Goal: Task Accomplishment & Management: Use online tool/utility

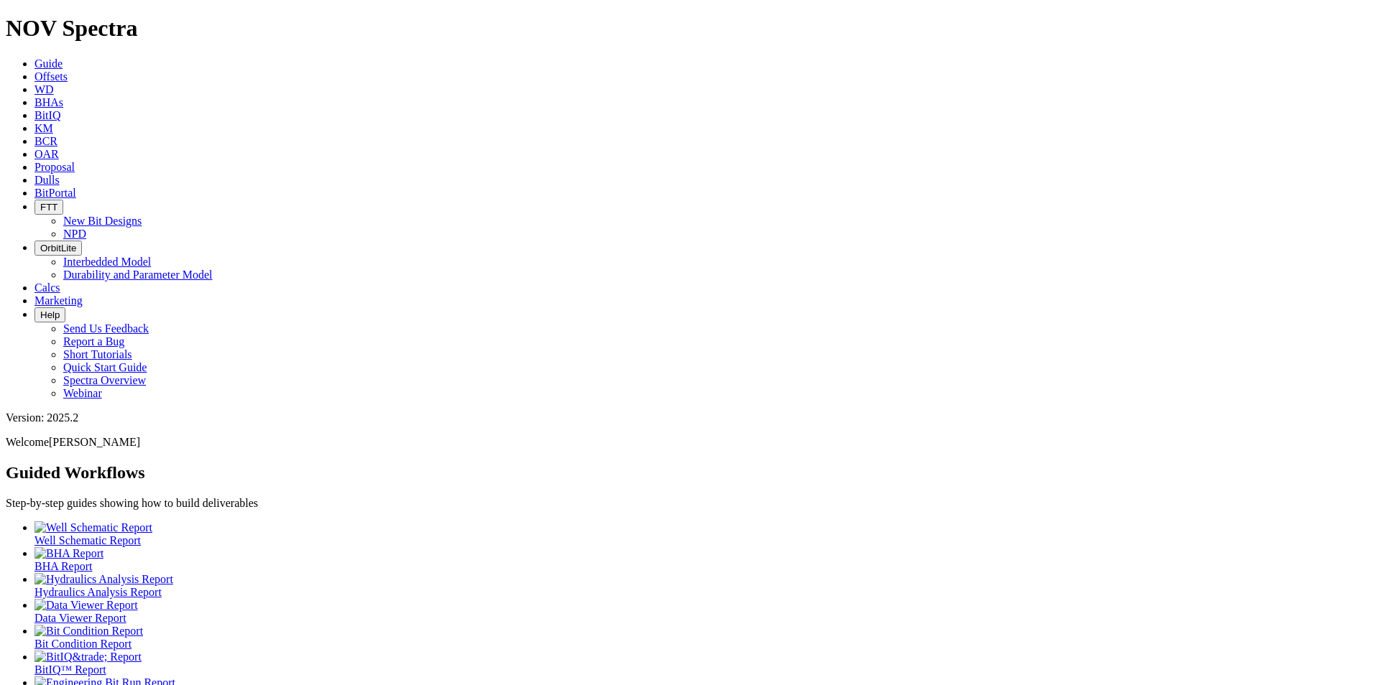
click at [68, 70] on span "Offsets" at bounding box center [50, 76] width 33 height 12
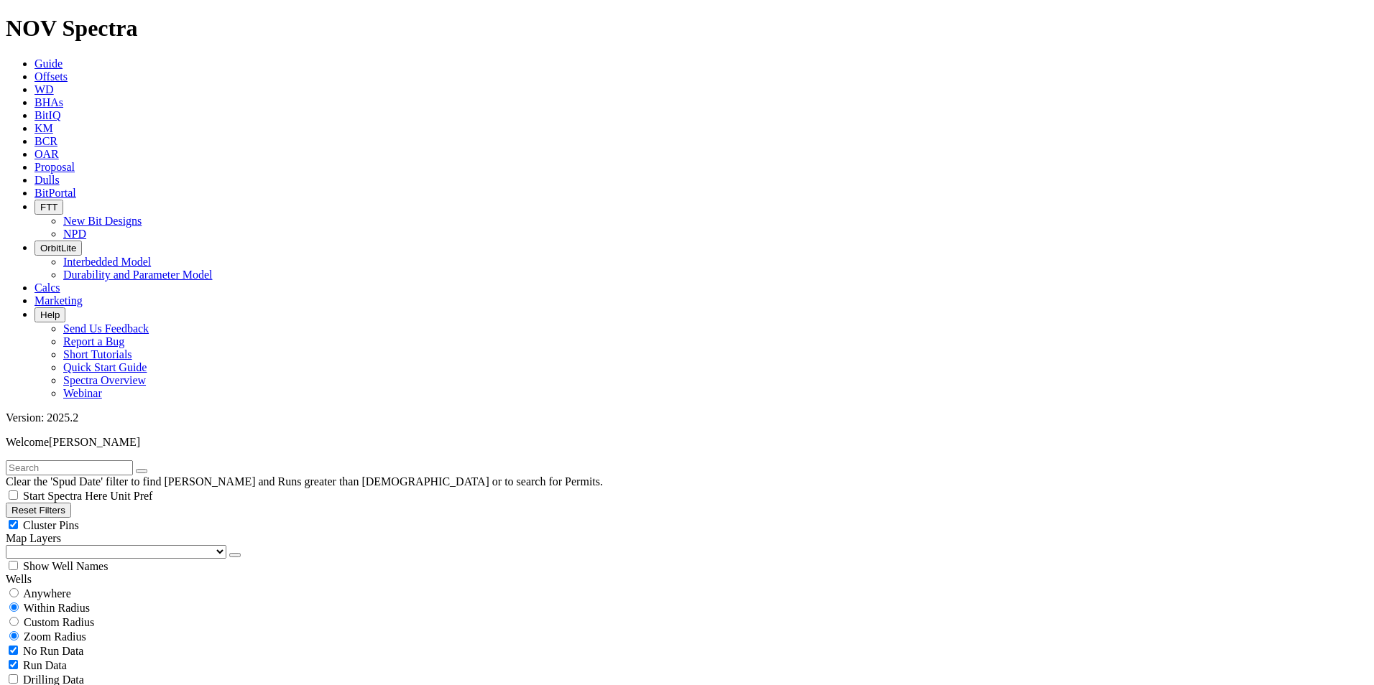
click at [106, 461] on input "text" at bounding box center [69, 468] width 127 height 15
click at [68, 461] on input "text" at bounding box center [69, 468] width 127 height 15
paste input "19139830"
click at [156, 471] on icon "submit" at bounding box center [156, 471] width 0 height 0
drag, startPoint x: 90, startPoint y: 63, endPoint x: -3, endPoint y: 60, distance: 92.7
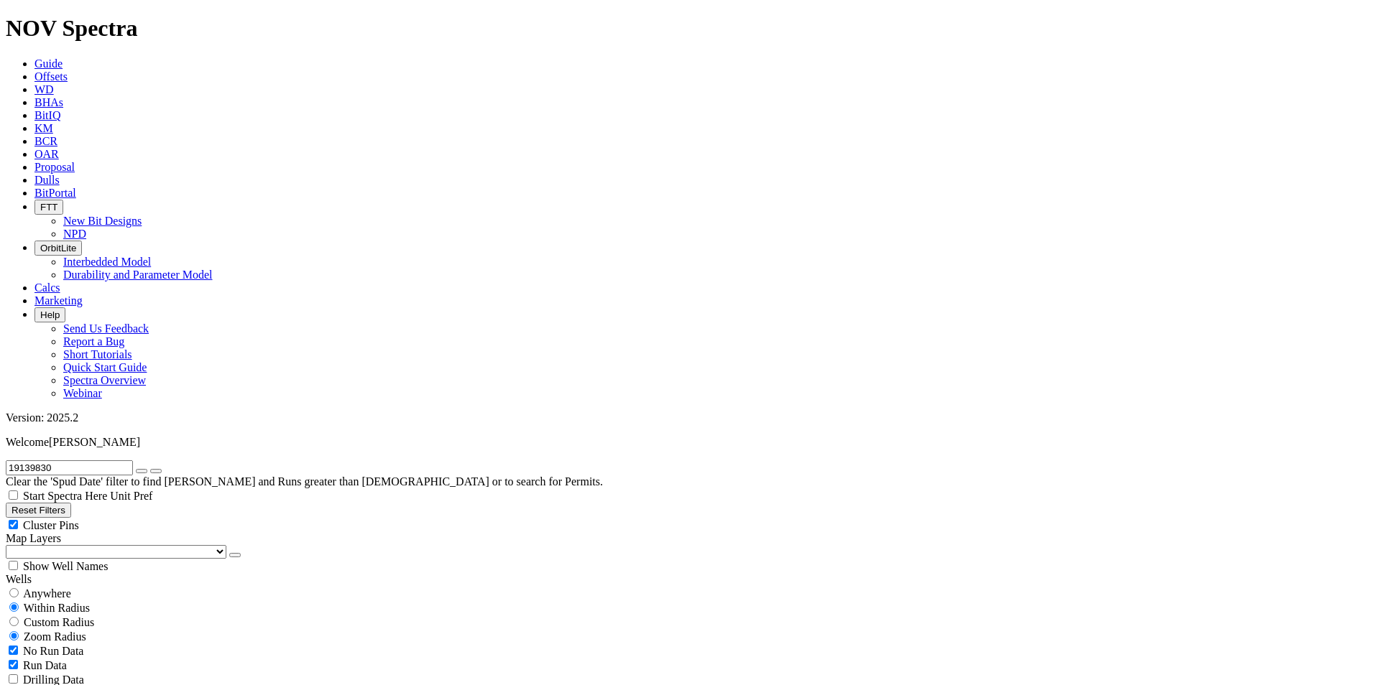
type input "A317119"
click at [156, 471] on icon "submit" at bounding box center [156, 471] width 0 height 0
click at [70, 461] on input "A317119" at bounding box center [69, 468] width 127 height 15
click at [156, 471] on icon "submit" at bounding box center [156, 471] width 0 height 0
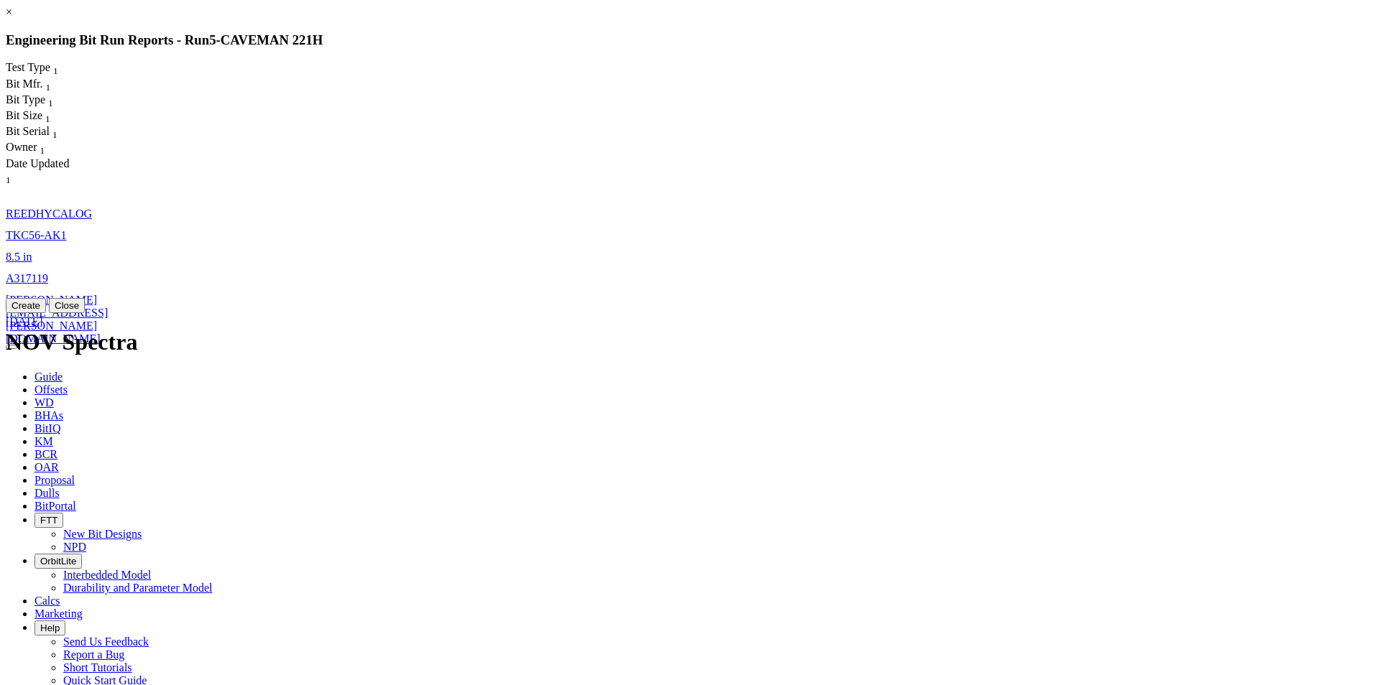
click at [108, 294] on span "carlos.galarraga@nov.com" at bounding box center [57, 319] width 102 height 51
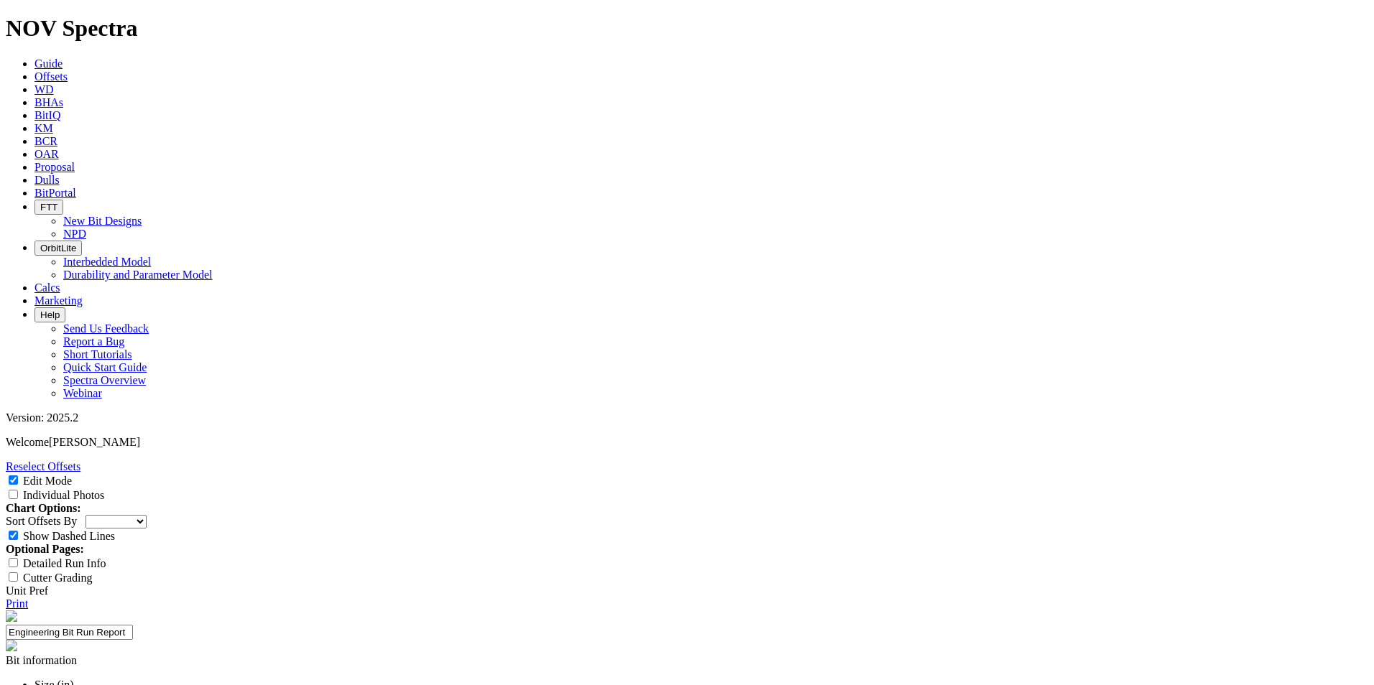
click at [28, 598] on link "Print" at bounding box center [17, 604] width 22 height 12
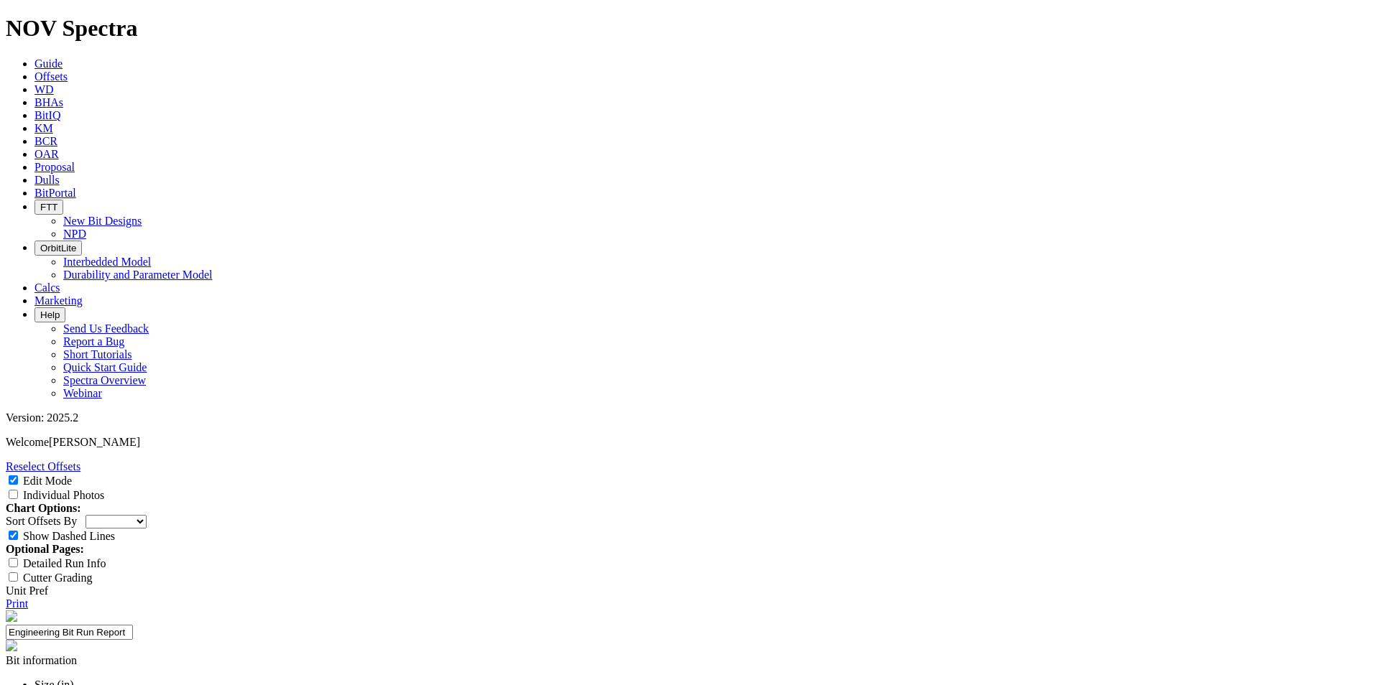
scroll to position [144, 0]
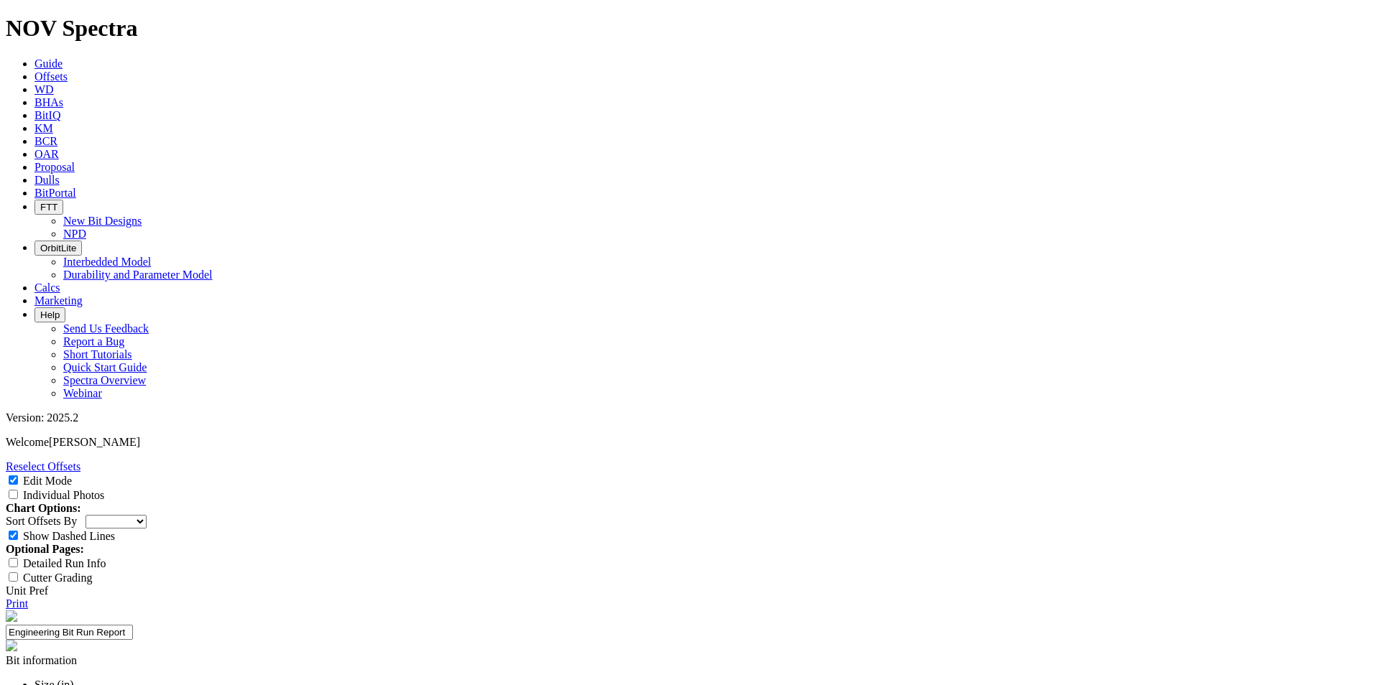
click at [6, 598] on icon at bounding box center [6, 604] width 0 height 12
click at [68, 70] on span "Offsets" at bounding box center [50, 76] width 33 height 12
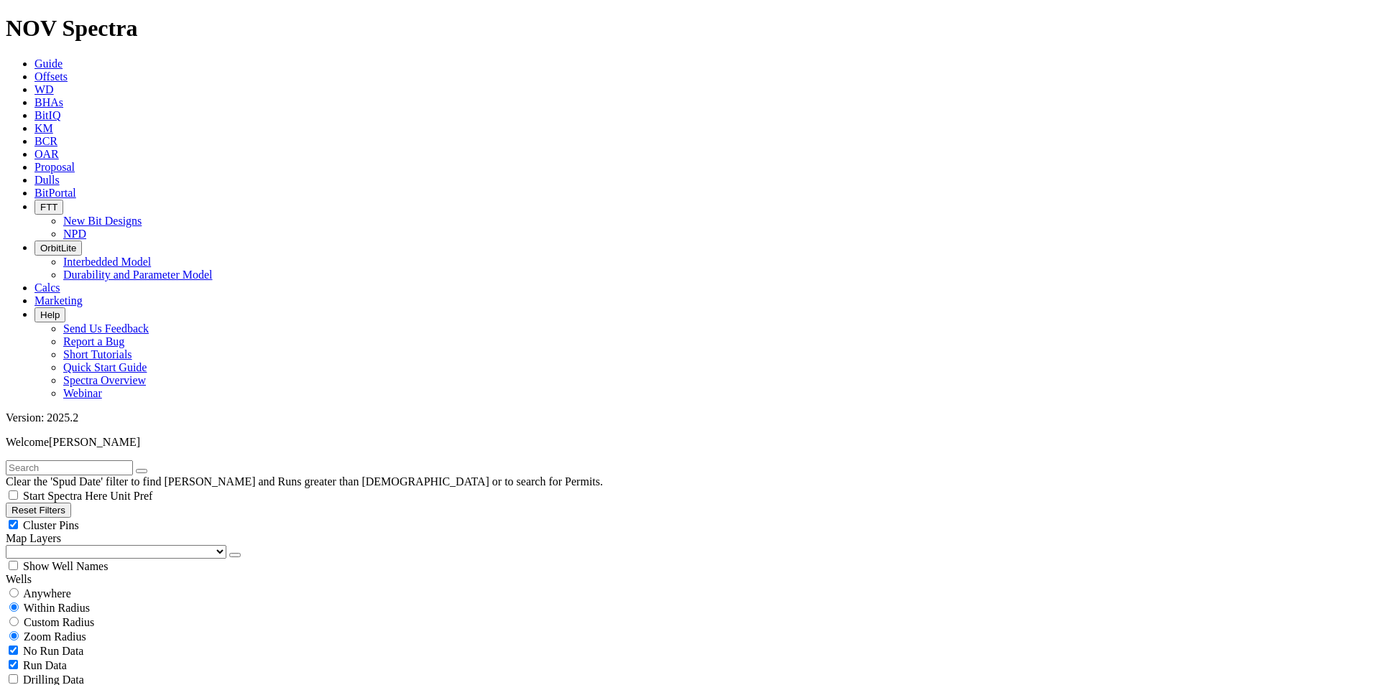
click at [120, 461] on input "text" at bounding box center [69, 468] width 127 height 15
paste input "A320190"
type input "A320190"
click at [162, 469] on button "submit" at bounding box center [155, 471] width 11 height 4
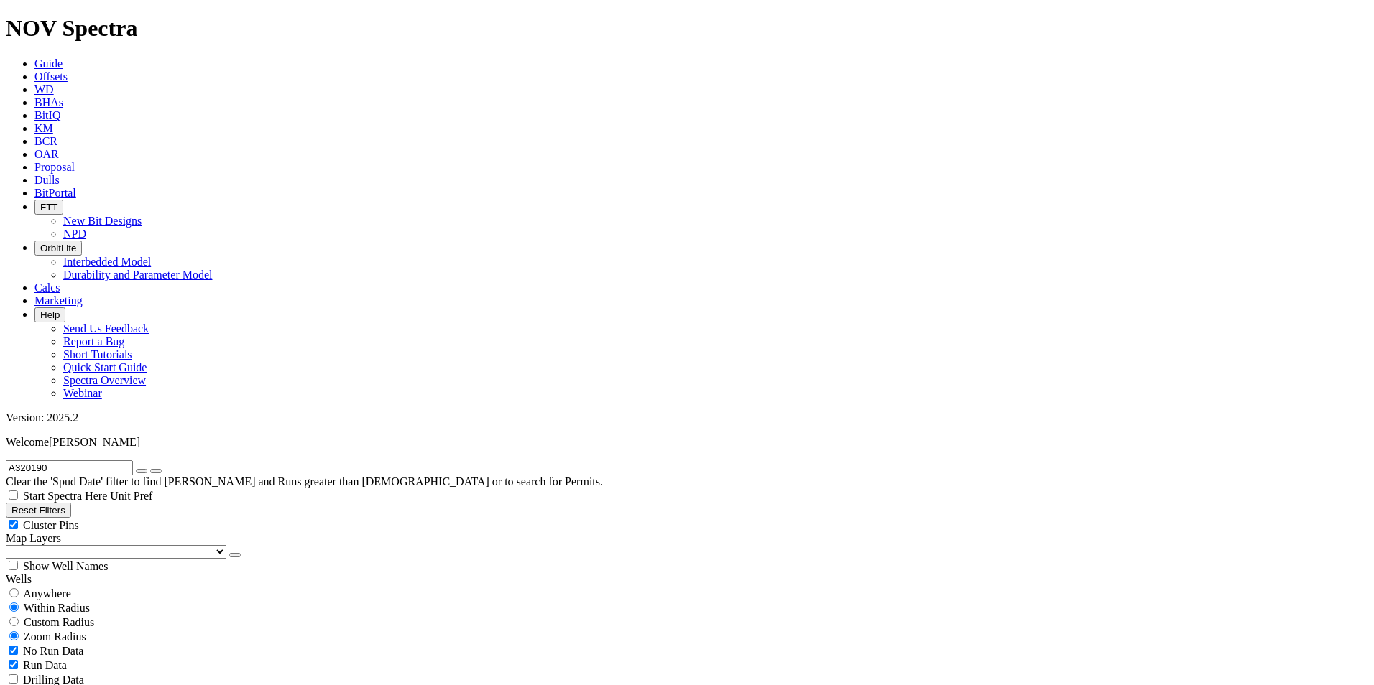
click at [67, 616] on span "Custom Radius" at bounding box center [59, 622] width 70 height 12
radio input "true"
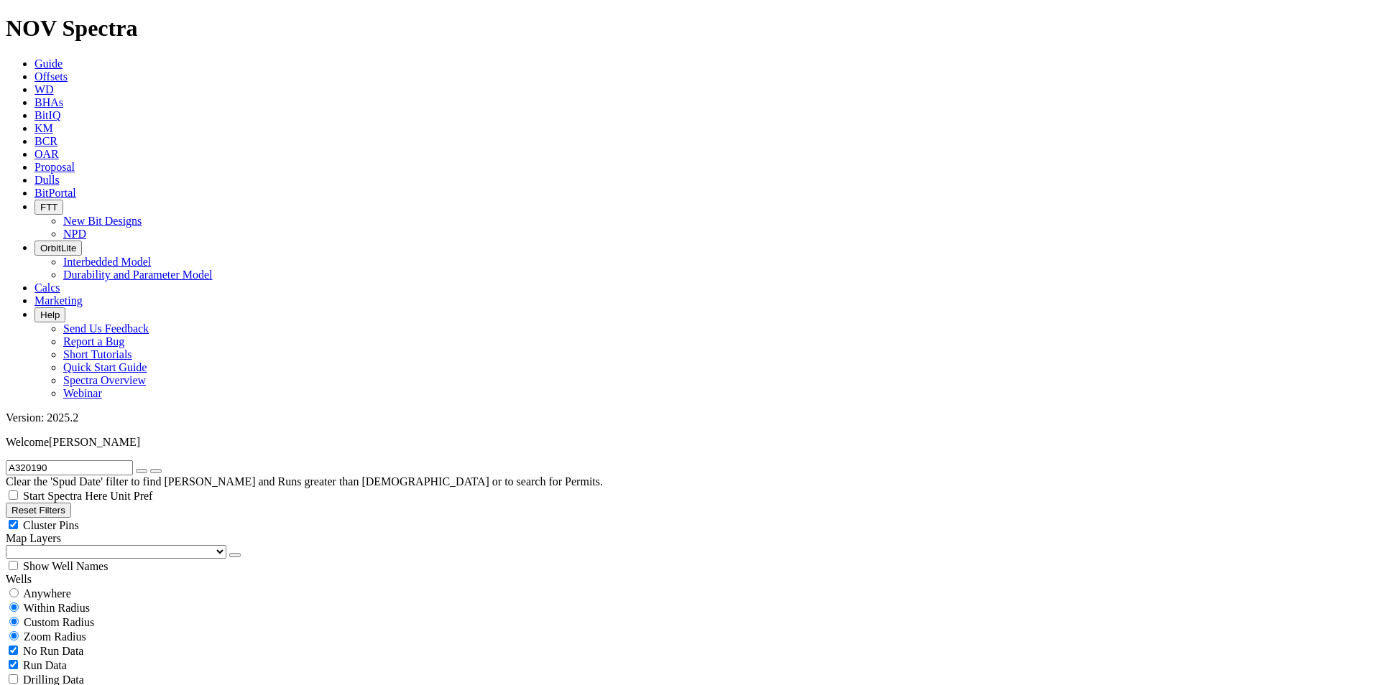
radio input "false"
click at [40, 659] on button "Miles" at bounding box center [23, 666] width 34 height 15
click at [111, 644] on input "number" at bounding box center [69, 651] width 127 height 15
type input "3"
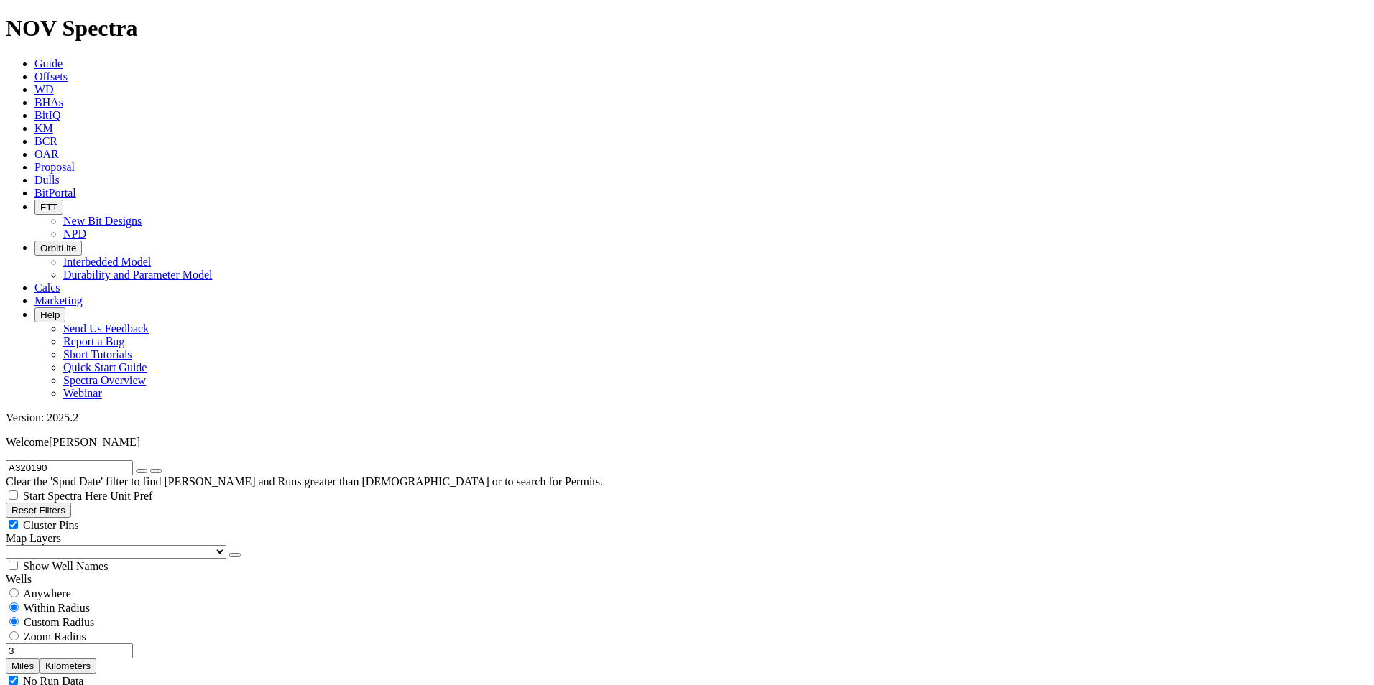
click at [142, 471] on icon "button" at bounding box center [142, 471] width 0 height 0
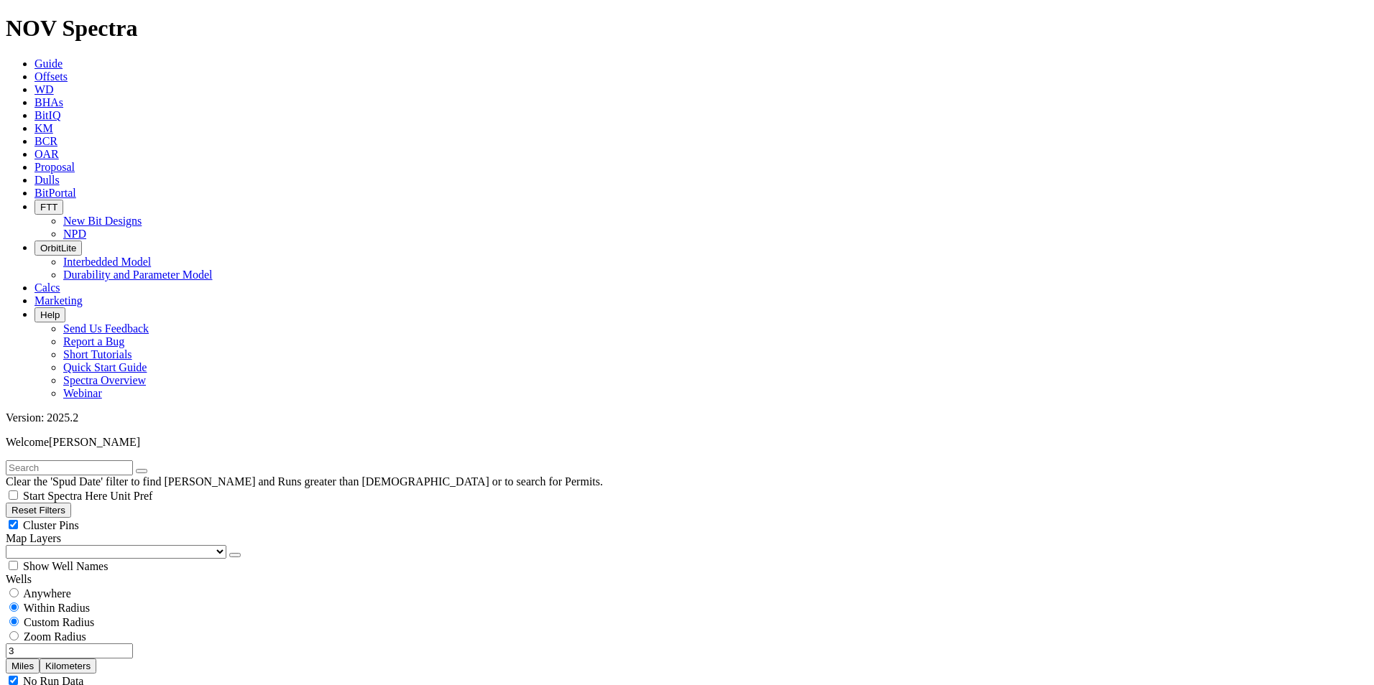
select select "8.5"
checkbox input "false"
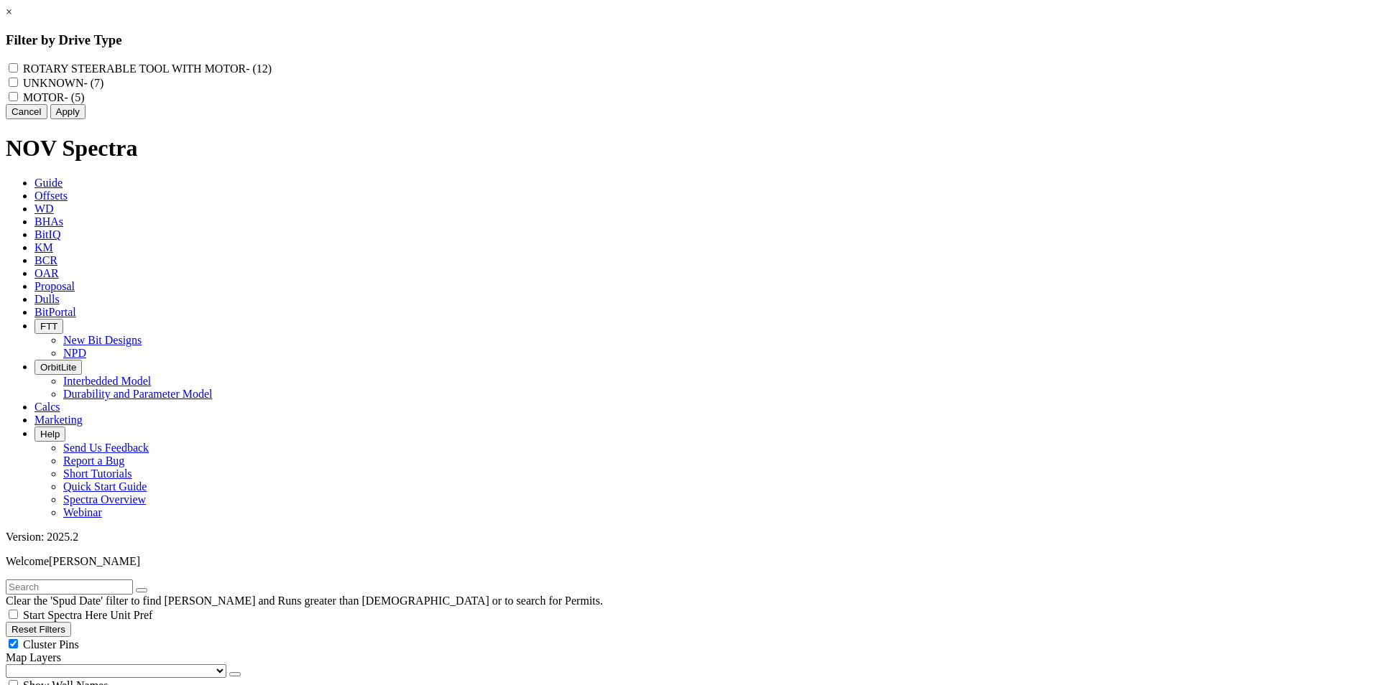
click at [18, 68] on MOTOR "ROTARY STEERABLE TOOL WITH MOTOR - (12)" at bounding box center [13, 67] width 9 height 9
checkbox MOTOR "true"
click at [85, 119] on button "Apply" at bounding box center [67, 111] width 35 height 15
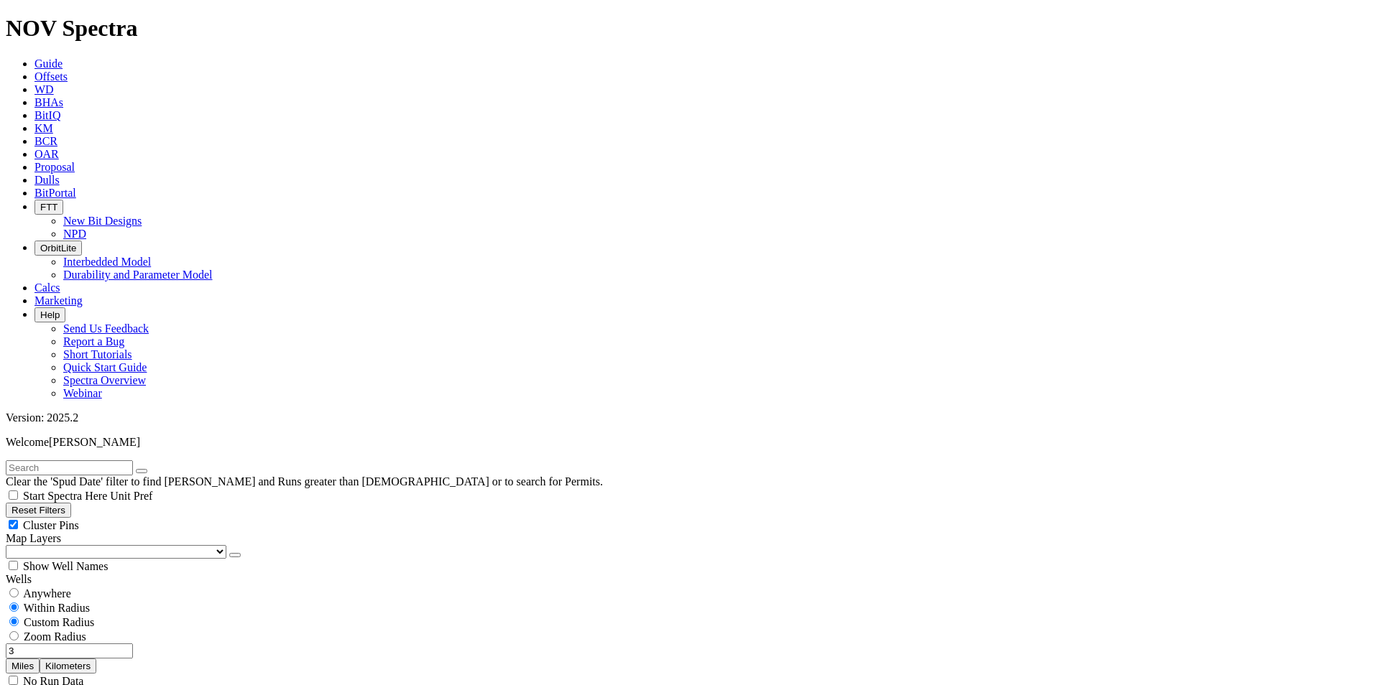
scroll to position [422, 0]
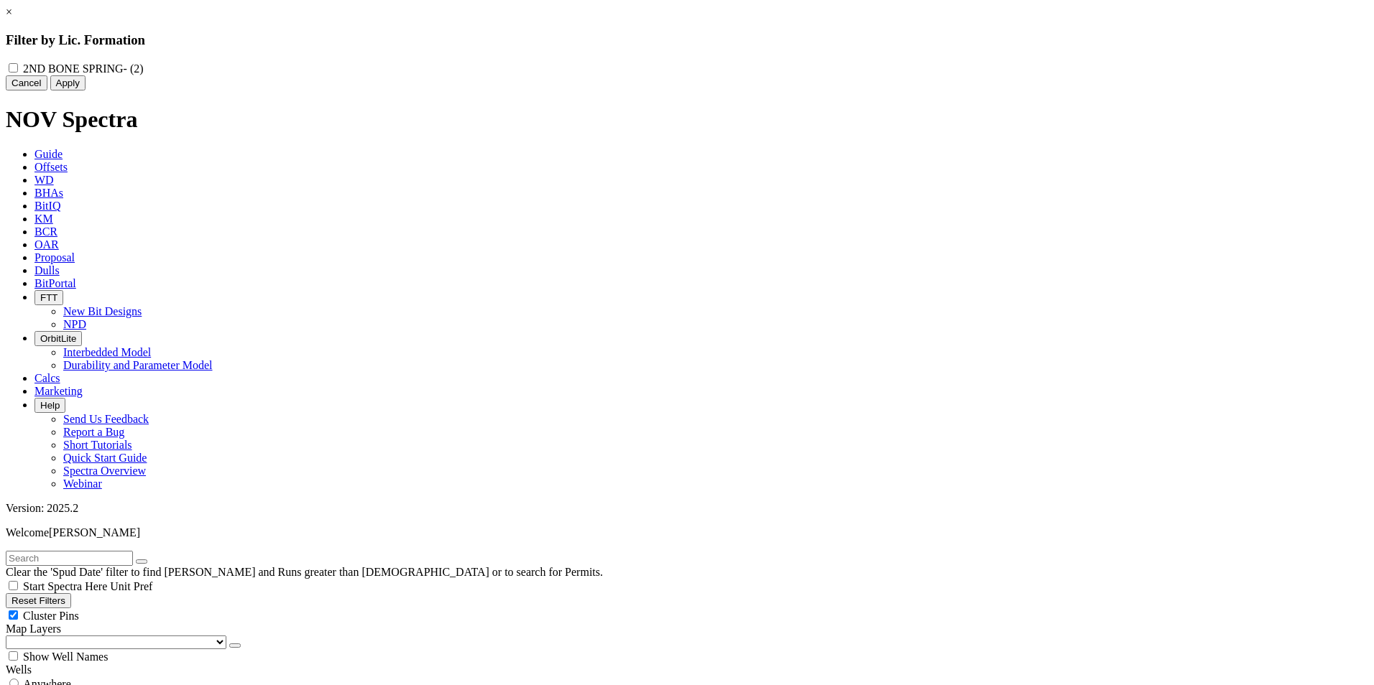
click at [602, 75] on div "2ND BONE SPRING - (2)" at bounding box center [687, 68] width 1362 height 14
click at [18, 72] on SPRING "2ND BONE SPRING - (2)" at bounding box center [13, 67] width 9 height 9
checkbox SPRING "true"
click at [85, 91] on button "Apply" at bounding box center [67, 82] width 35 height 15
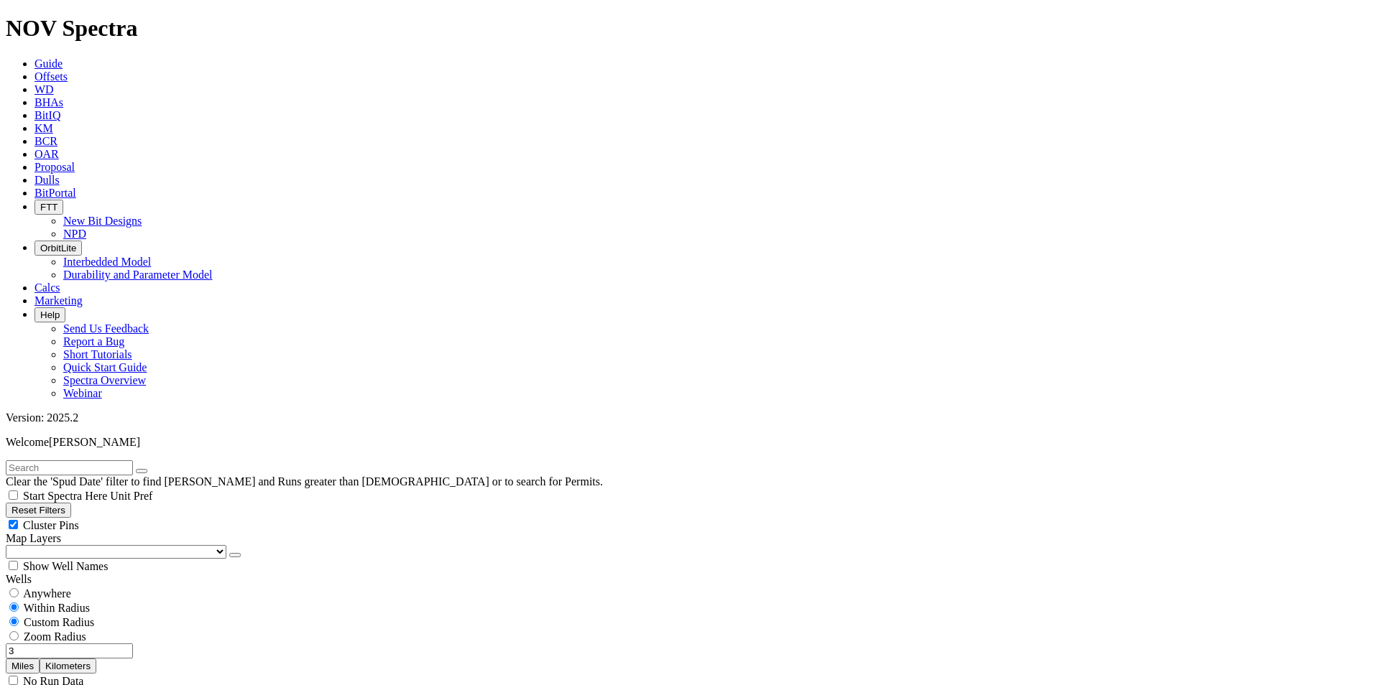
scroll to position [389, 0]
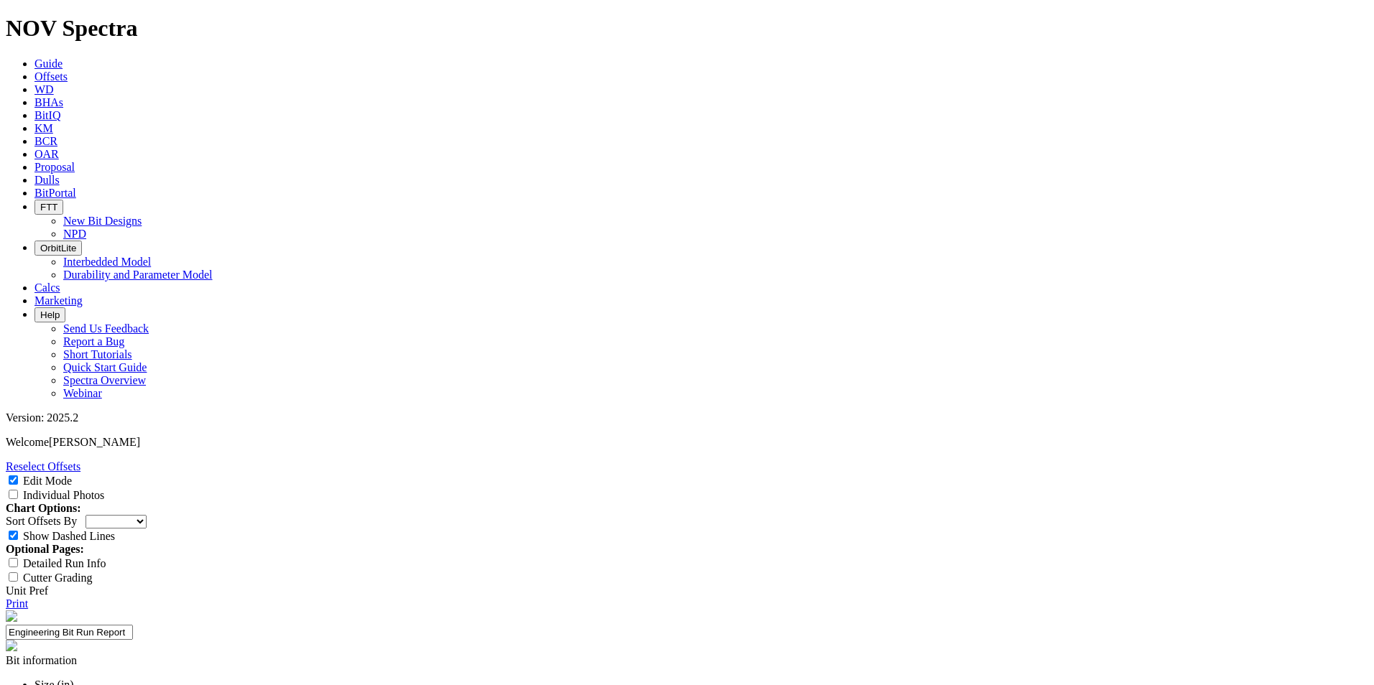
paste textarea "A new 5-blade, 16 mm cutter design, based on the 8.50” TKF66-AD2 has been devel…"
type textarea "A new 5-blade, 16 mm cutter design, based on the 8.50” TKF66-AD2 has been devel…"
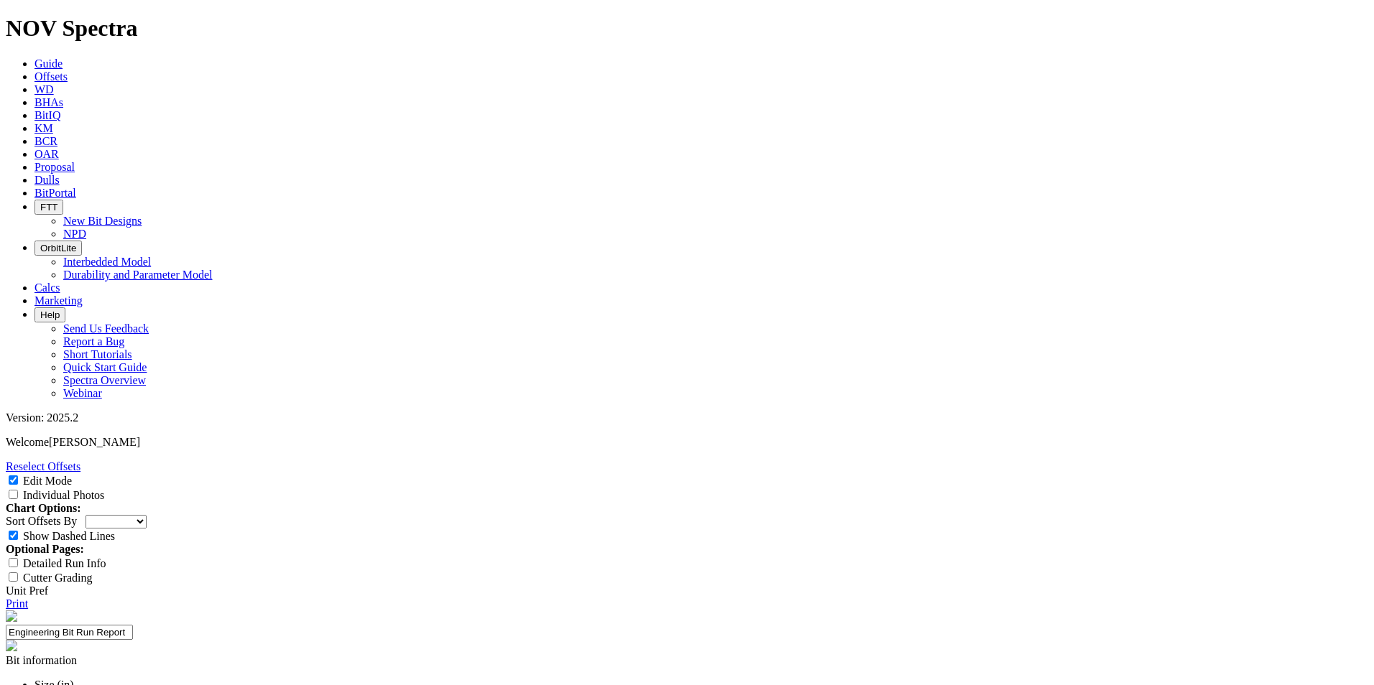
paste input "Overall Avg. ROP (Target A) (Target B)"
type input "Overall Avg. ROP (Target A) (Target B)"
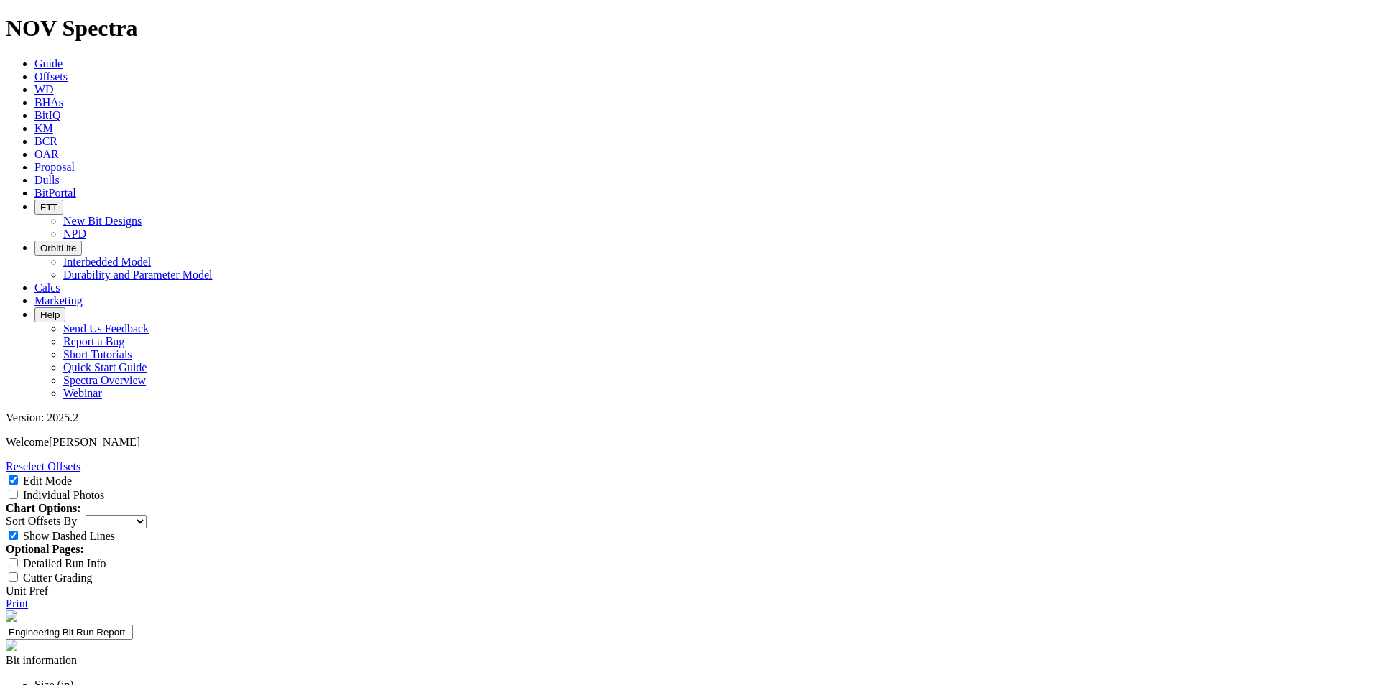
paste input "Run Length"
type input "Run Length"
paste input "Repair-ability"
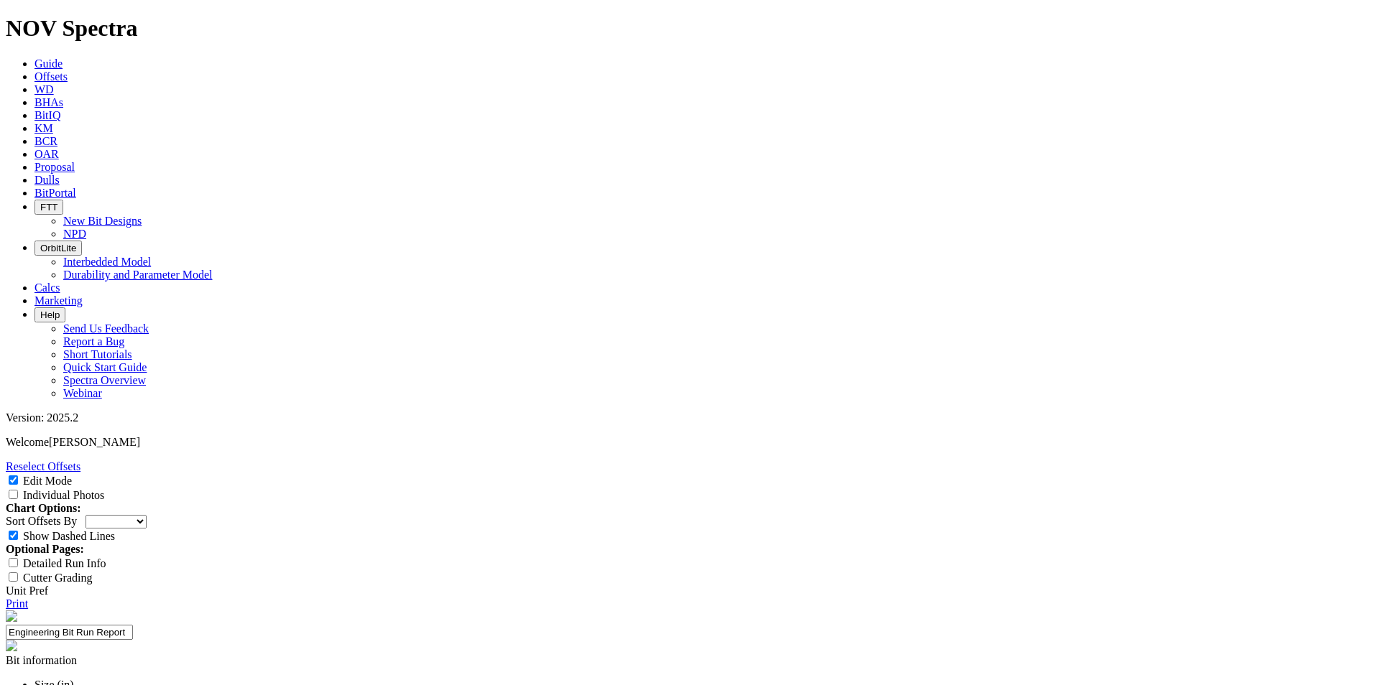
type input "Repair-ability"
paste input "140 ft/hr 110 ft/hr"
type input "140 ft/hr 110 ft/hr"
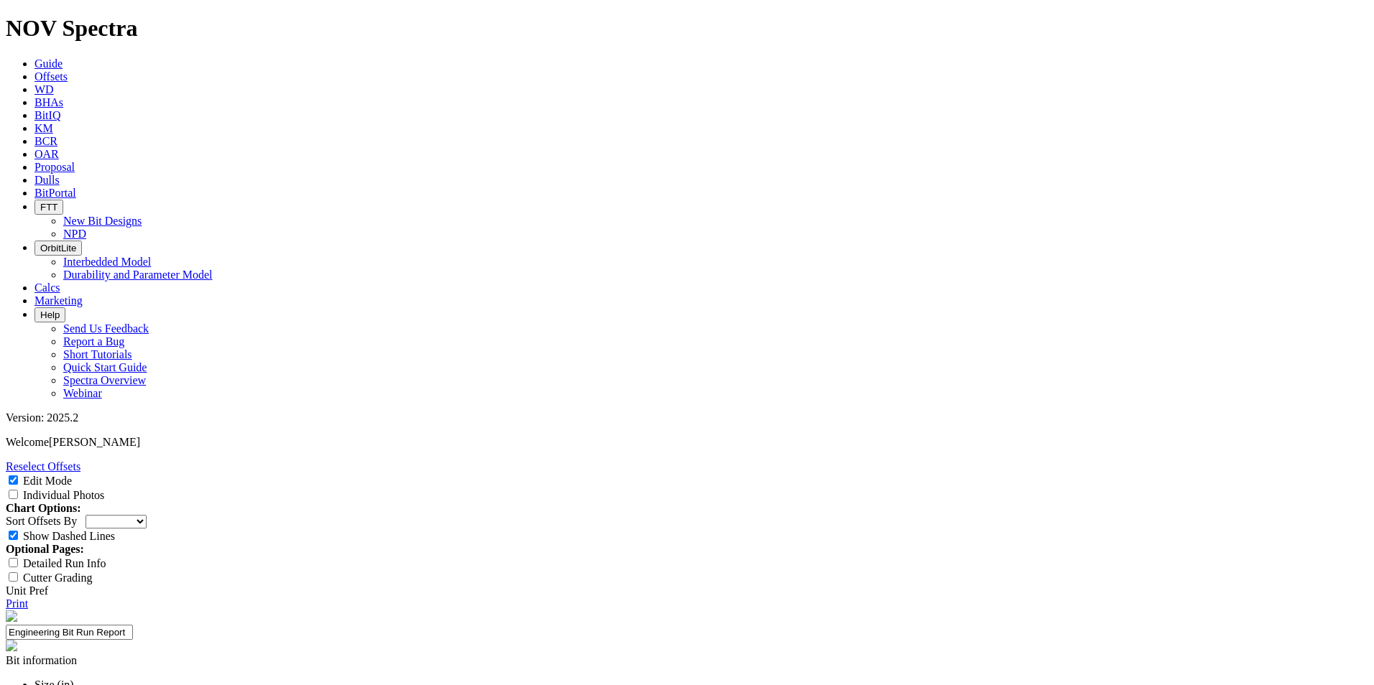
paste input "Reach TD"
type input "Reach TD"
paste input "2.5+ Repairs"
type input "2.5+ Repairs"
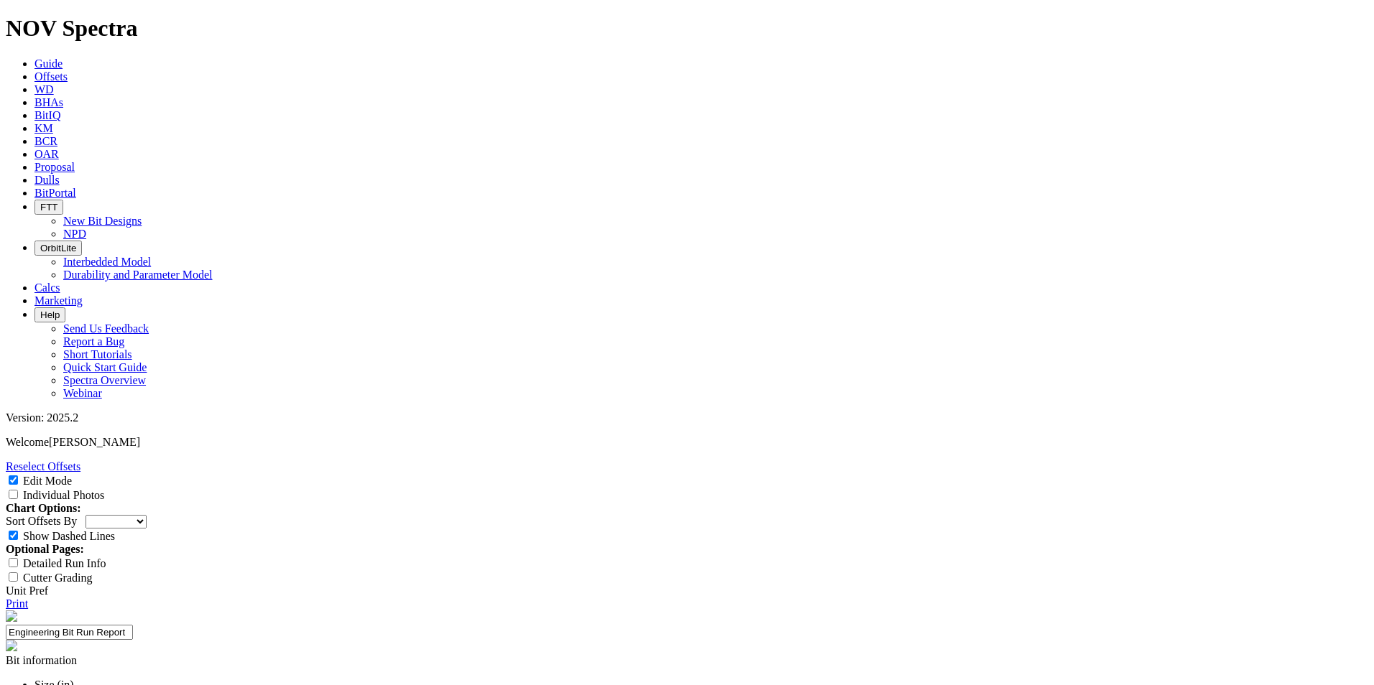
drag, startPoint x: 526, startPoint y: 388, endPoint x: 421, endPoint y: 386, distance: 104.9
drag, startPoint x: 421, startPoint y: 386, endPoint x: 430, endPoint y: 384, distance: 8.7
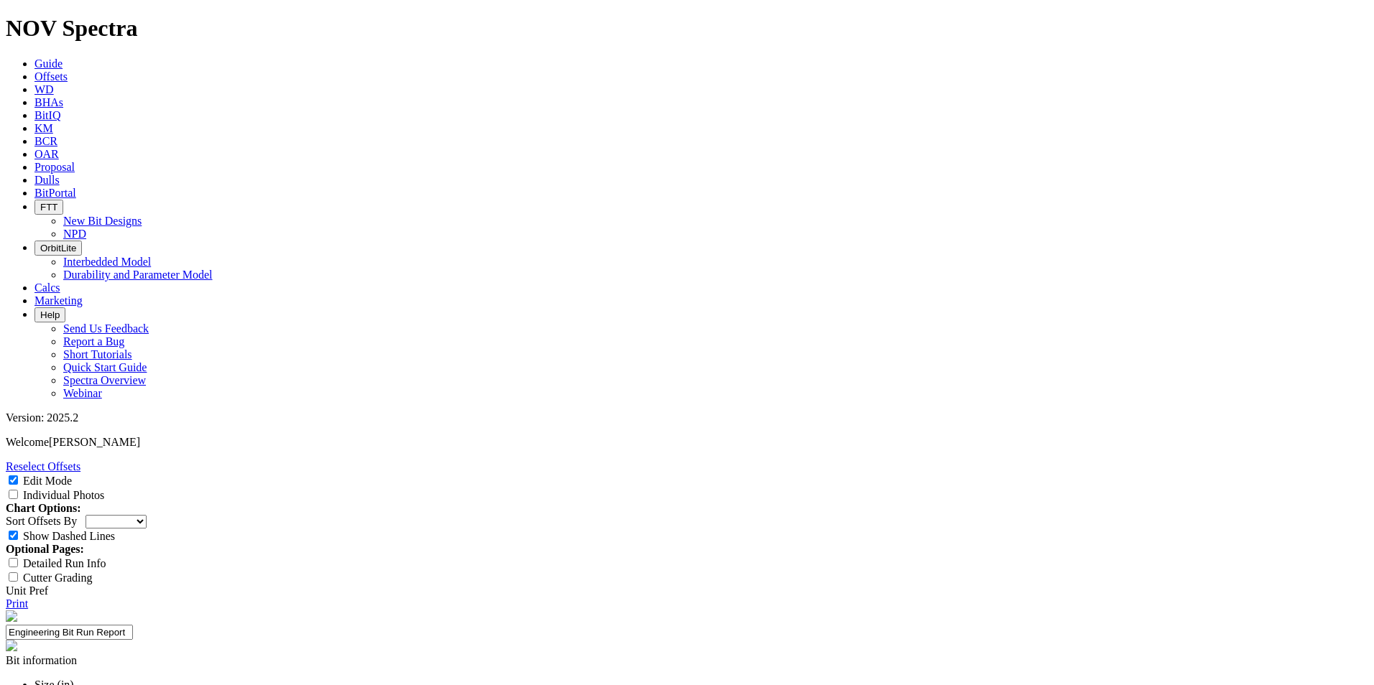
copy div "HIGH SEA 8-20 FED COM 522H"
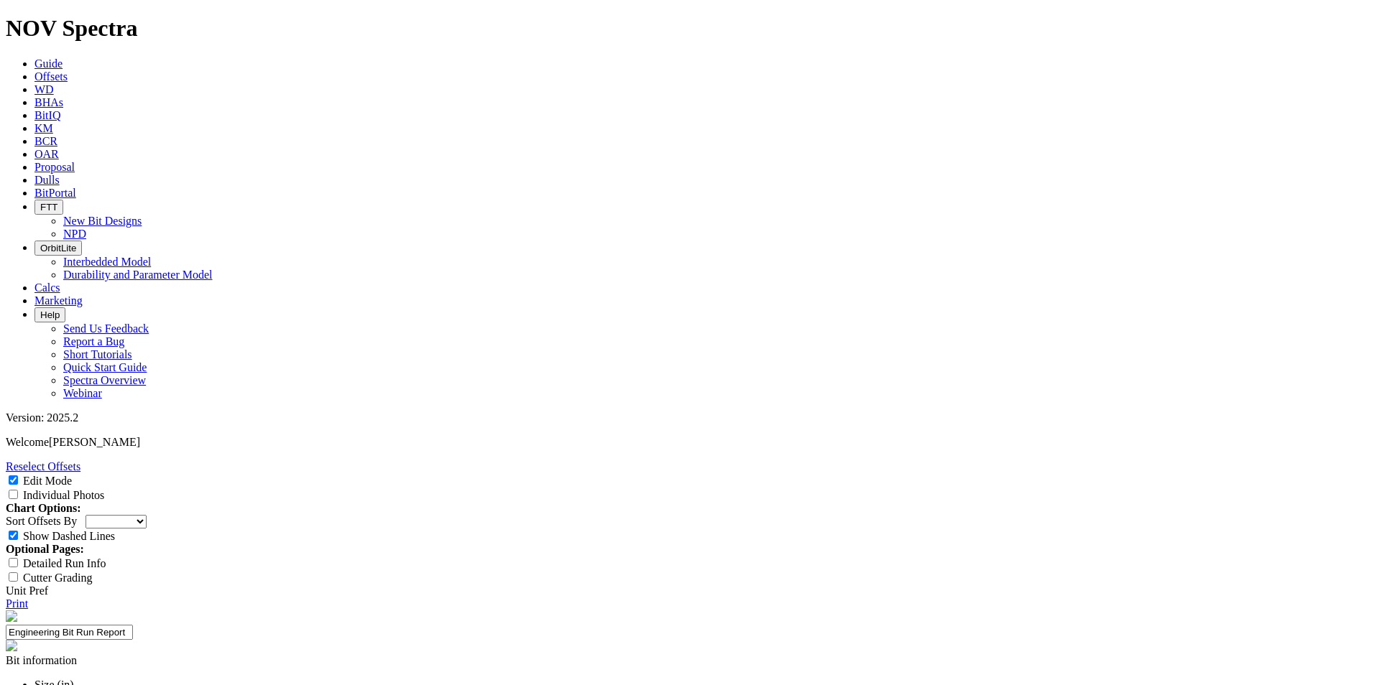
drag, startPoint x: 550, startPoint y: 550, endPoint x: 421, endPoint y: 547, distance: 129.3
copy div "WORLDS END 5-29 STATE COM 522H"
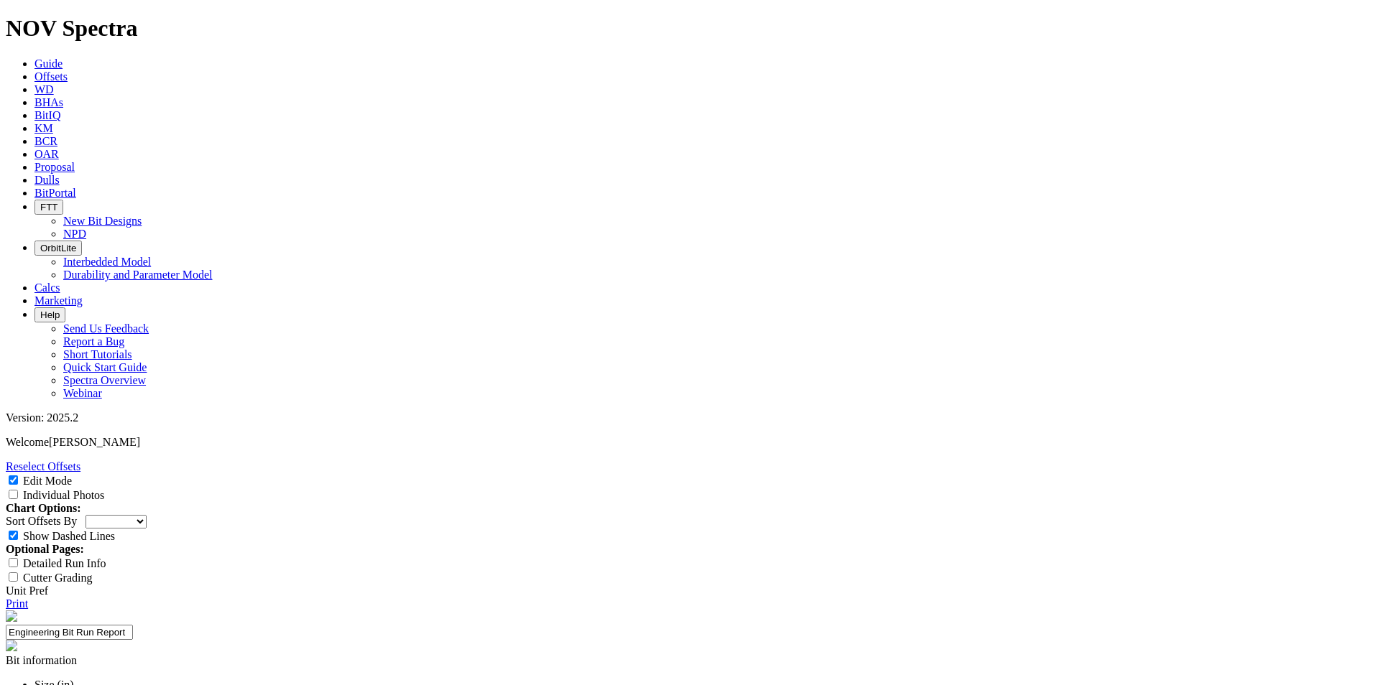
paste textarea "An evaluation was conducted on 8-1/2" lateral runs drilled with RSS in the 2nd …"
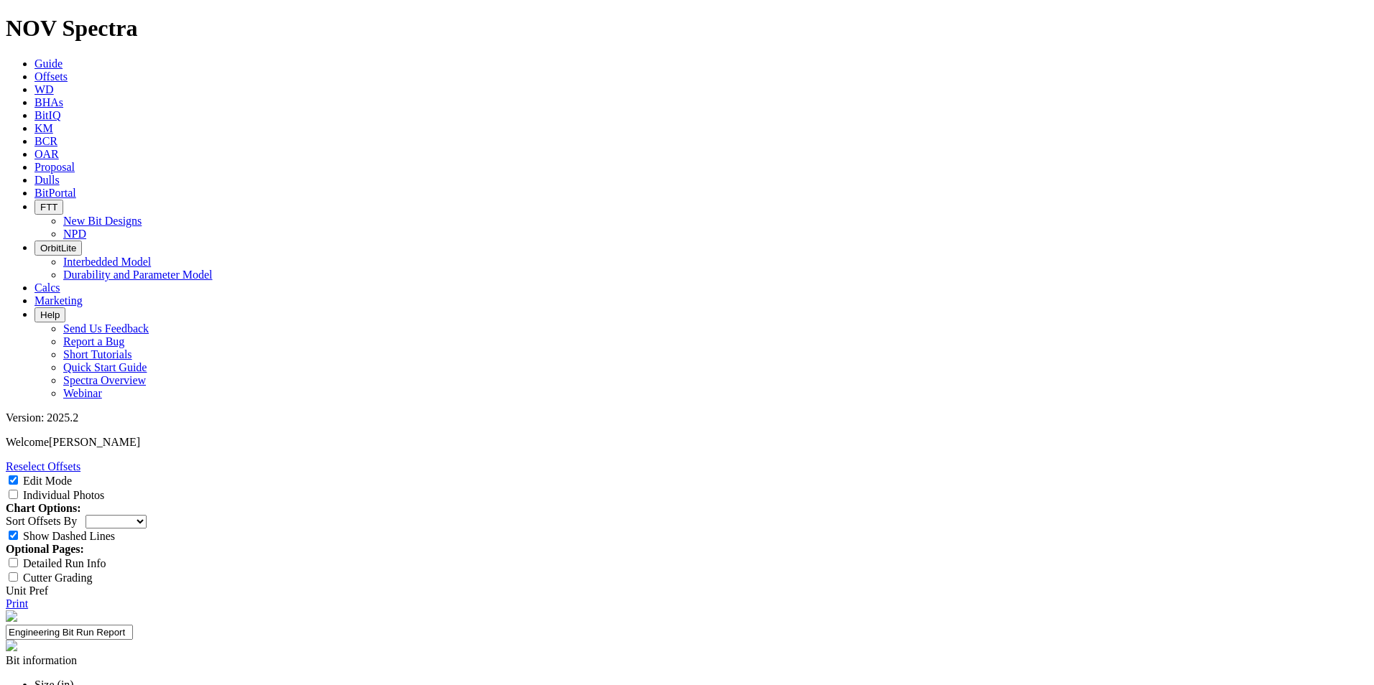
type textarea "An evaluation was conducted on 8-1/2" lateral runs drilled with RSS in the 2nd …"
click at [28, 598] on link "Print" at bounding box center [17, 604] width 22 height 12
click at [80, 461] on link "Reselect Offsets" at bounding box center [43, 467] width 75 height 12
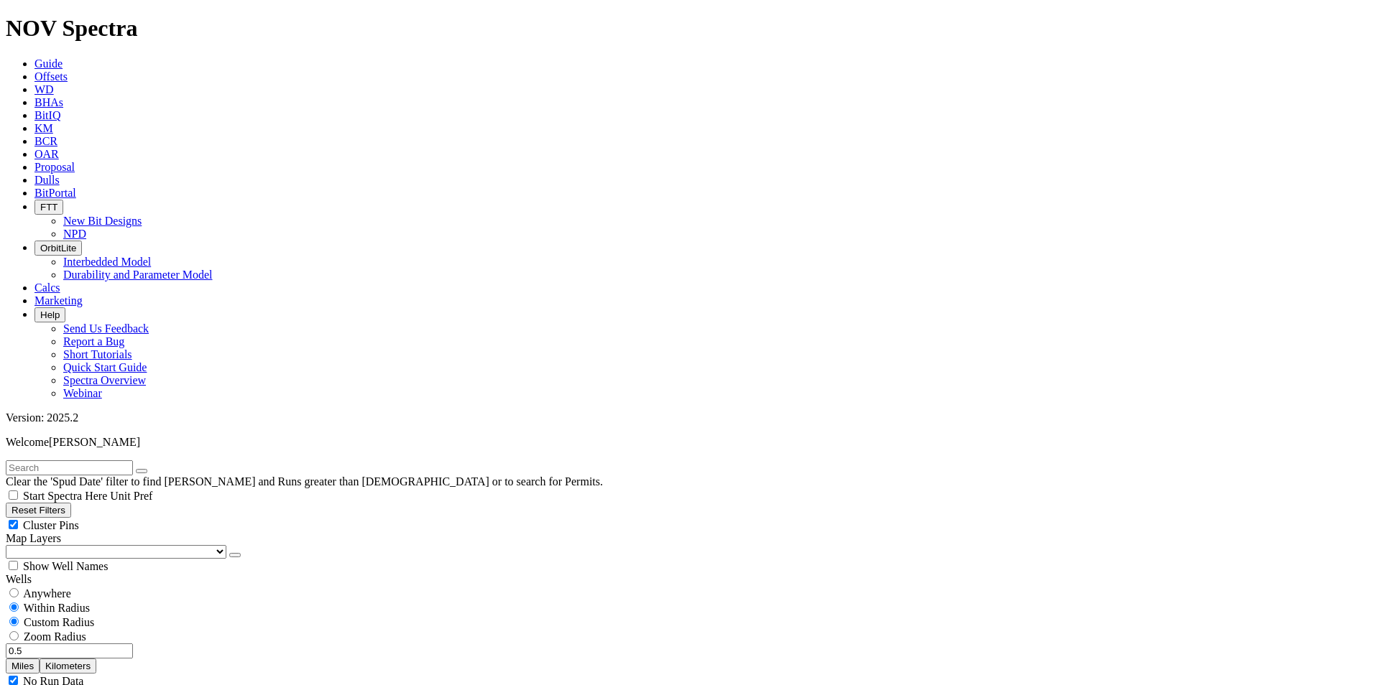
click at [123, 461] on input "text" at bounding box center [69, 468] width 127 height 15
click at [61, 461] on input "text" at bounding box center [69, 468] width 127 height 15
paste input "A317119"
type input "A317119"
click at [156, 471] on icon "submit" at bounding box center [156, 471] width 0 height 0
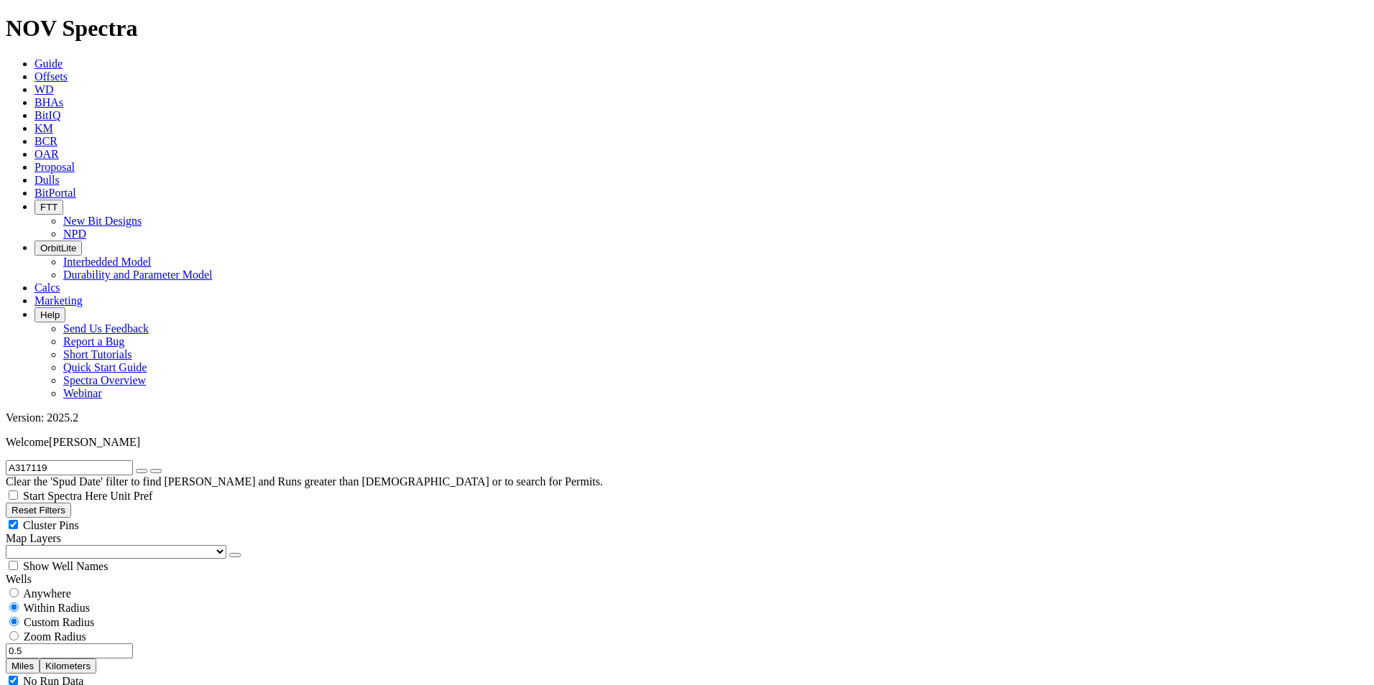
click at [60, 588] on span "Anywhere" at bounding box center [47, 594] width 48 height 12
radio input "true"
radio input "false"
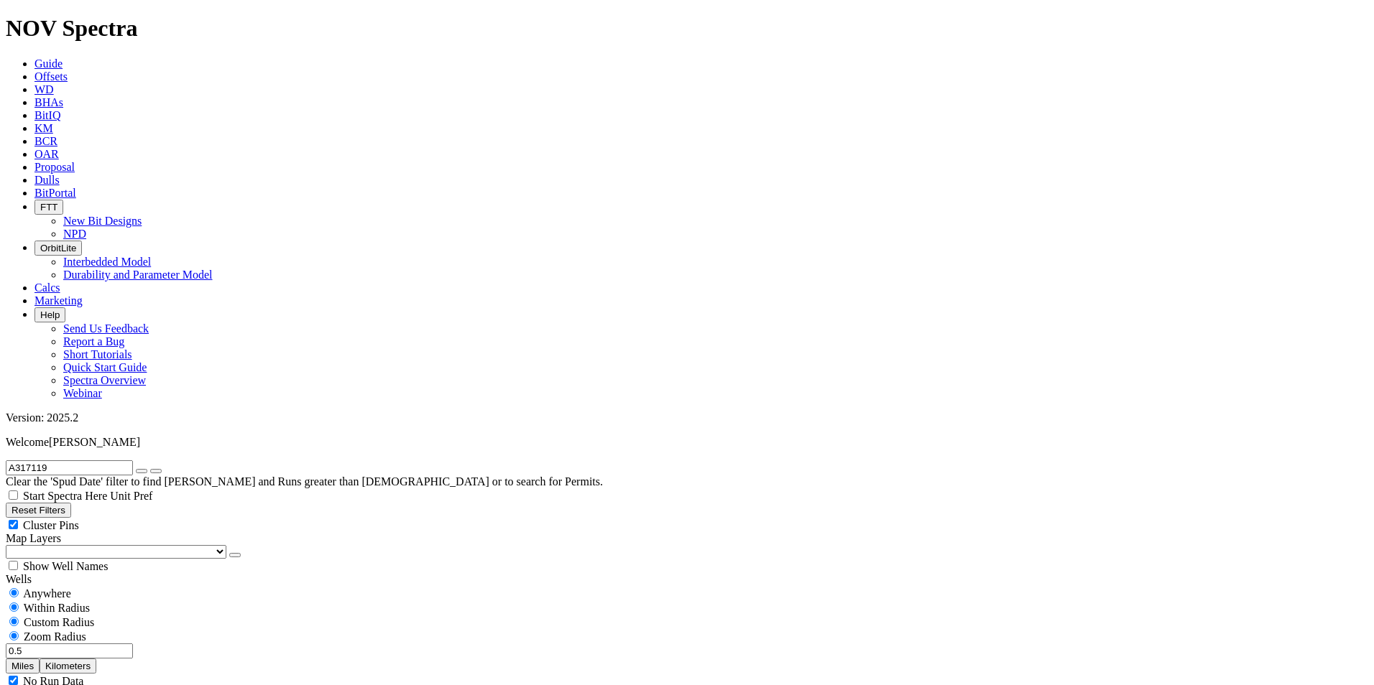
radio input "false"
radio input "true"
radio input "false"
radio input "true"
click at [156, 471] on icon "submit" at bounding box center [156, 471] width 0 height 0
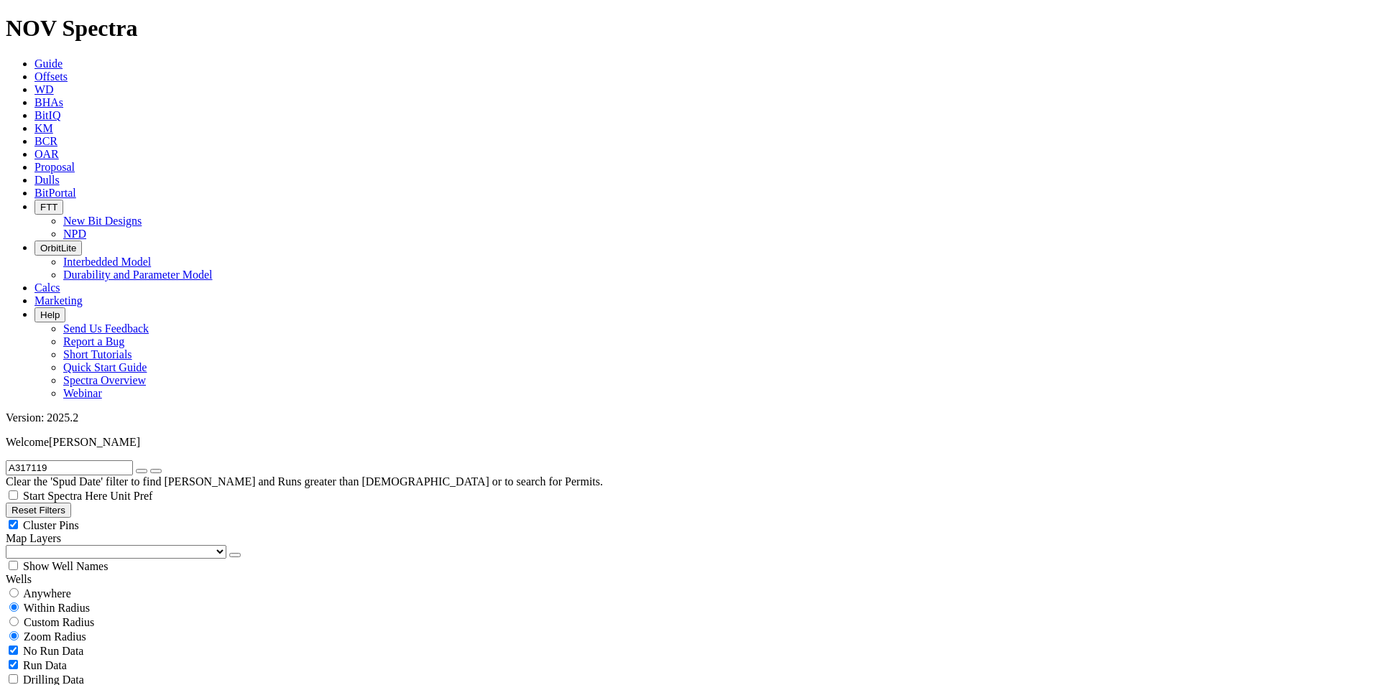
scroll to position [1006, 0]
click at [32, 616] on span "Custom Radius" at bounding box center [59, 622] width 70 height 12
radio input "true"
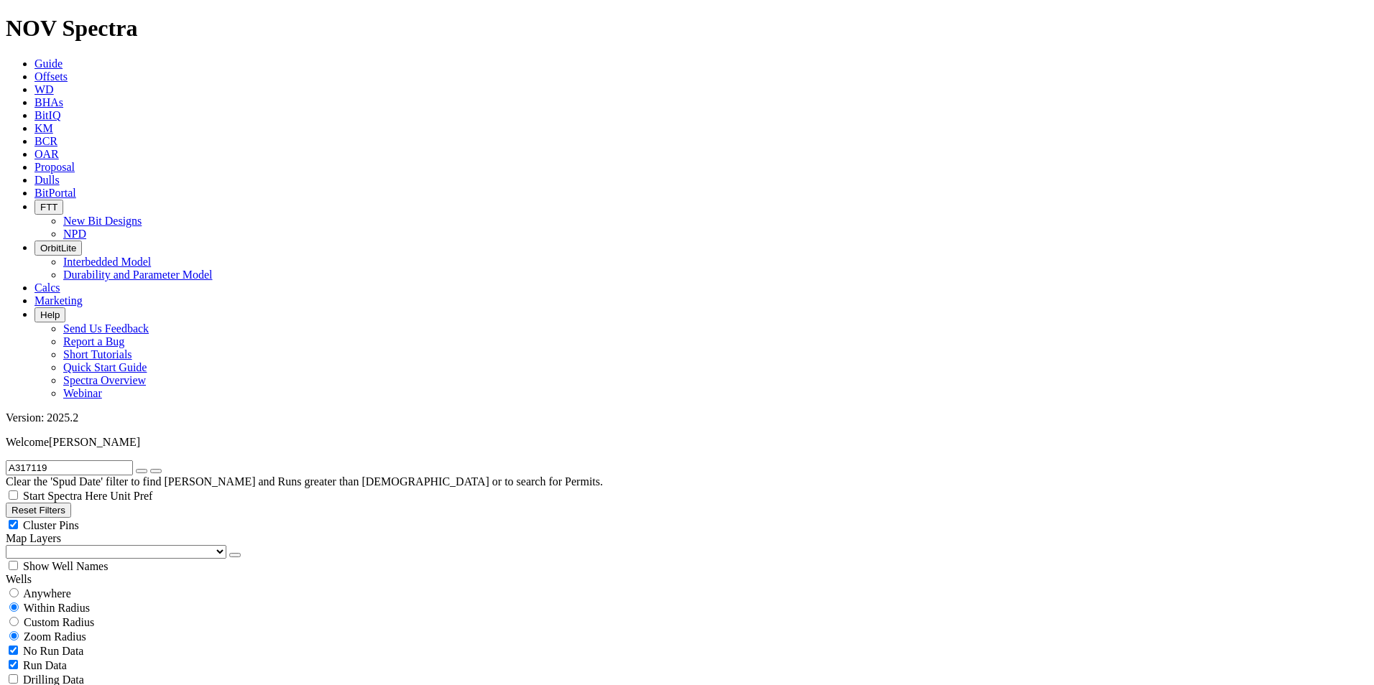
radio input "false"
click at [40, 659] on button "Miles" at bounding box center [23, 666] width 34 height 15
click at [116, 644] on input "number" at bounding box center [69, 651] width 127 height 15
type input "3"
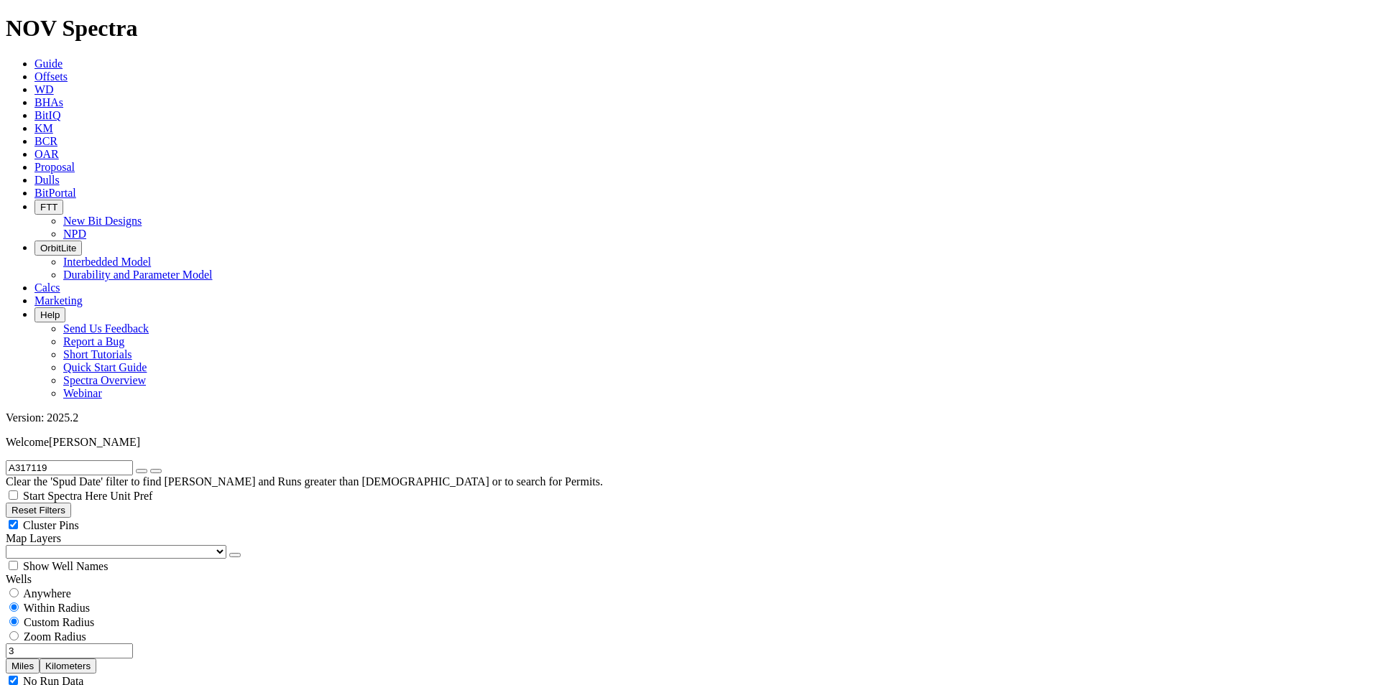
scroll to position [257, 0]
click at [142, 471] on icon "button" at bounding box center [142, 471] width 0 height 0
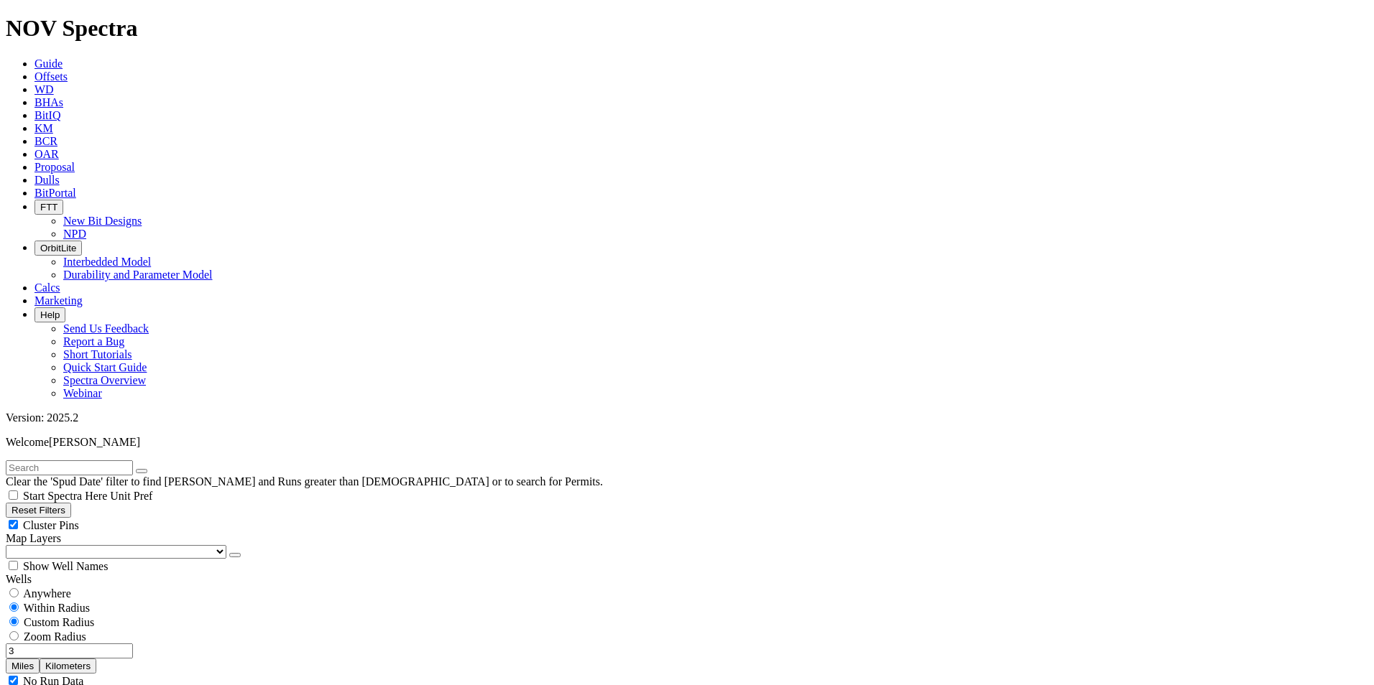
scroll to position [431, 0]
select select "8.5"
checkbox input "false"
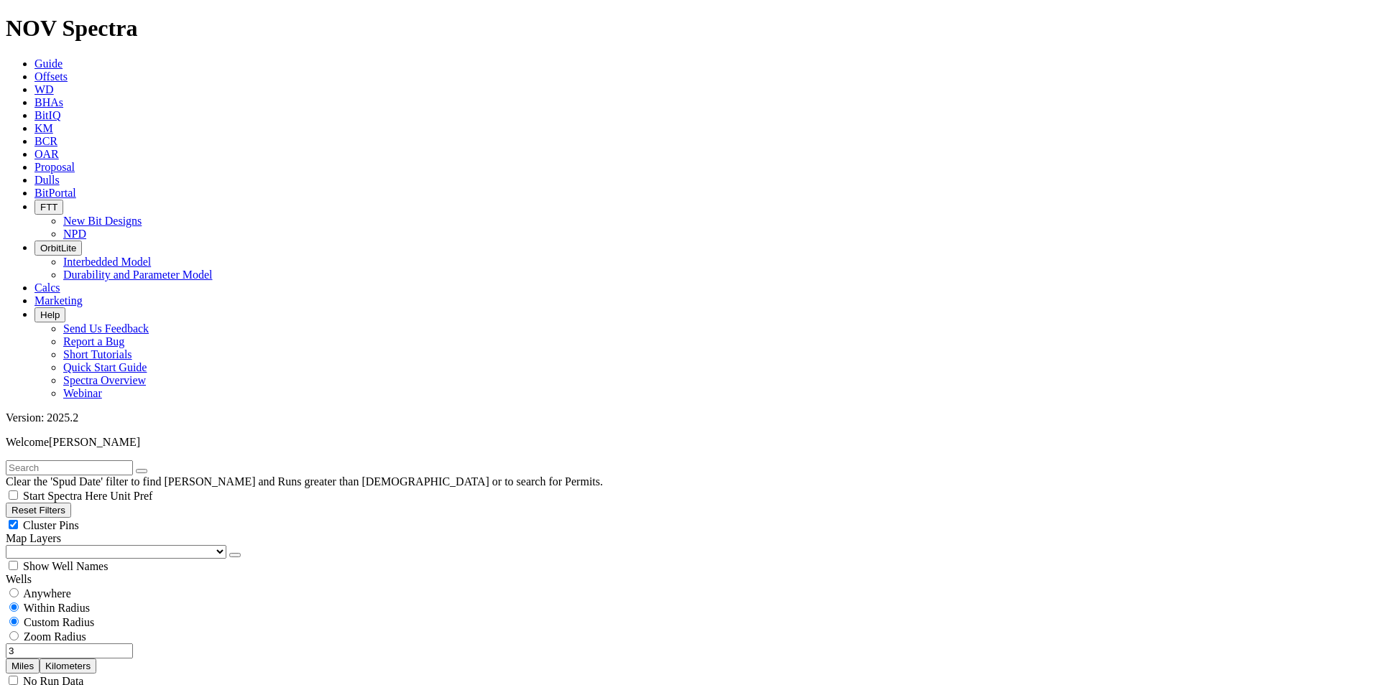
select select "? number:8.5 ?"
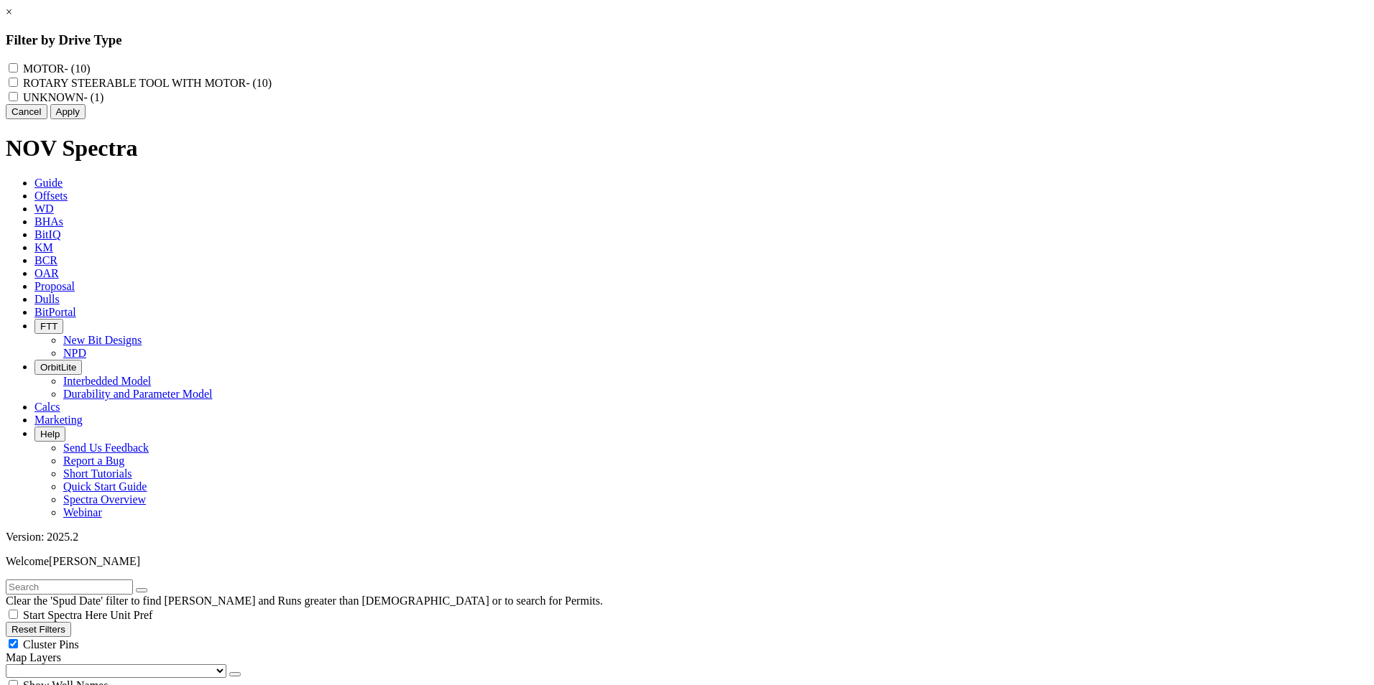
click at [18, 86] on MOTOR "ROTARY STEERABLE TOOL WITH MOTOR - (10)" at bounding box center [13, 82] width 9 height 9
checkbox MOTOR "true"
click at [85, 119] on button "Apply" at bounding box center [67, 111] width 35 height 15
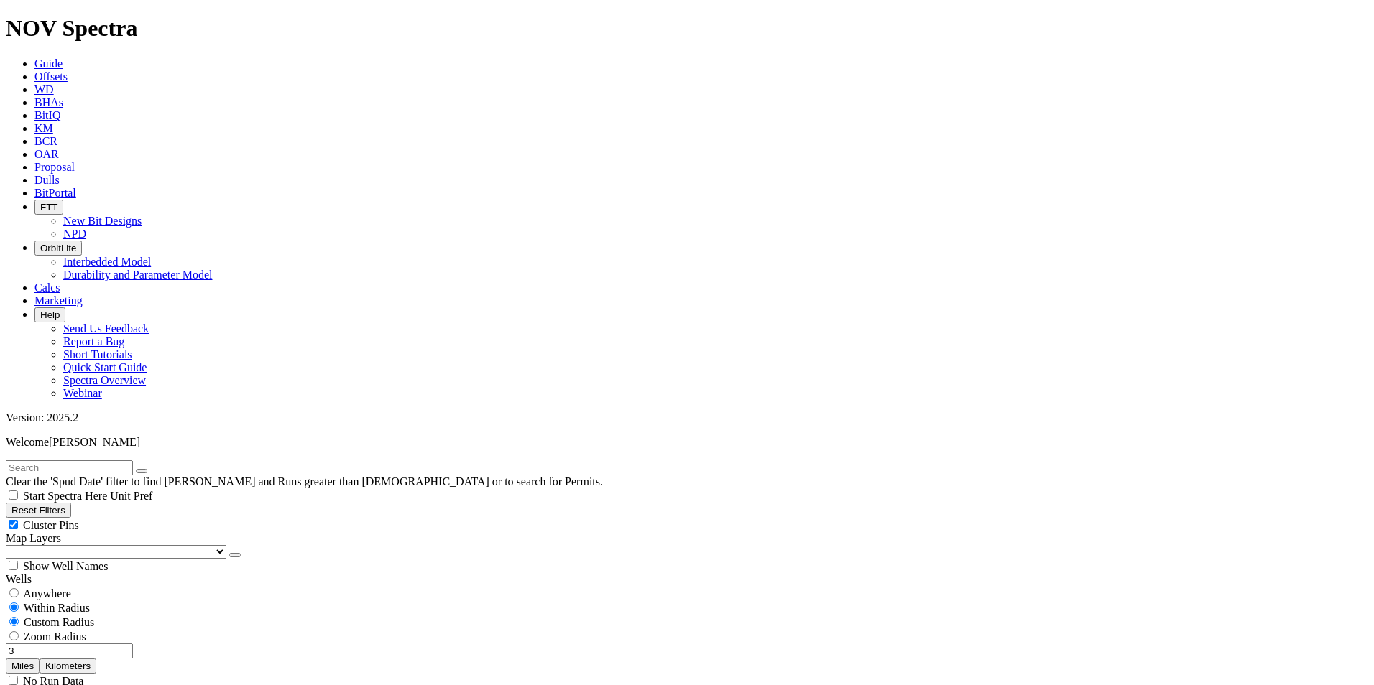
scroll to position [257, 0]
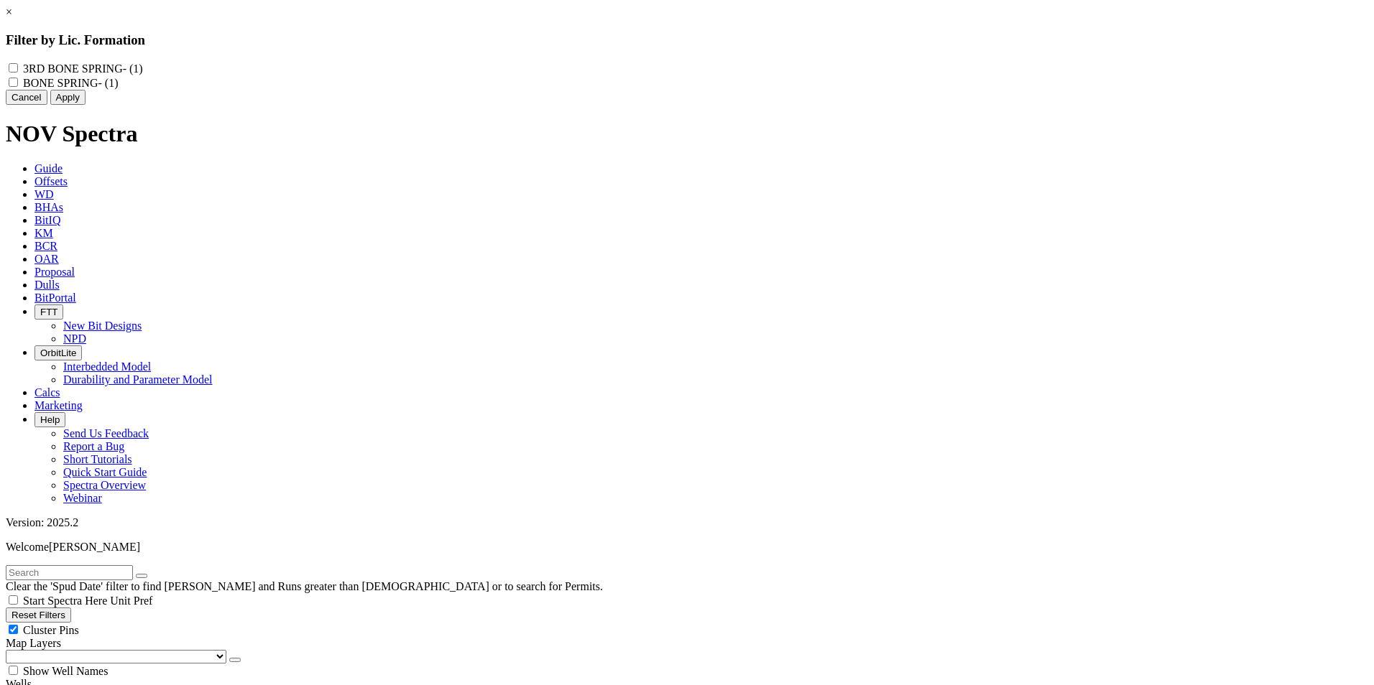
click at [600, 68] on div "3RD BONE SPRING - (1)" at bounding box center [687, 68] width 1362 height 14
click at [143, 69] on label "3RD BONE SPRING - (1)" at bounding box center [83, 69] width 120 height 12
click at [18, 69] on SPRING "3RD BONE SPRING - (1)" at bounding box center [13, 67] width 9 height 9
checkbox SPRING "true"
click at [18, 86] on SPRING "BONE SPRING - (1)" at bounding box center [13, 82] width 9 height 9
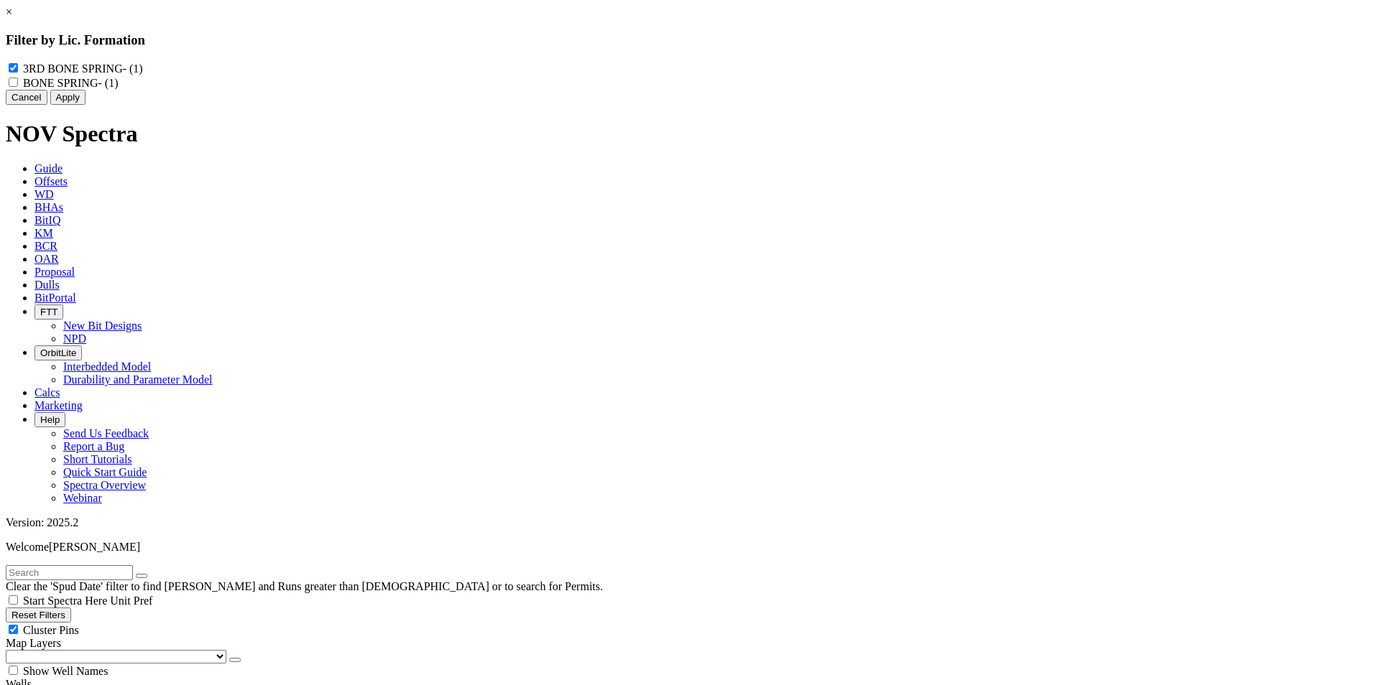
checkbox SPRING "true"
click at [47, 105] on button "Cancel" at bounding box center [27, 97] width 42 height 15
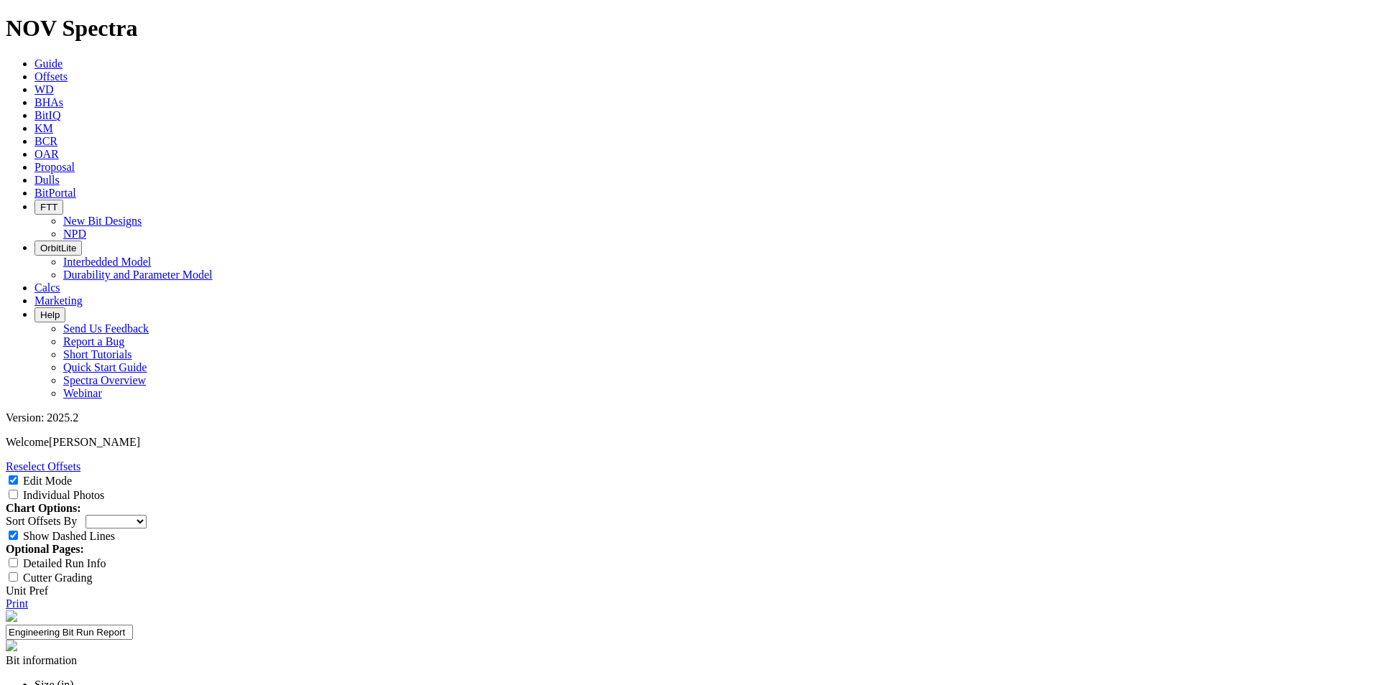
paste textarea "A new 5-blade, 16 mm cutter design, based on the 8.50” TKF66-AD2 has been devel…"
type textarea "A new 5-blade, 16 mm cutter design, based on the 8.50” TKF66-AD2 has been devel…"
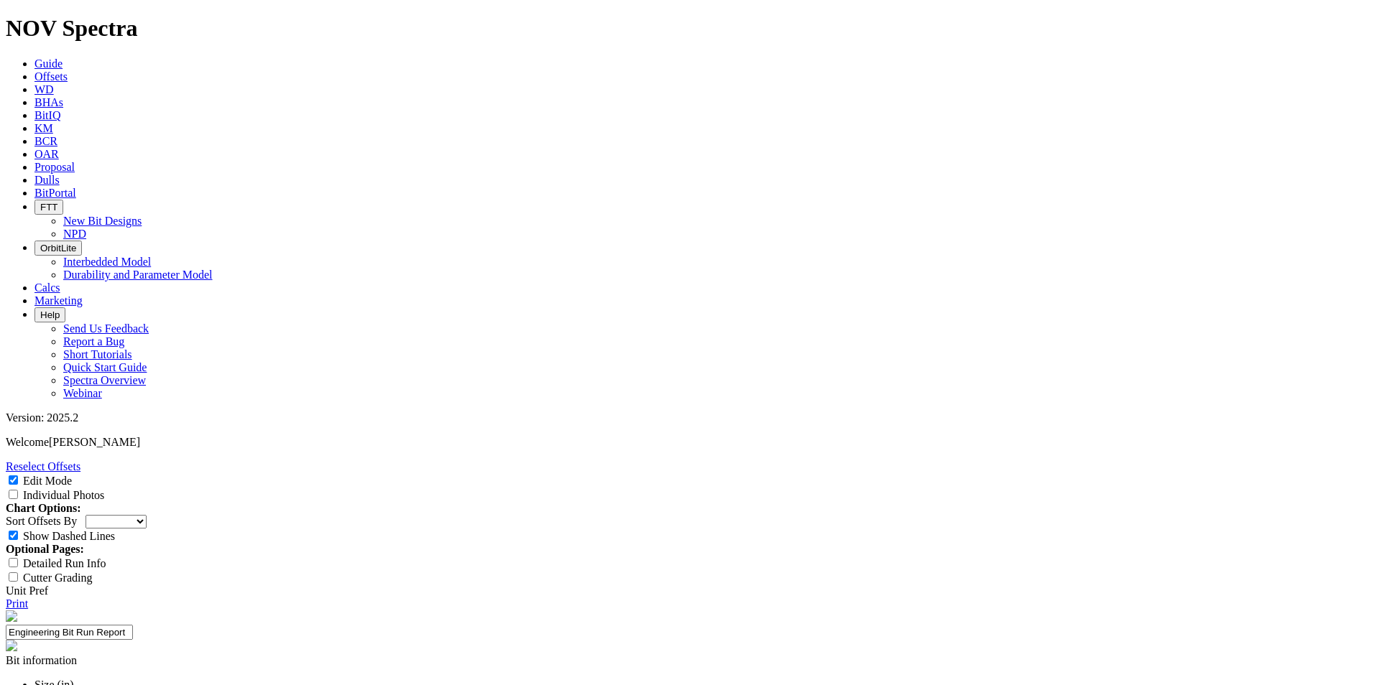
scroll to position [22, 0]
type textarea "A new 5-blade, 16 mm cutter design, based on the 8.50” TKF66-AD2 has been devel…"
paste input "2.5+ Repairs"
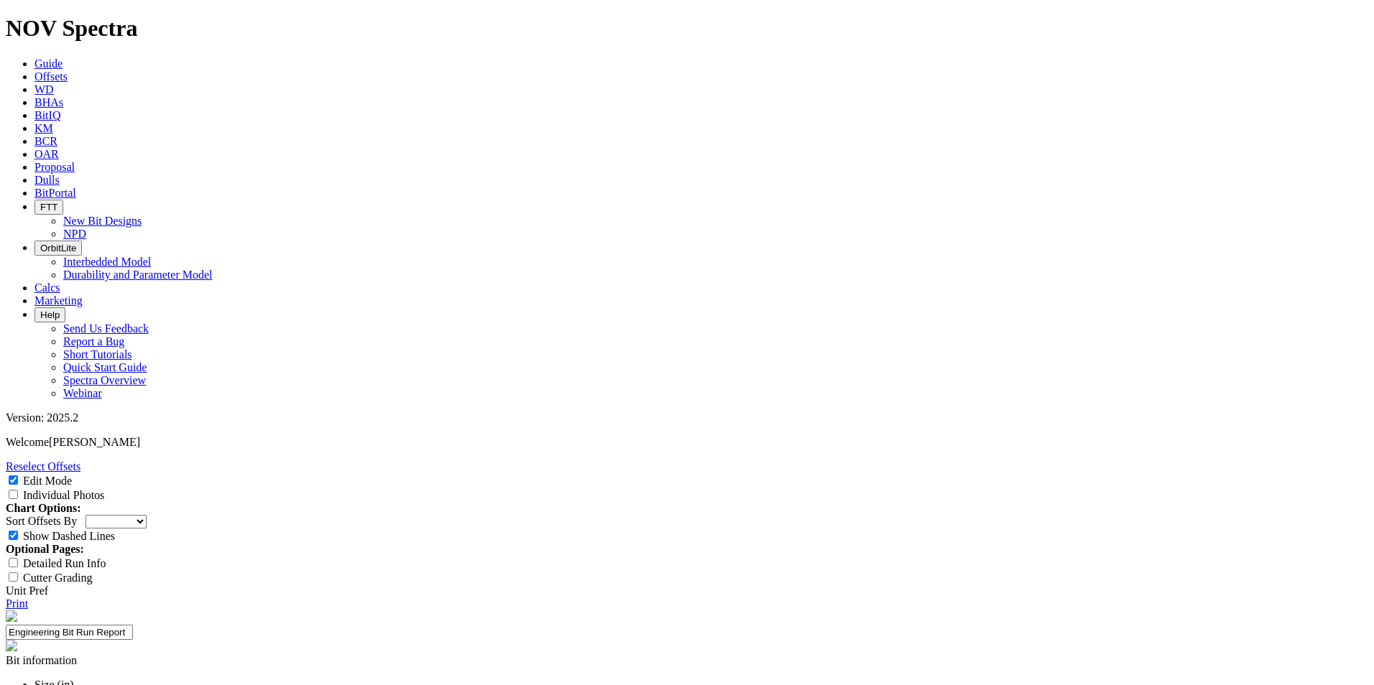
type input "2.5+ Repairs"
paste input "Overall Avg. ROP (Target A) (Target B)"
type input "Overall Avg. ROP (Target A) (Target B)"
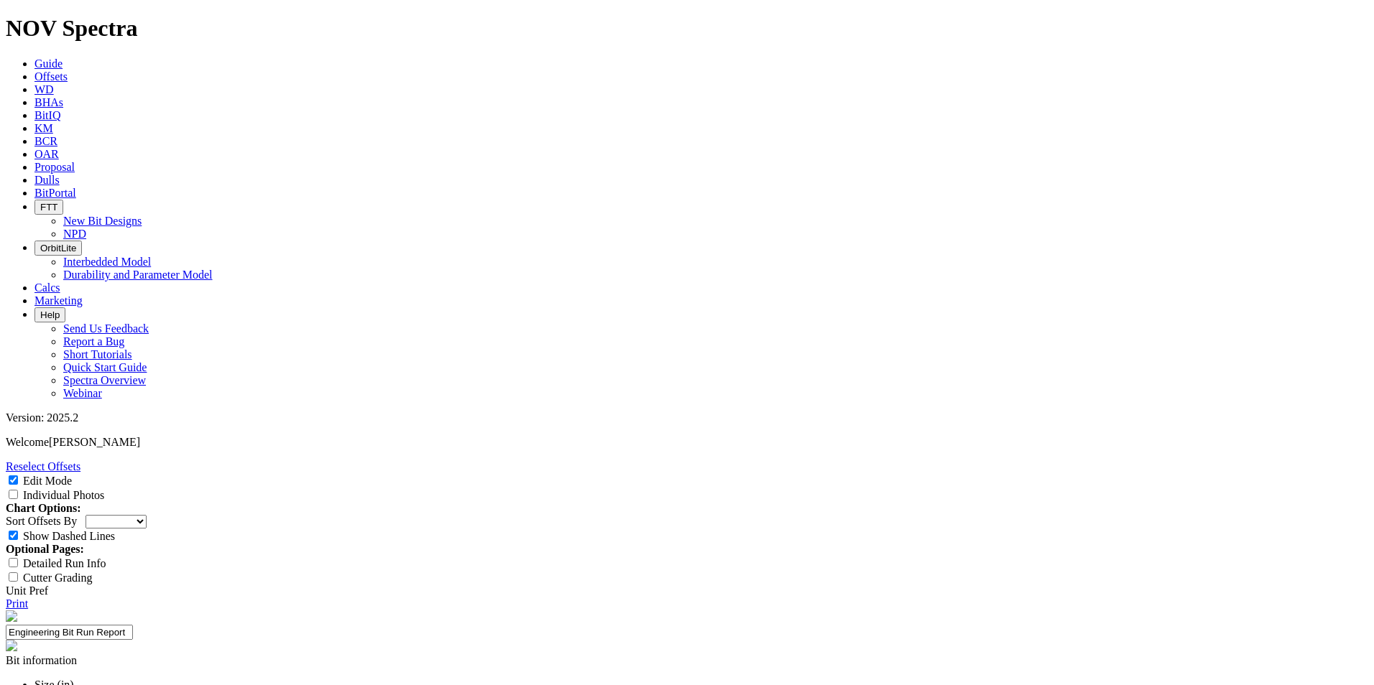
scroll to position [0, 0]
paste input "Run Length"
type input "Run Length"
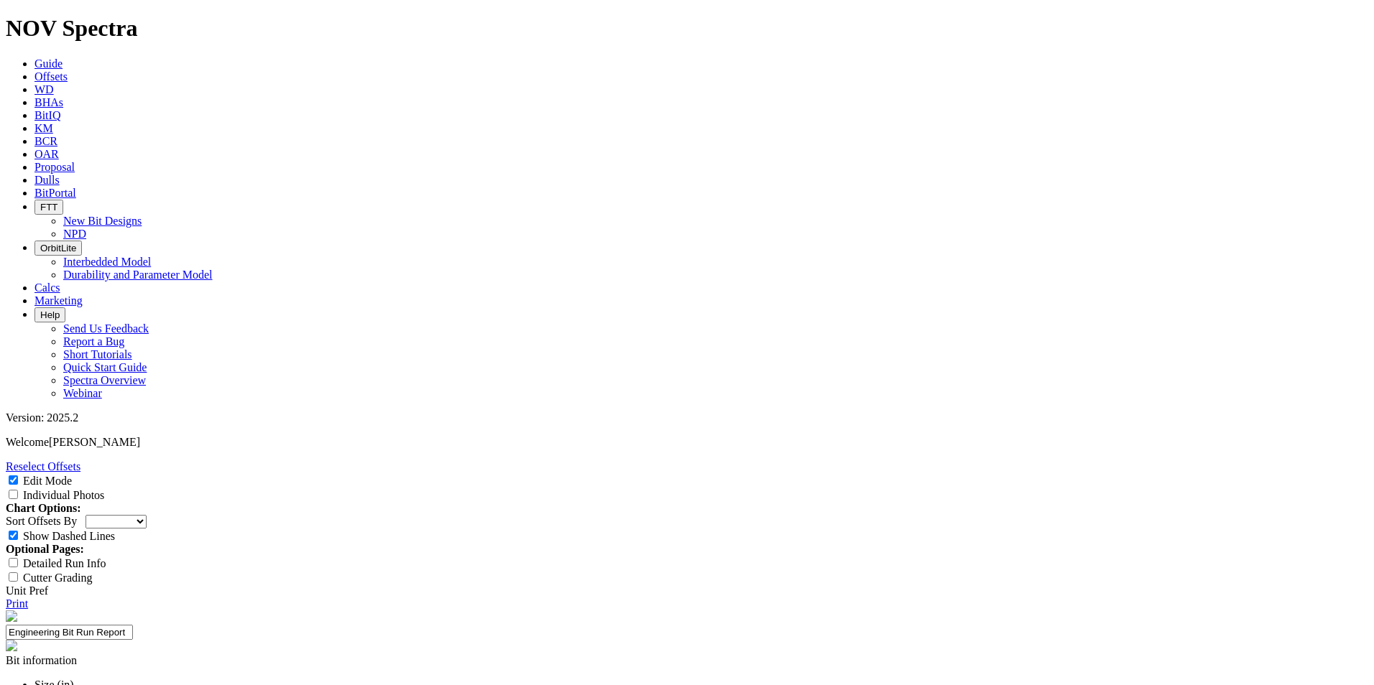
paste input "Repair-ability"
type input "Repair-ability"
paste input "140 ft/hr 110 ft/hr"
type input "140 ft/hr 110 ft/hr"
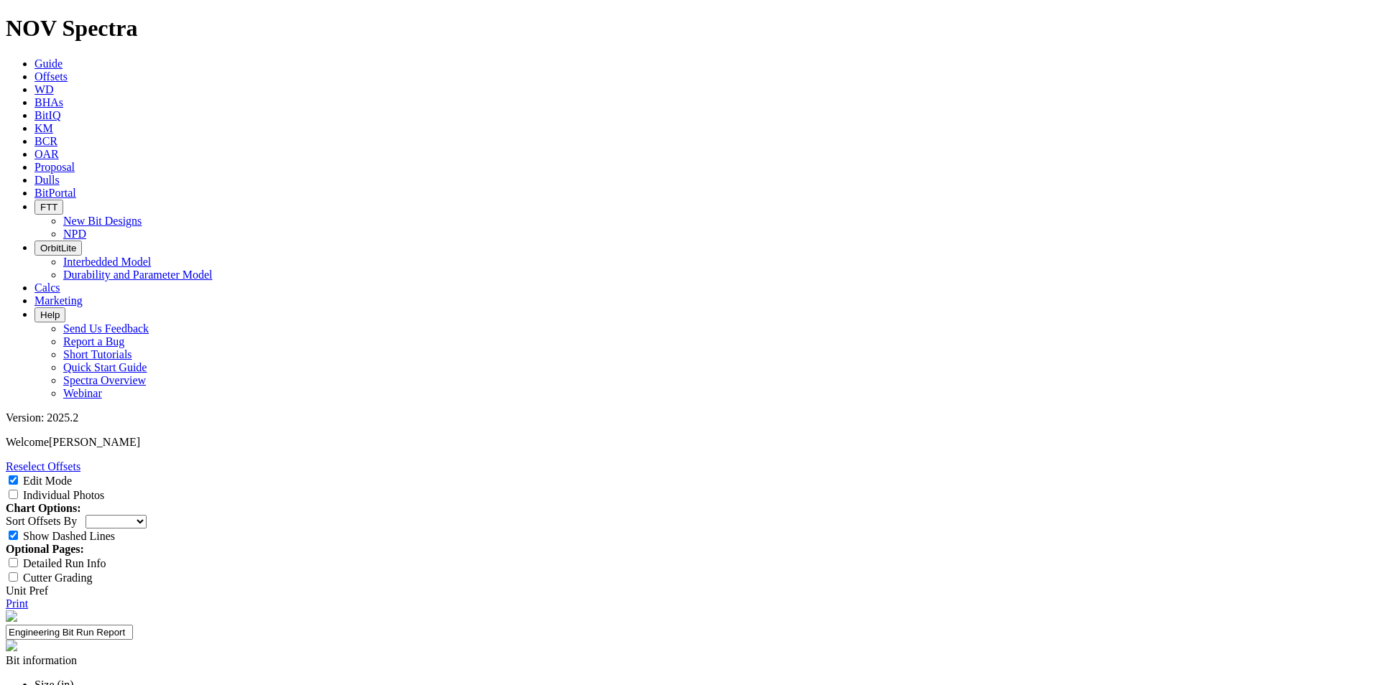
paste input "Reach TD"
type input "Reach TD"
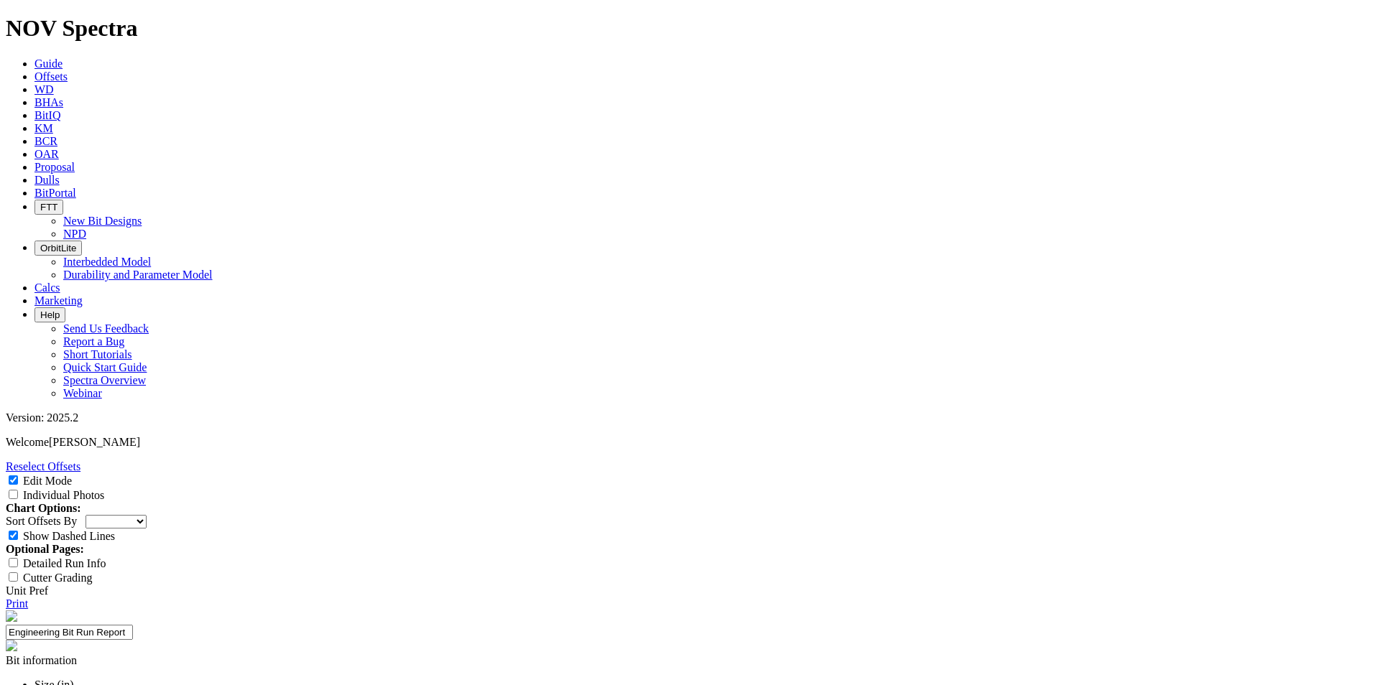
paste textarea "An evaluation was conducted on 8-1/2" lateral runs drilled with RSS in the BS f…"
type textarea "An evaluation was conducted on 8-1/2" lateral runs drilled with RSS in the BS f…"
click at [28, 598] on link "Print" at bounding box center [17, 604] width 22 height 12
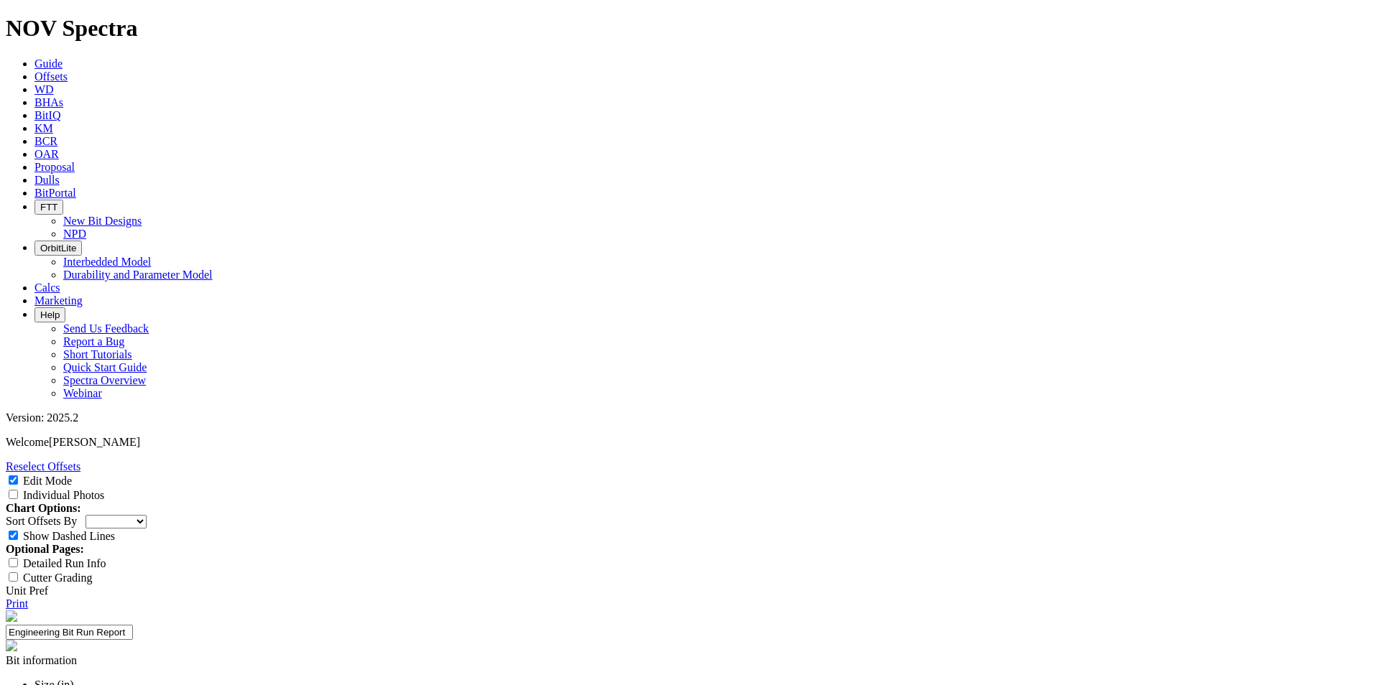
scroll to position [124, 0]
click at [68, 70] on span "Offsets" at bounding box center [50, 76] width 33 height 12
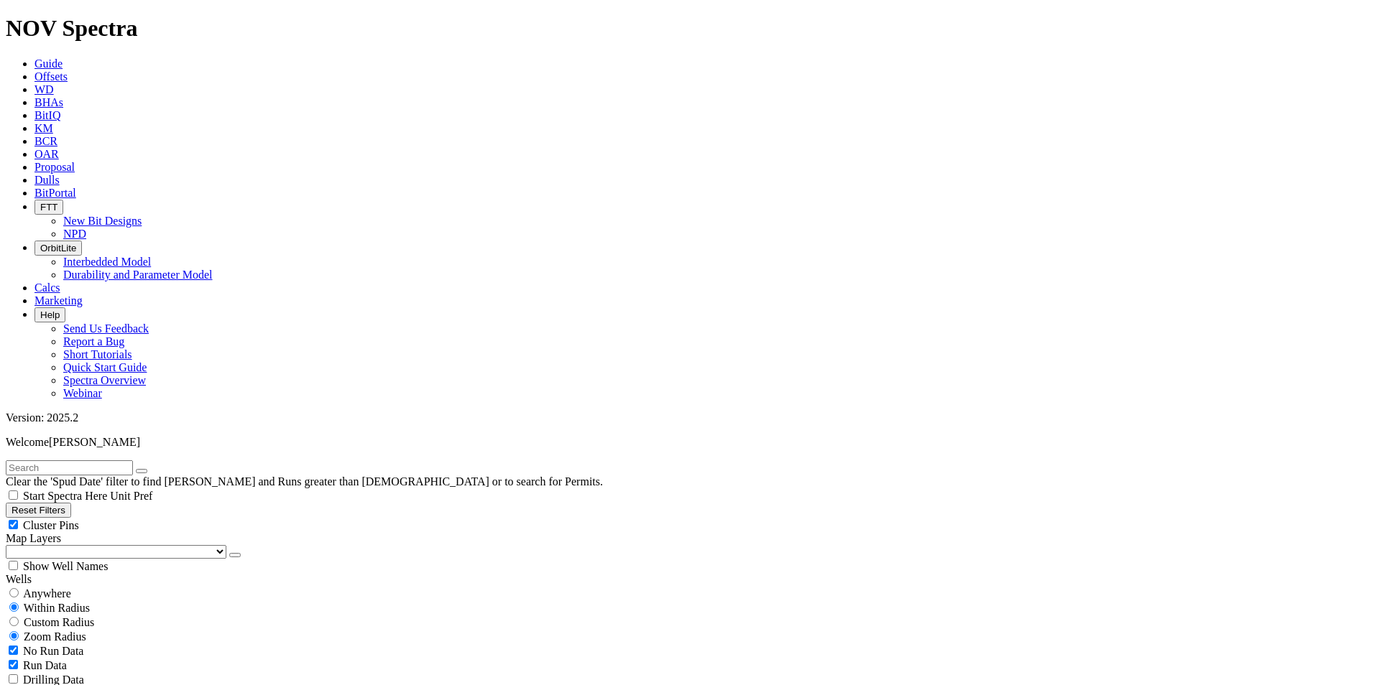
click at [59, 461] on input "text" at bounding box center [69, 468] width 127 height 15
paste input "A313995"
type input "A313995"
click at [162, 469] on button "submit" at bounding box center [155, 471] width 11 height 4
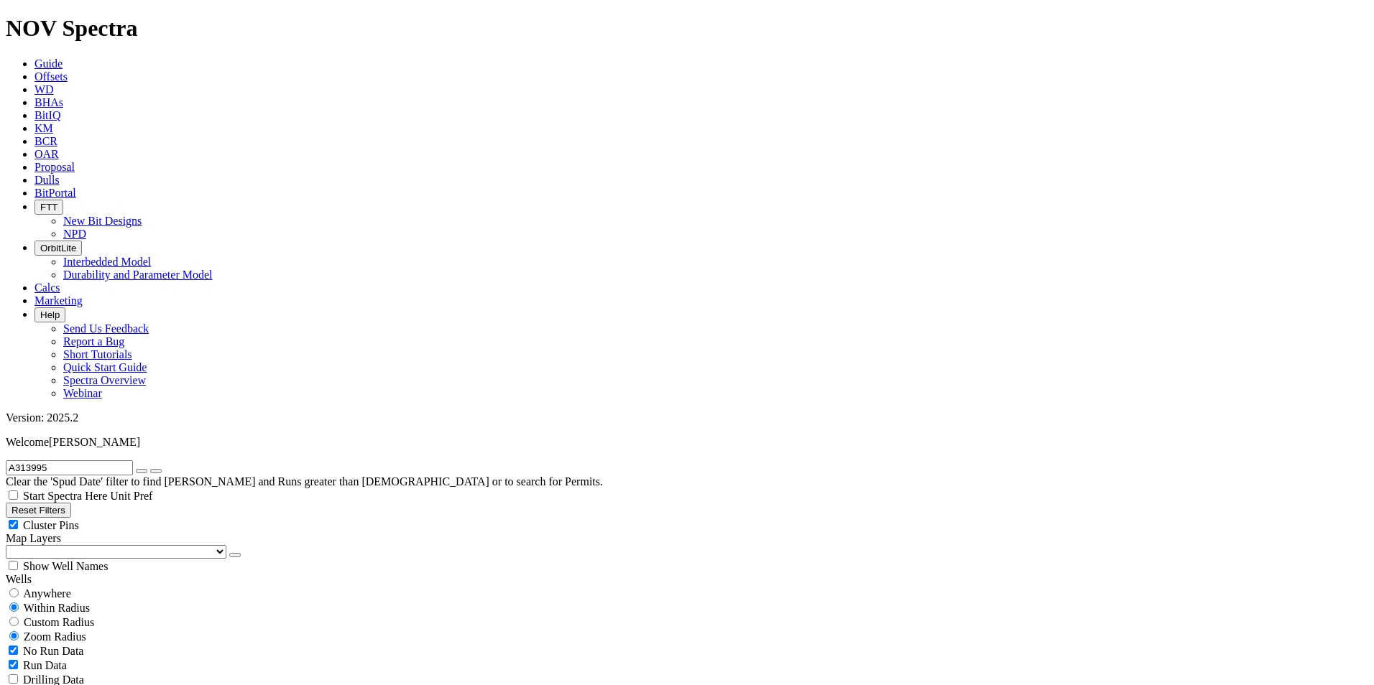
click at [78, 616] on span "Custom Radius" at bounding box center [59, 622] width 70 height 12
radio input "true"
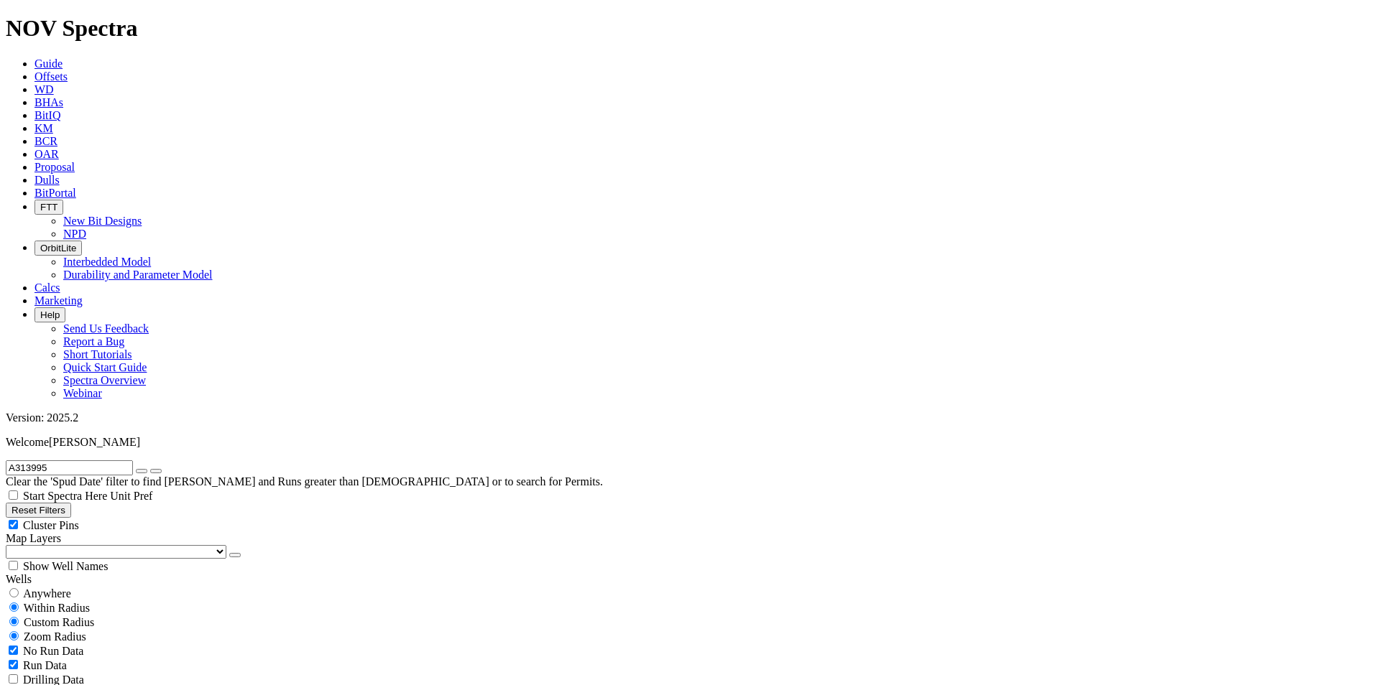
radio input "false"
click at [106, 644] on input "number" at bounding box center [69, 651] width 127 height 15
click at [40, 659] on button "Miles" at bounding box center [23, 666] width 34 height 15
click at [110, 644] on input "number" at bounding box center [69, 651] width 127 height 15
type input "3"
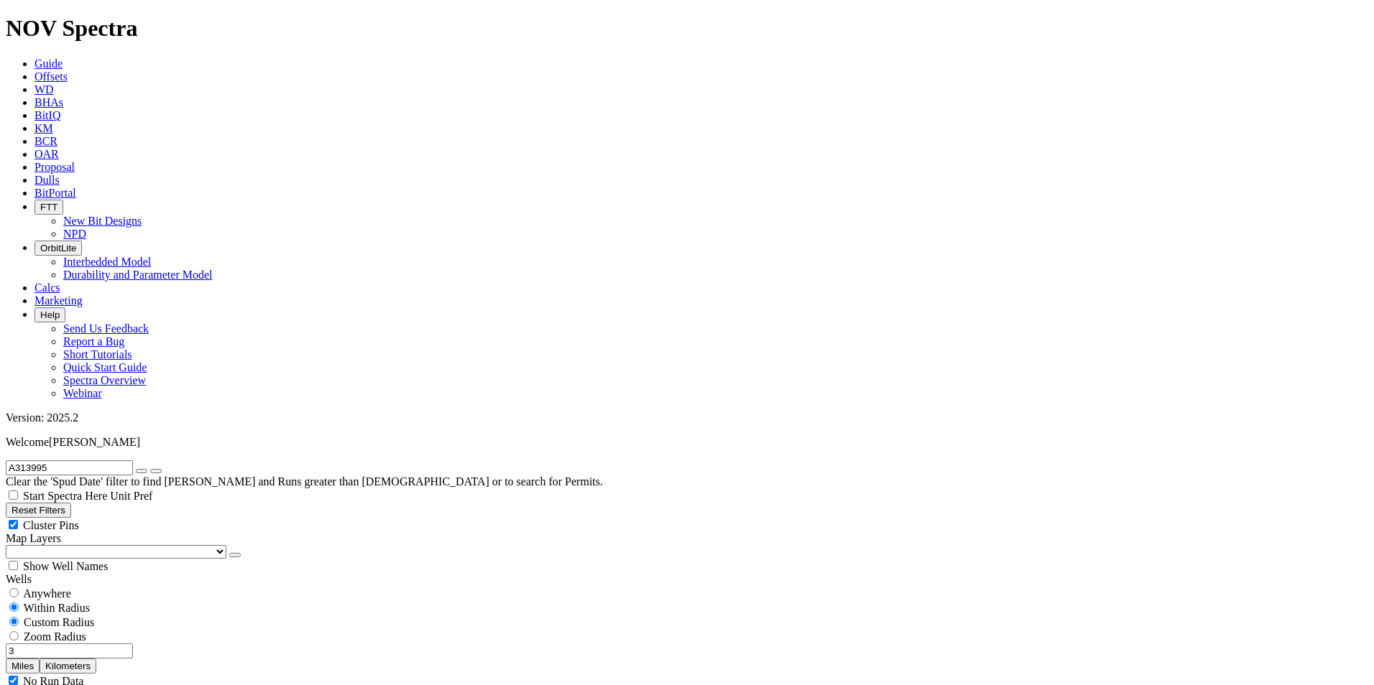
click at [142, 471] on icon "button" at bounding box center [142, 471] width 0 height 0
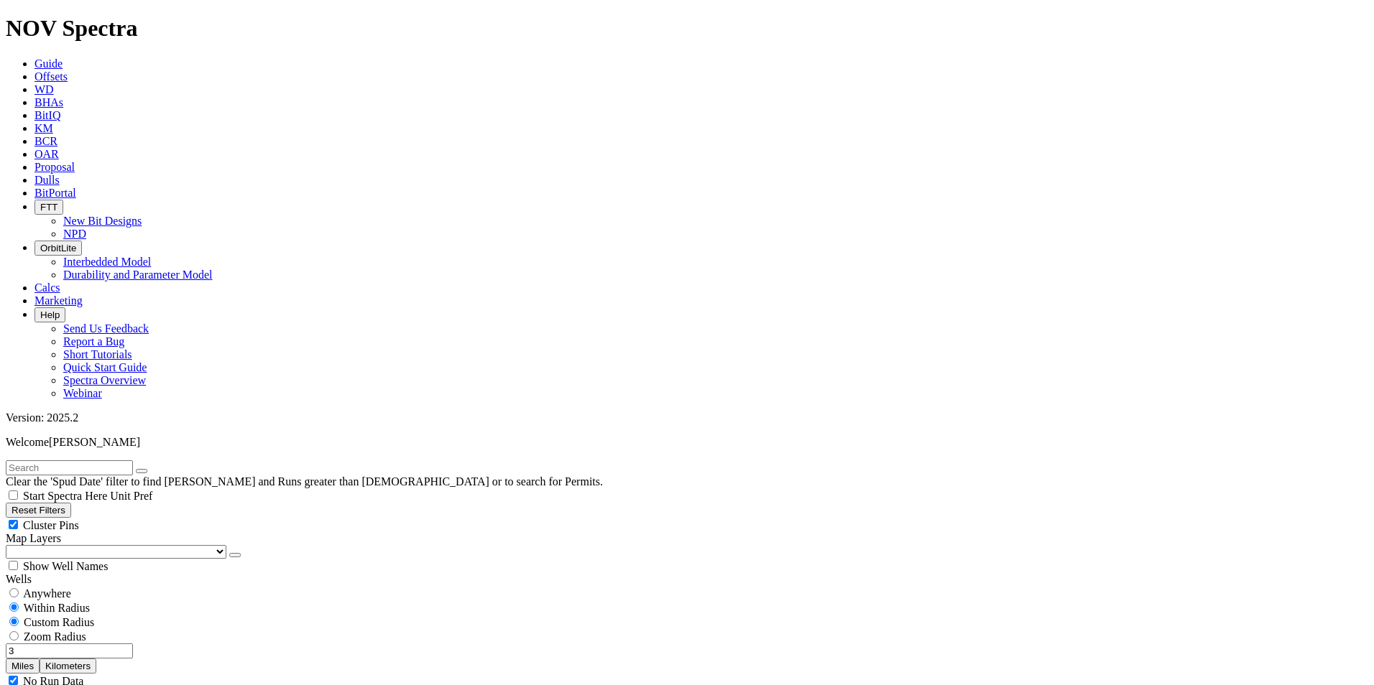
select select "6.125"
checkbox input "false"
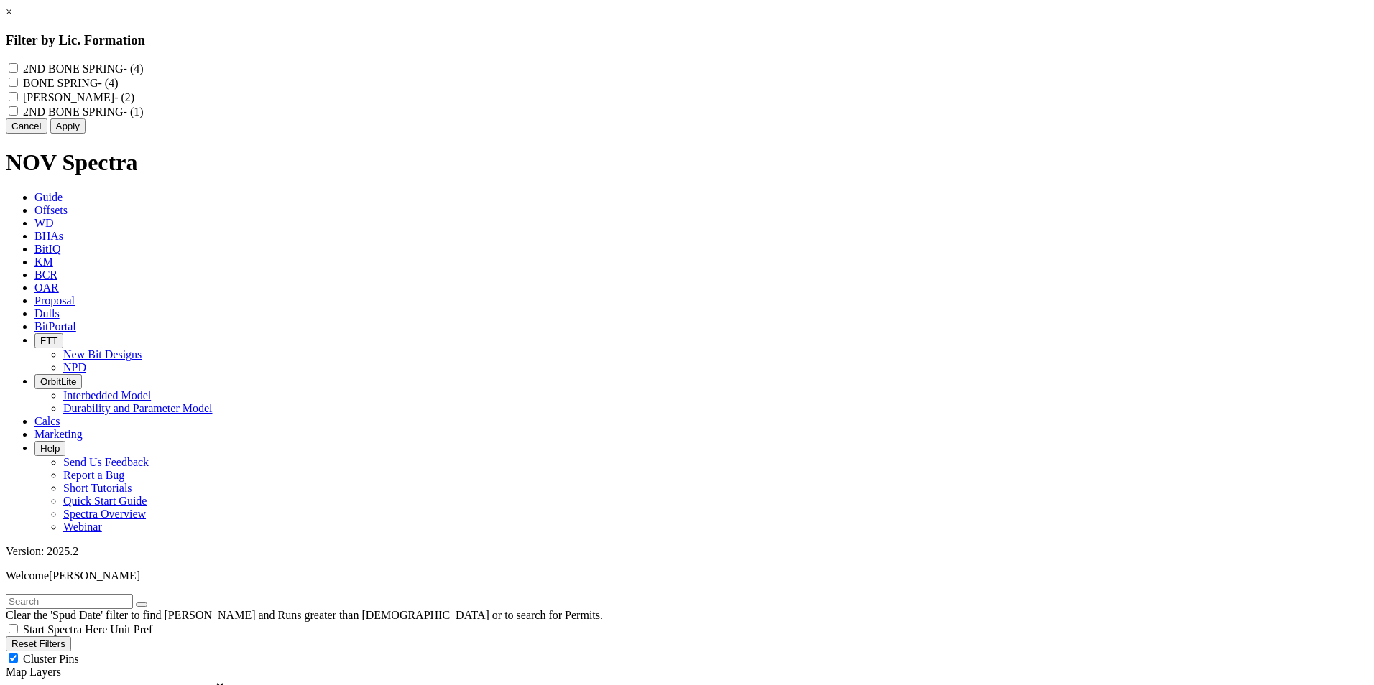
click at [18, 101] on input "HARKEY - (2)" at bounding box center [13, 96] width 9 height 9
checkbox input "true"
click at [85, 134] on button "Apply" at bounding box center [67, 126] width 35 height 15
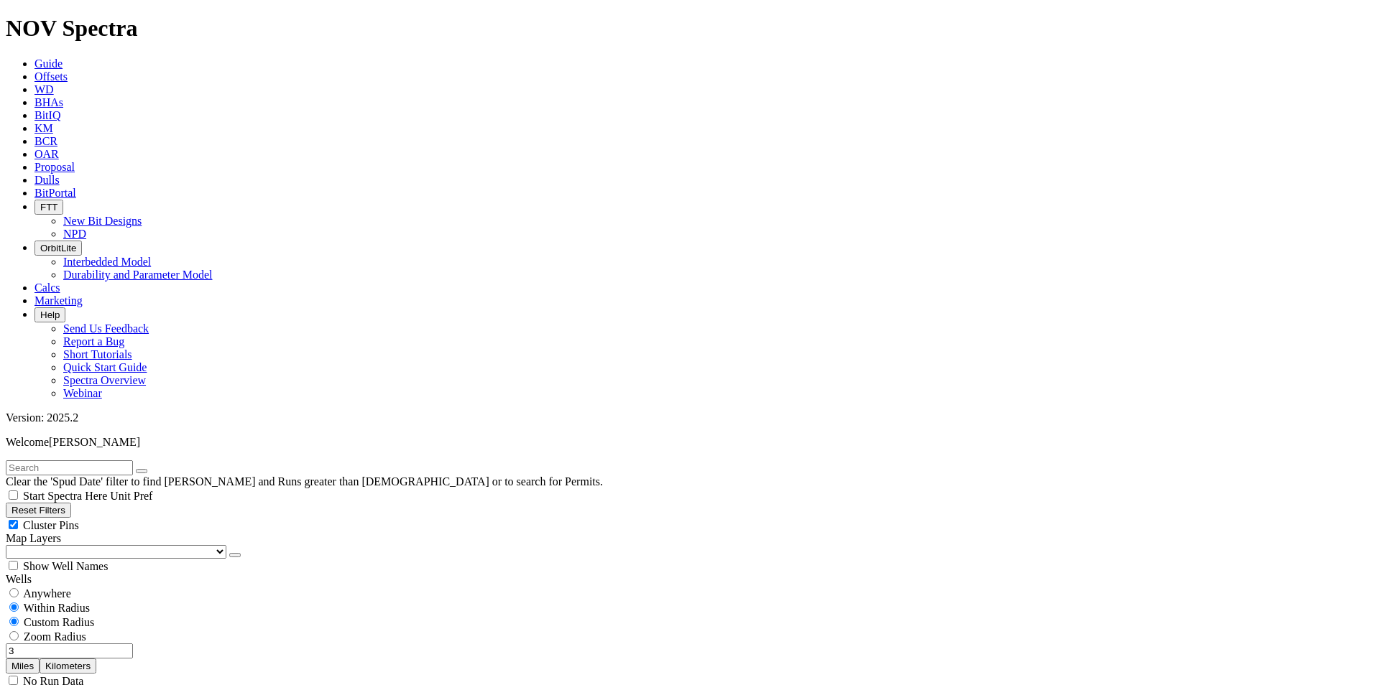
drag, startPoint x: 105, startPoint y: 272, endPoint x: 130, endPoint y: 275, distance: 25.3
click at [130, 644] on div "3 Miles Kilometers" at bounding box center [687, 659] width 1362 height 30
drag, startPoint x: 104, startPoint y: 264, endPoint x: 118, endPoint y: 269, distance: 14.5
click at [118, 644] on input "5" at bounding box center [69, 651] width 127 height 15
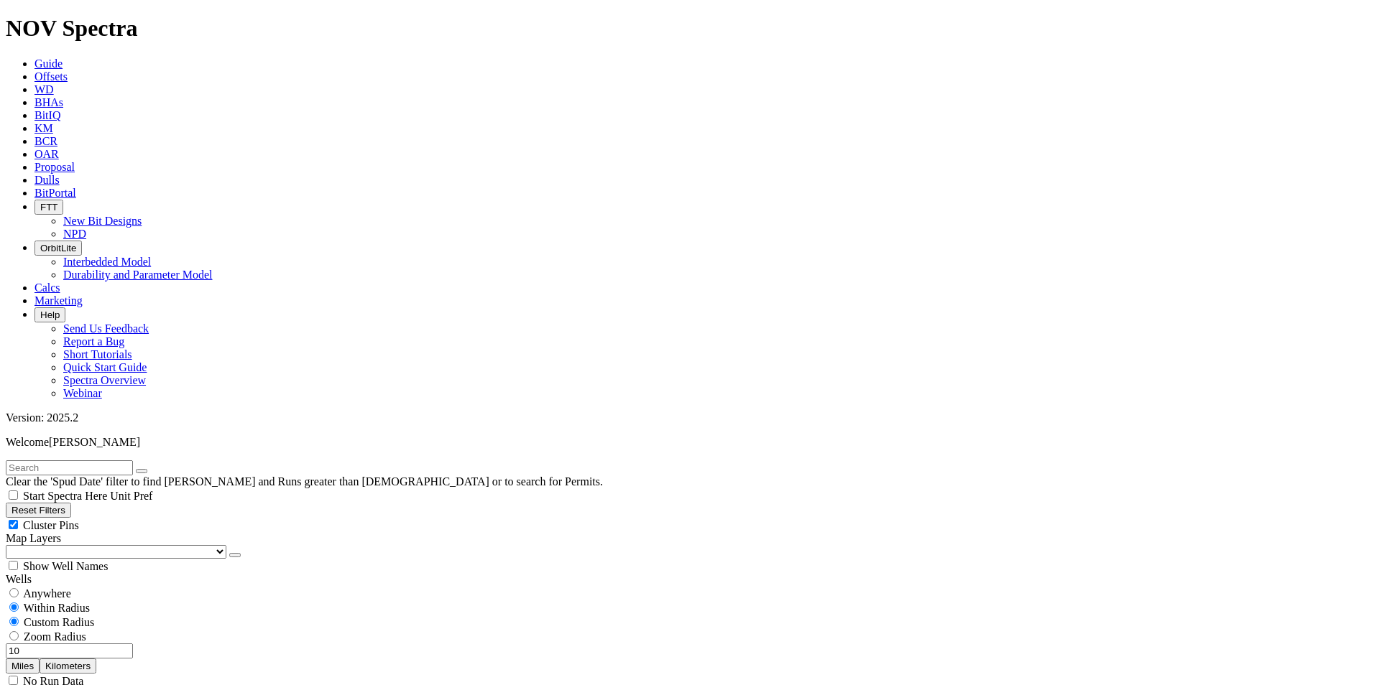
scroll to position [654, 0]
drag, startPoint x: 104, startPoint y: 274, endPoint x: 143, endPoint y: 272, distance: 38.9
click at [143, 644] on div "10 Miles Kilometers" at bounding box center [687, 659] width 1362 height 30
drag, startPoint x: 96, startPoint y: 271, endPoint x: 116, endPoint y: 274, distance: 20.3
click at [116, 644] on input "20" at bounding box center [69, 651] width 127 height 15
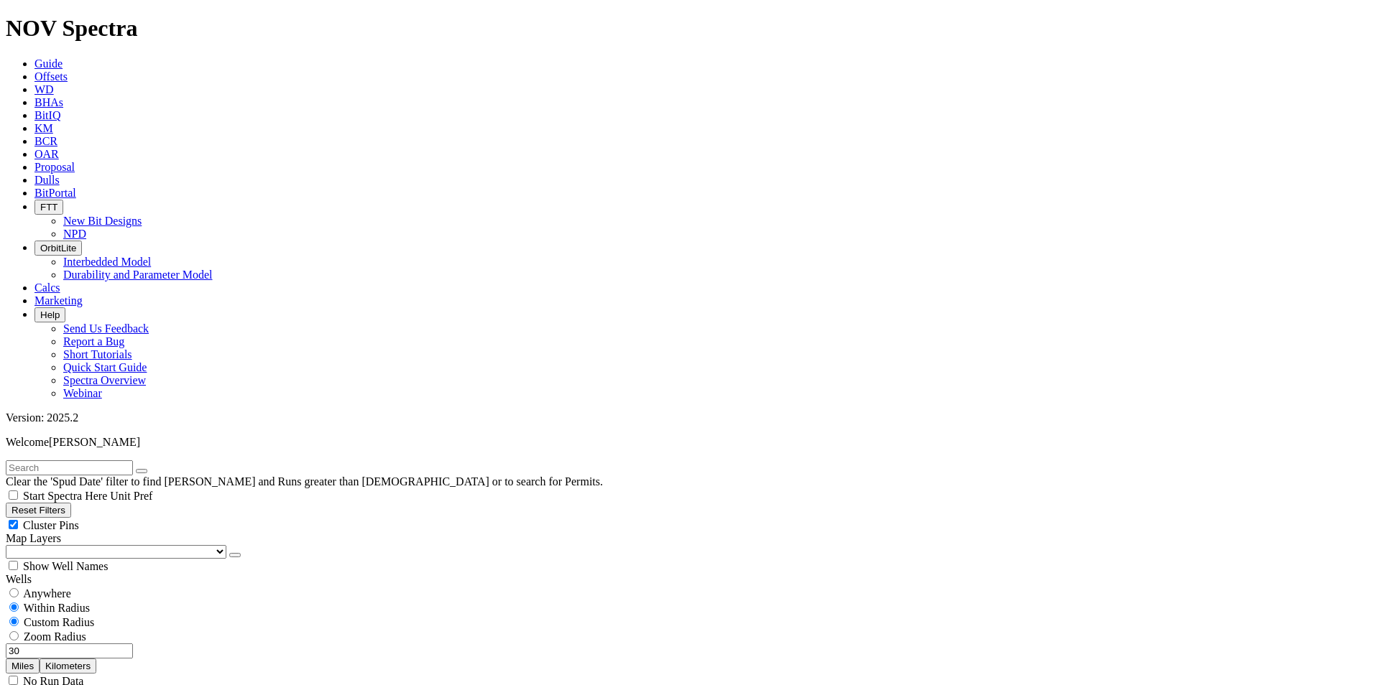
scroll to position [1581, 0]
drag, startPoint x: 103, startPoint y: 274, endPoint x: 129, endPoint y: 274, distance: 25.9
click at [129, 644] on div "30 Miles Kilometers" at bounding box center [687, 659] width 1362 height 30
type input "3"
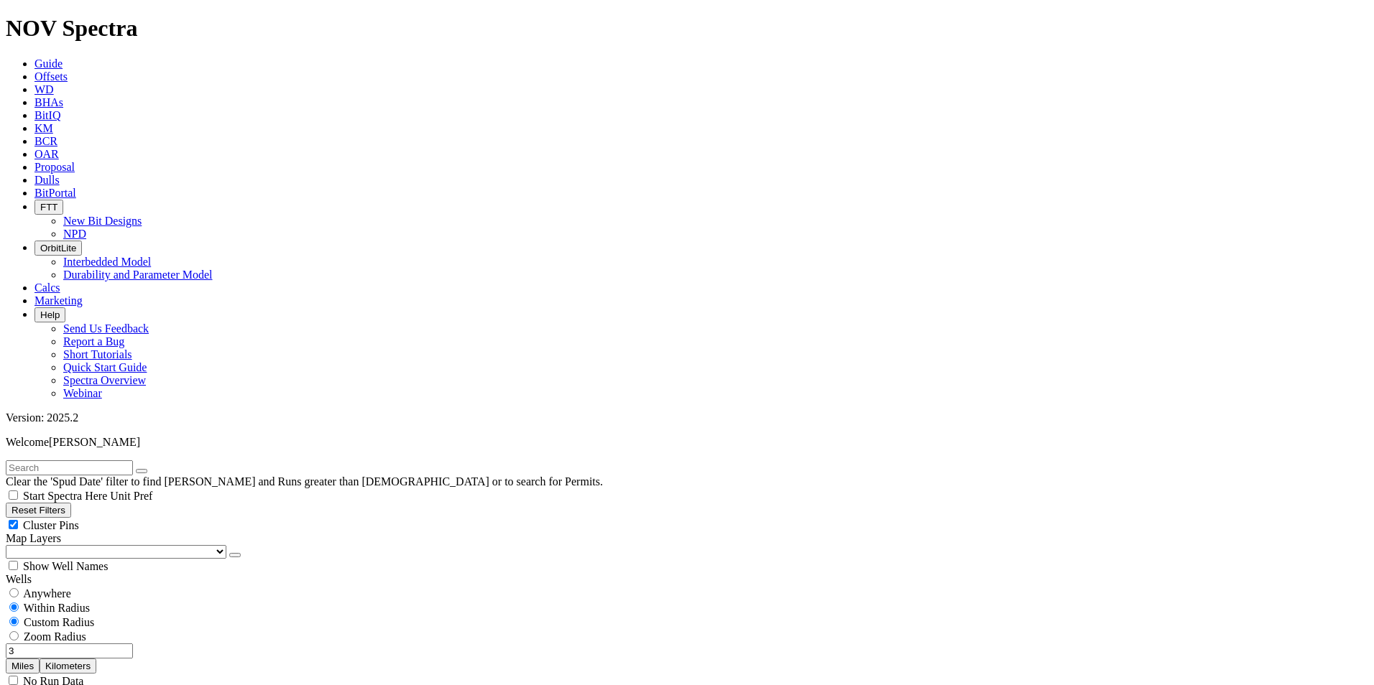
type input "11000"
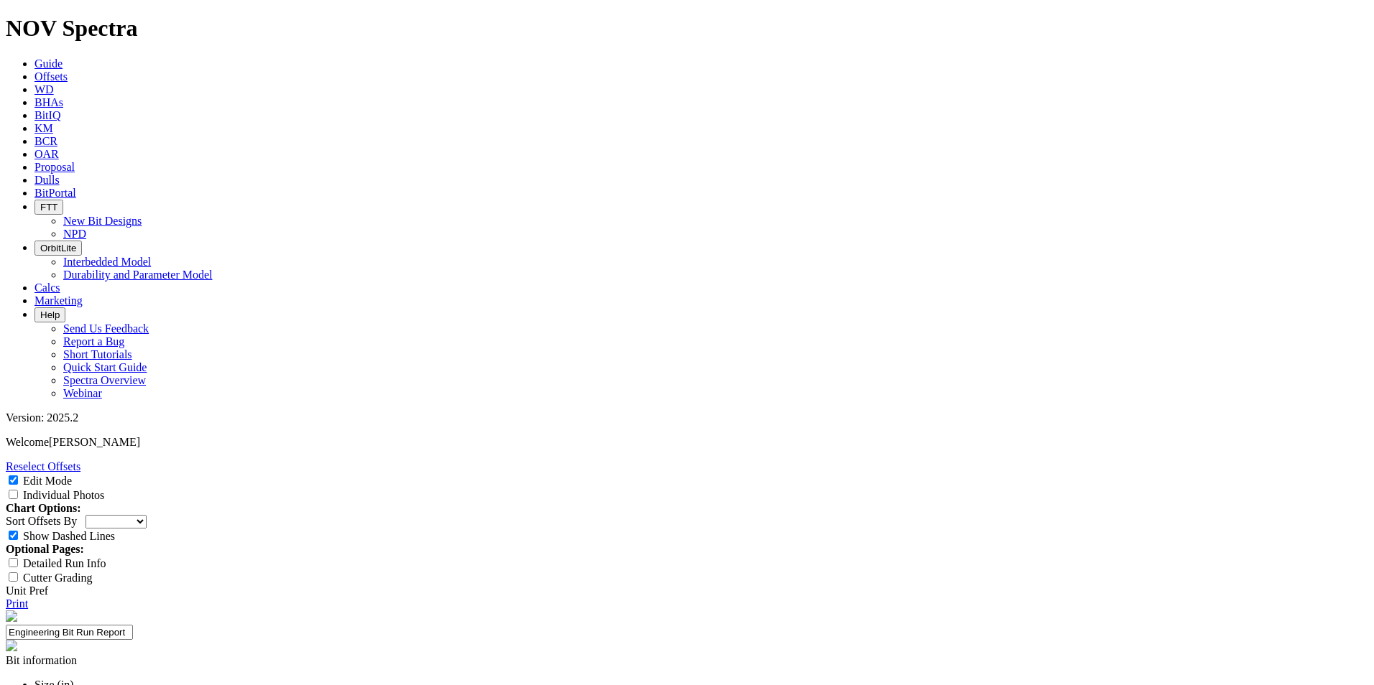
scroll to position [144, 0]
select select "number:1"
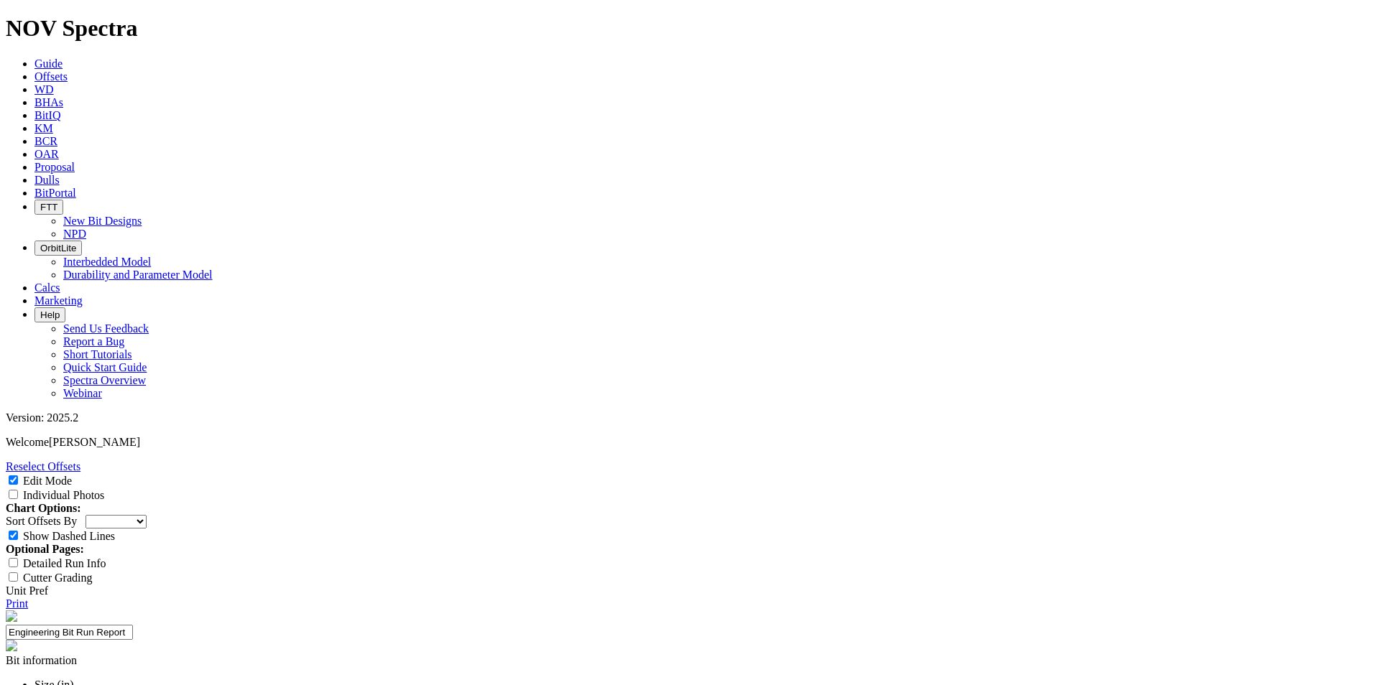
select select "string:WT"
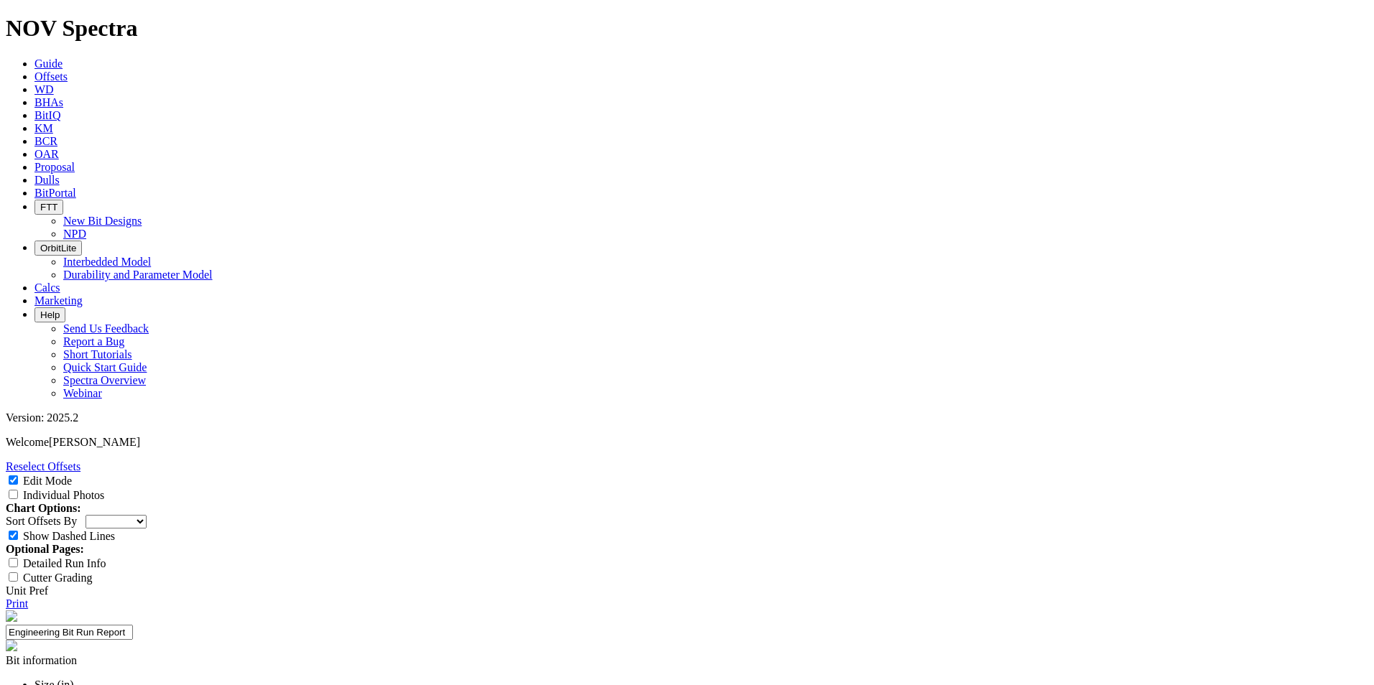
select select "string:A"
select select "string:NO"
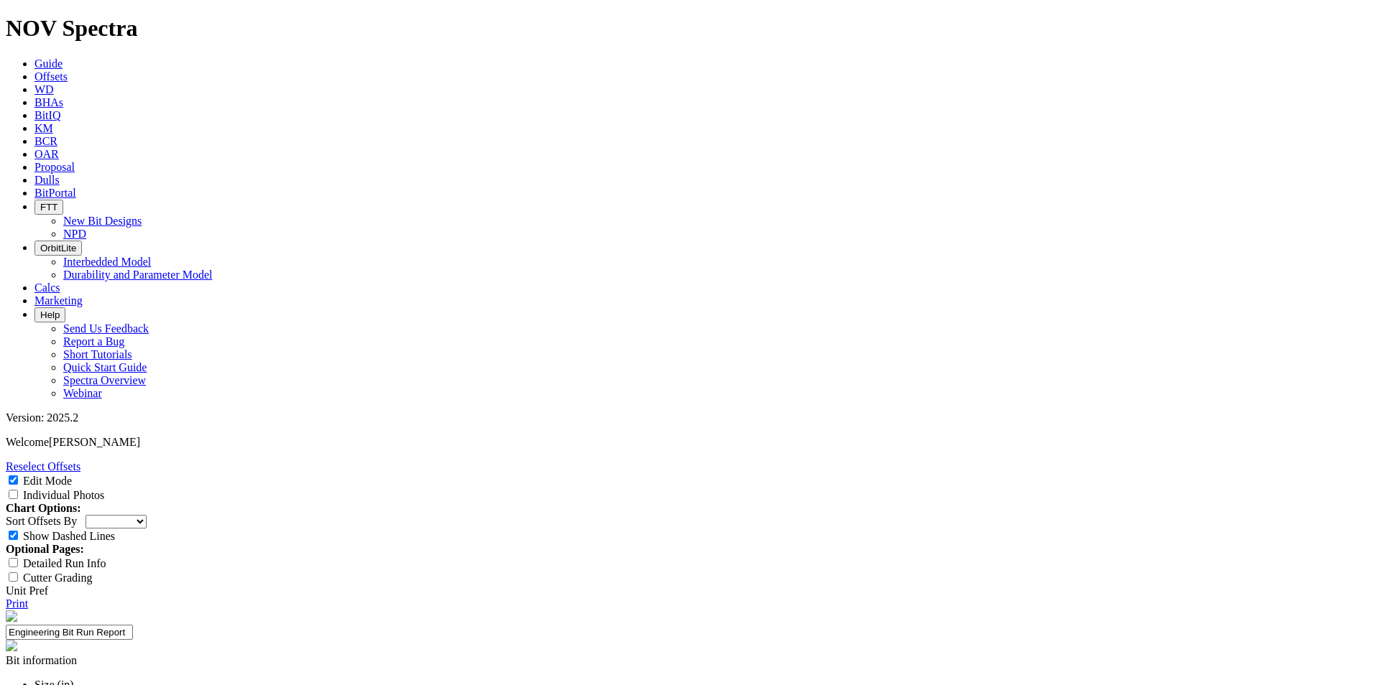
select select "string:NO"
paste input "ROP (Primary)"
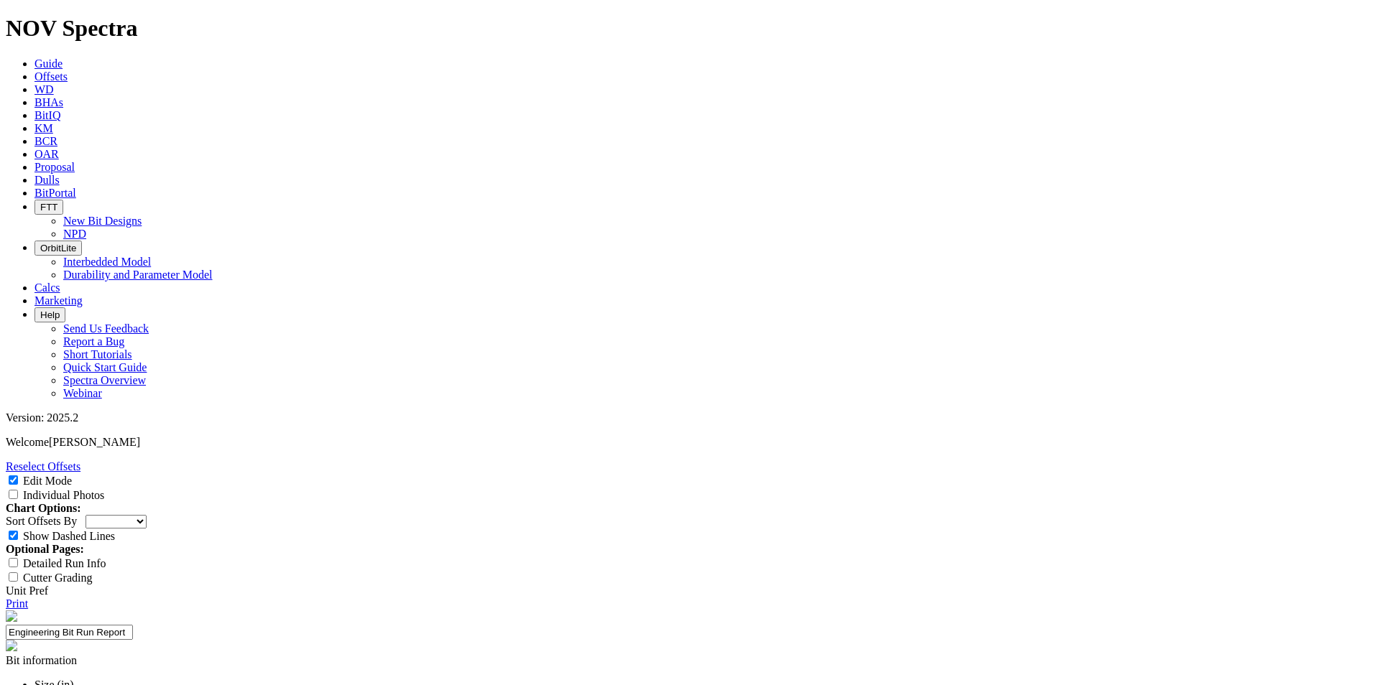
type input "ROP (Primary)"
paste input "Run Length (Primary)"
type input "Run Length (Primary)"
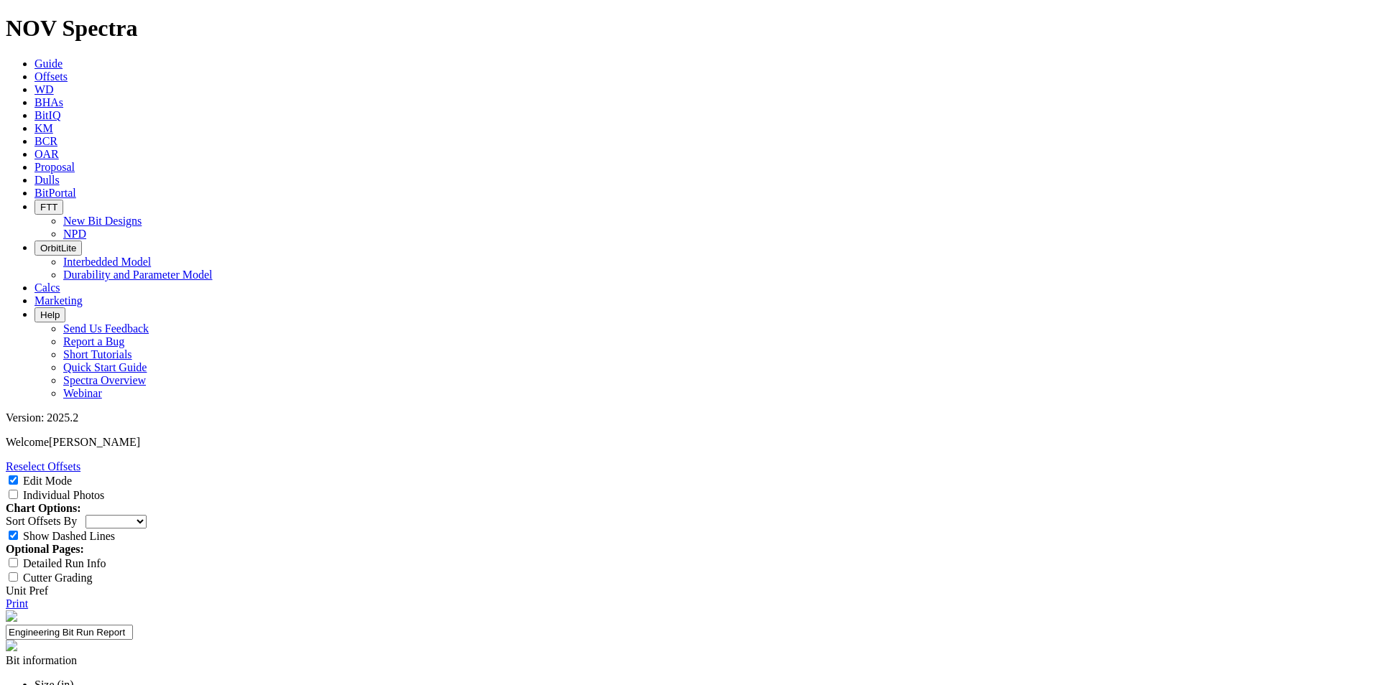
paste input "Repair-ability (Secondary)"
drag, startPoint x: 740, startPoint y: 378, endPoint x: 681, endPoint y: 373, distance: 59.1
type input "Repair-ability (Secondary)"
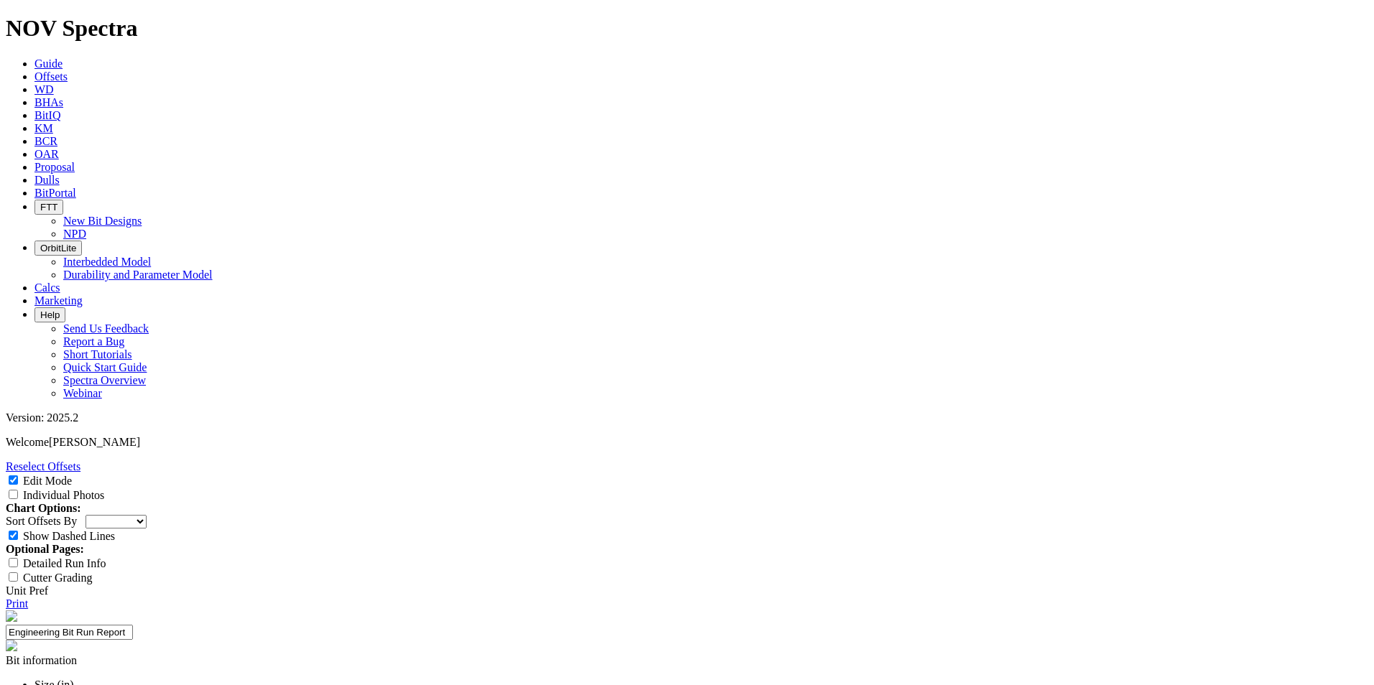
paste input "132 ft/hr"
type input "132 ft/hr"
paste input "5,798 ft"
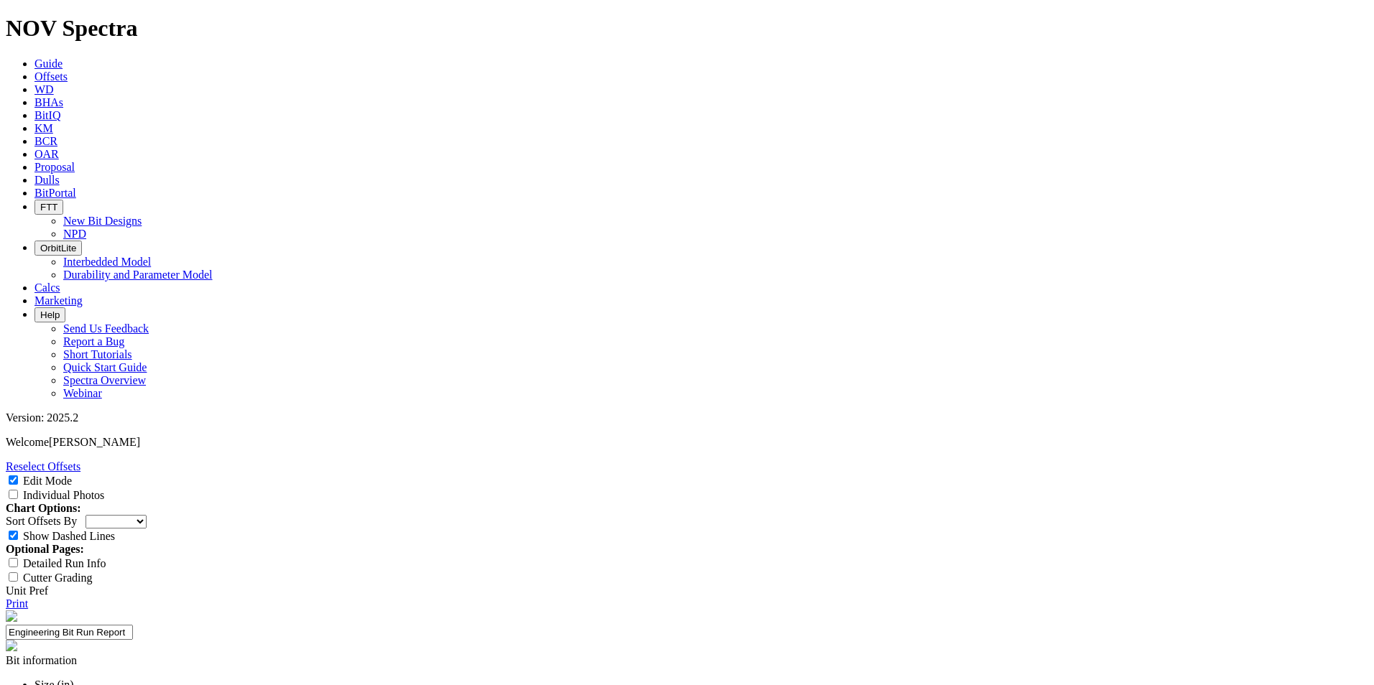
type input "5,798 ft"
paste input "Repairable at TD"
type input "Repairable at TD"
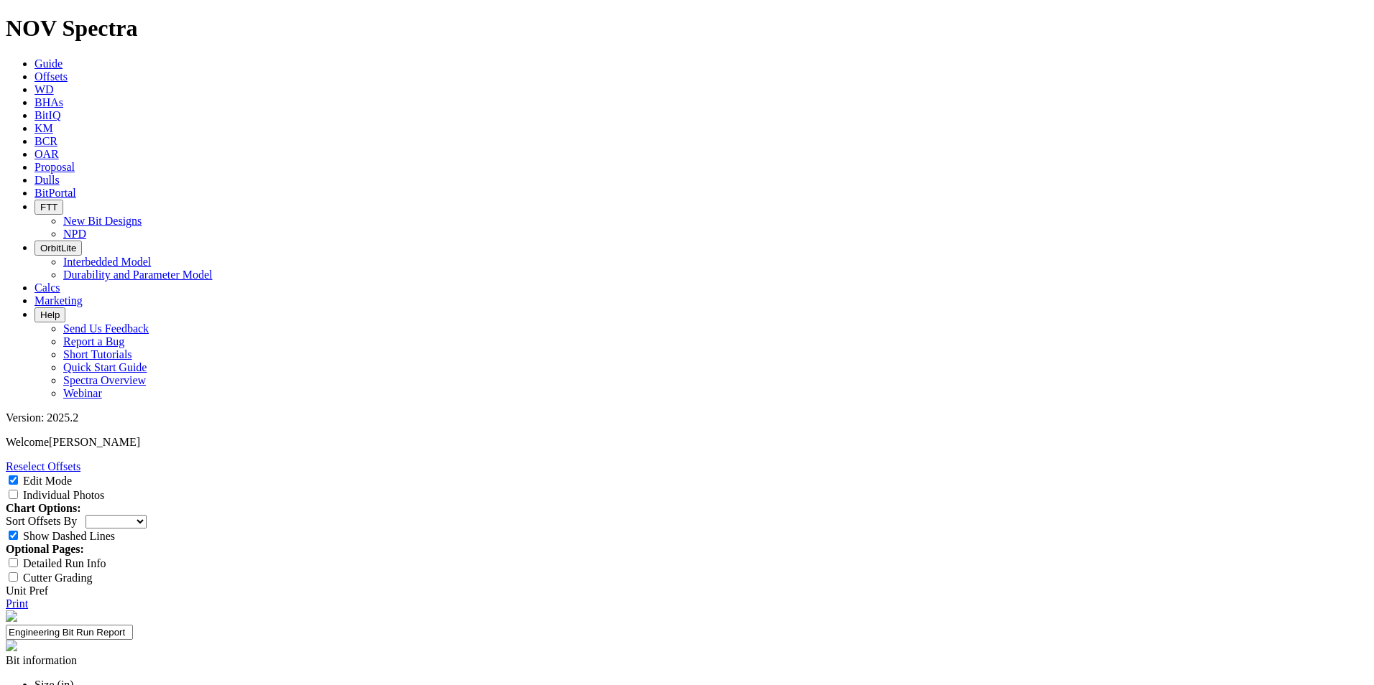
paste textarea "5-blade ultra-aggressive version of the 6.125 TKF61-B1 for Mewbourne in latera…"
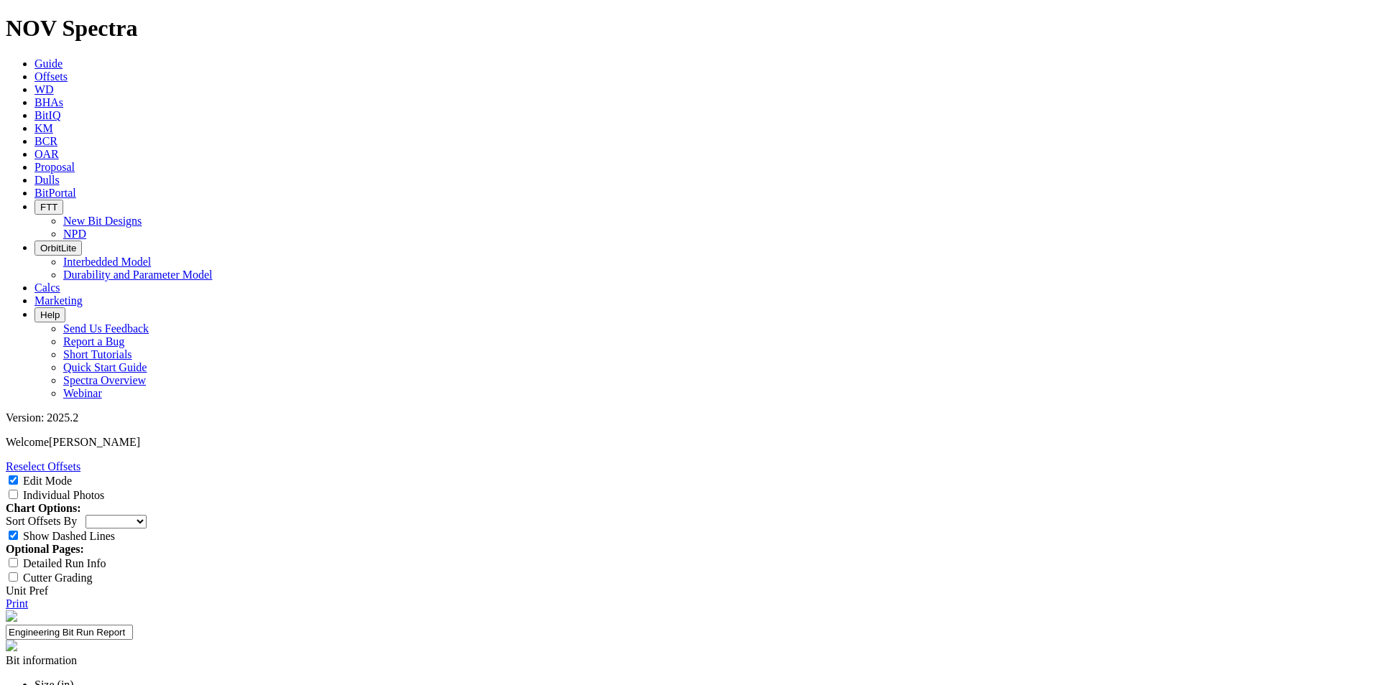
type textarea "5-blade ultra-aggressive version of the 6.125 TKF61-B1 for [PERSON_NAME] in lat…"
drag, startPoint x: 586, startPoint y: 243, endPoint x: 578, endPoint y: 243, distance: 8.6
drag, startPoint x: 575, startPoint y: 243, endPoint x: 486, endPoint y: 213, distance: 93.8
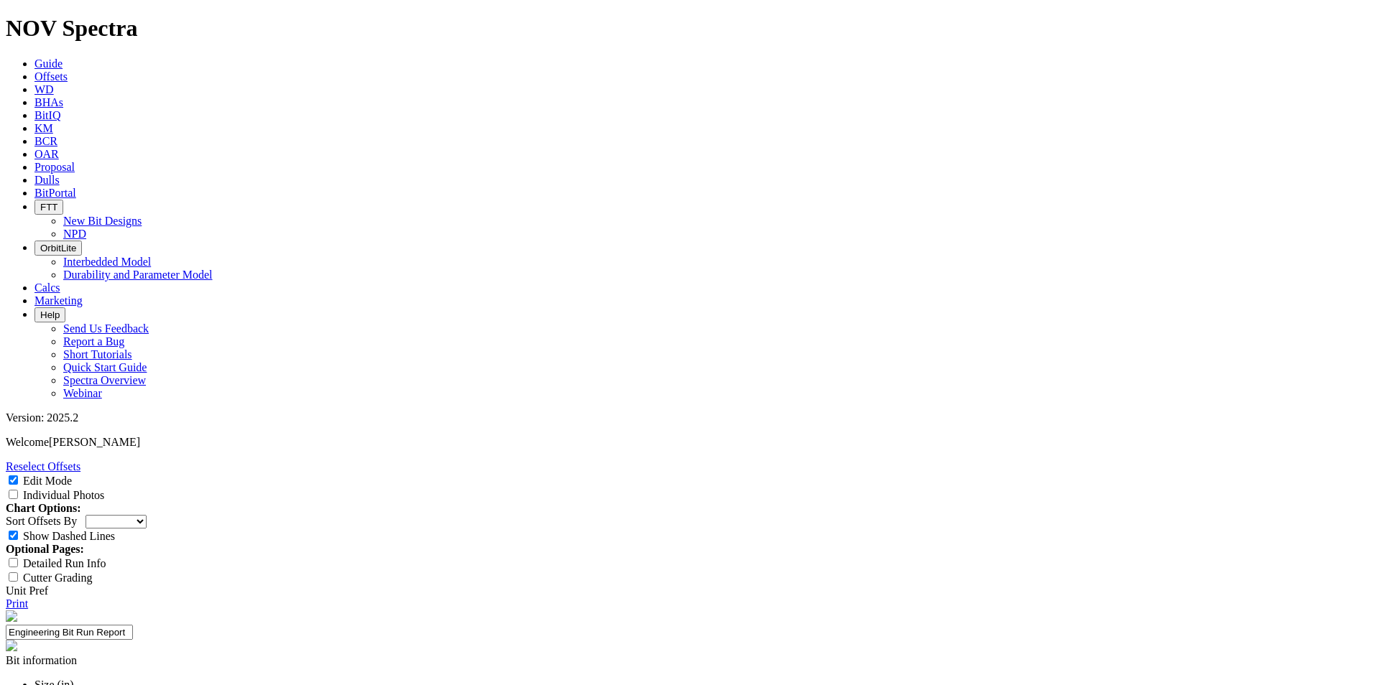
paste textarea "An evaluation was performed on 6-1/8" lateral runs drilled with RSS in the Hark…"
type textarea "An evaluation was performed on 6-1/8" lateral runs drilled with RSS in the Hark…"
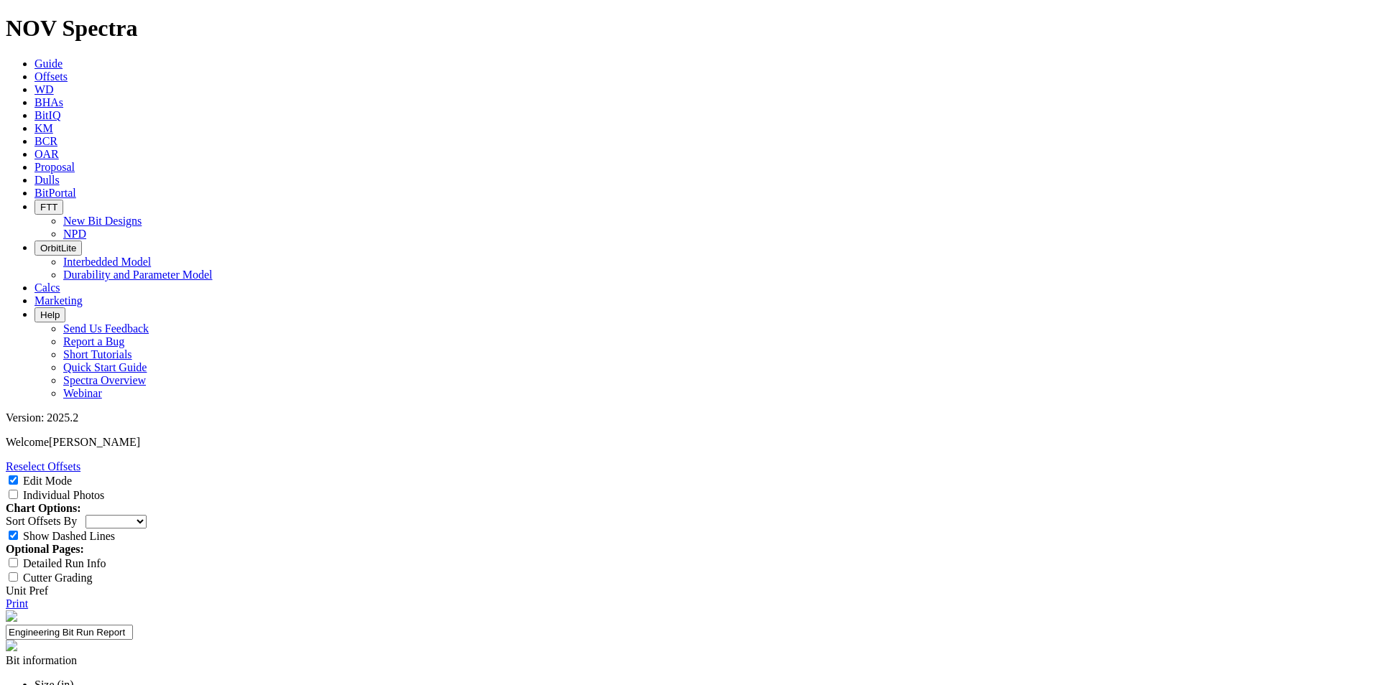
click at [28, 598] on link "Print" at bounding box center [17, 604] width 22 height 12
click at [68, 70] on span "Offsets" at bounding box center [50, 76] width 33 height 12
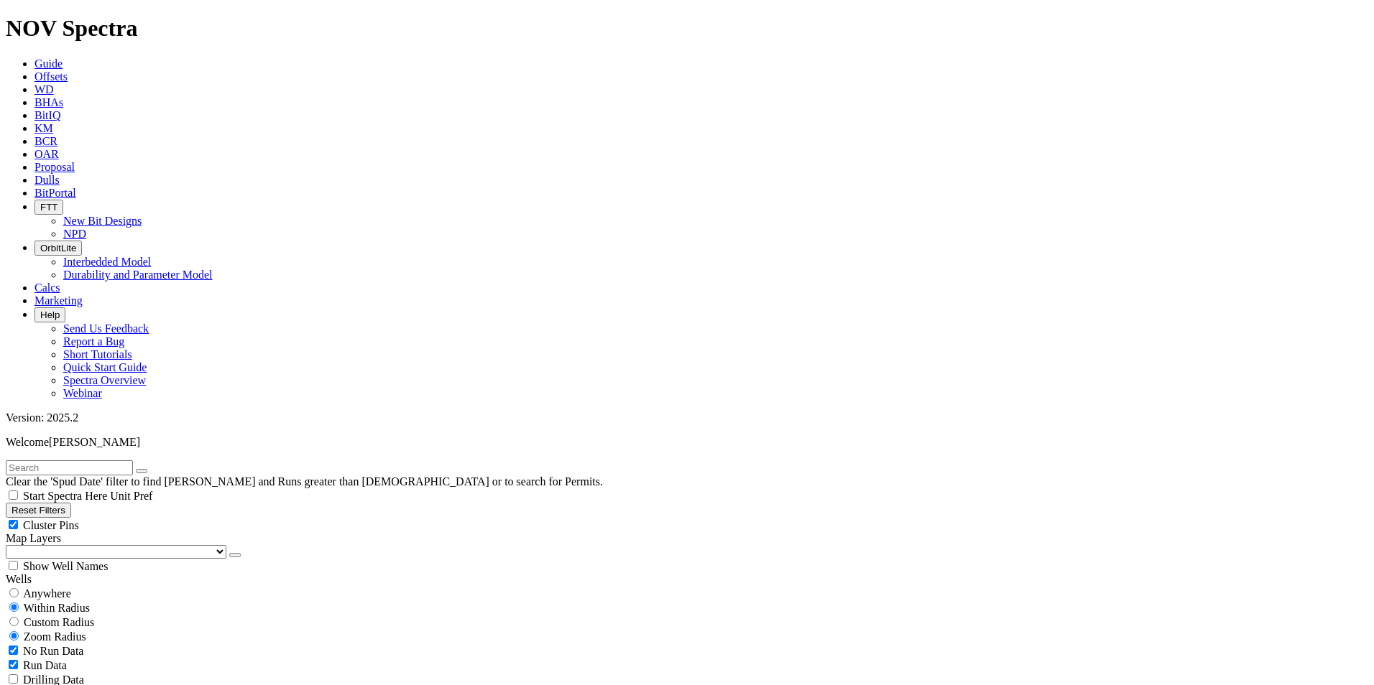
click at [68, 461] on input "text" at bounding box center [69, 468] width 127 height 15
paste input "A313995"
type input "A313995"
click at [162, 469] on button "submit" at bounding box center [155, 471] width 11 height 4
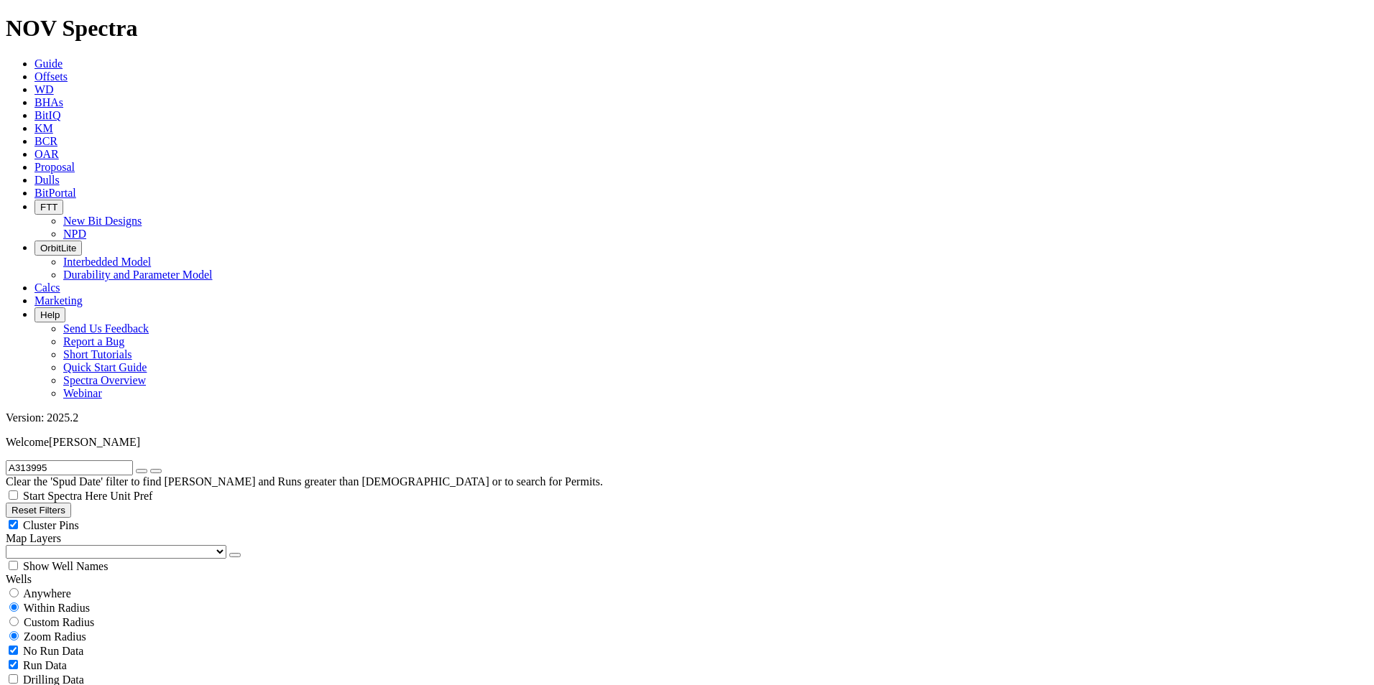
click at [40, 615] on div "Custom Radius" at bounding box center [687, 622] width 1362 height 14
radio input "true"
radio input "false"
click at [40, 659] on button "Miles" at bounding box center [23, 666] width 34 height 15
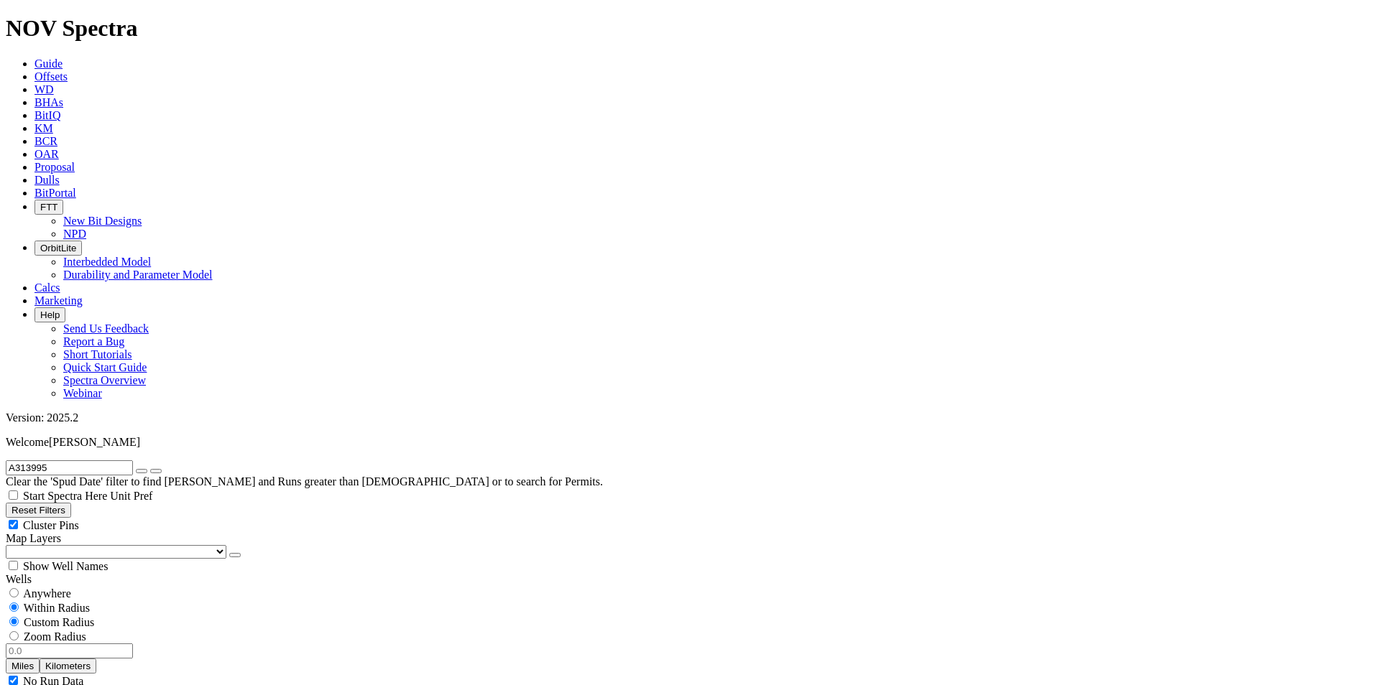
click at [111, 644] on input "number" at bounding box center [69, 651] width 127 height 15
type input "3"
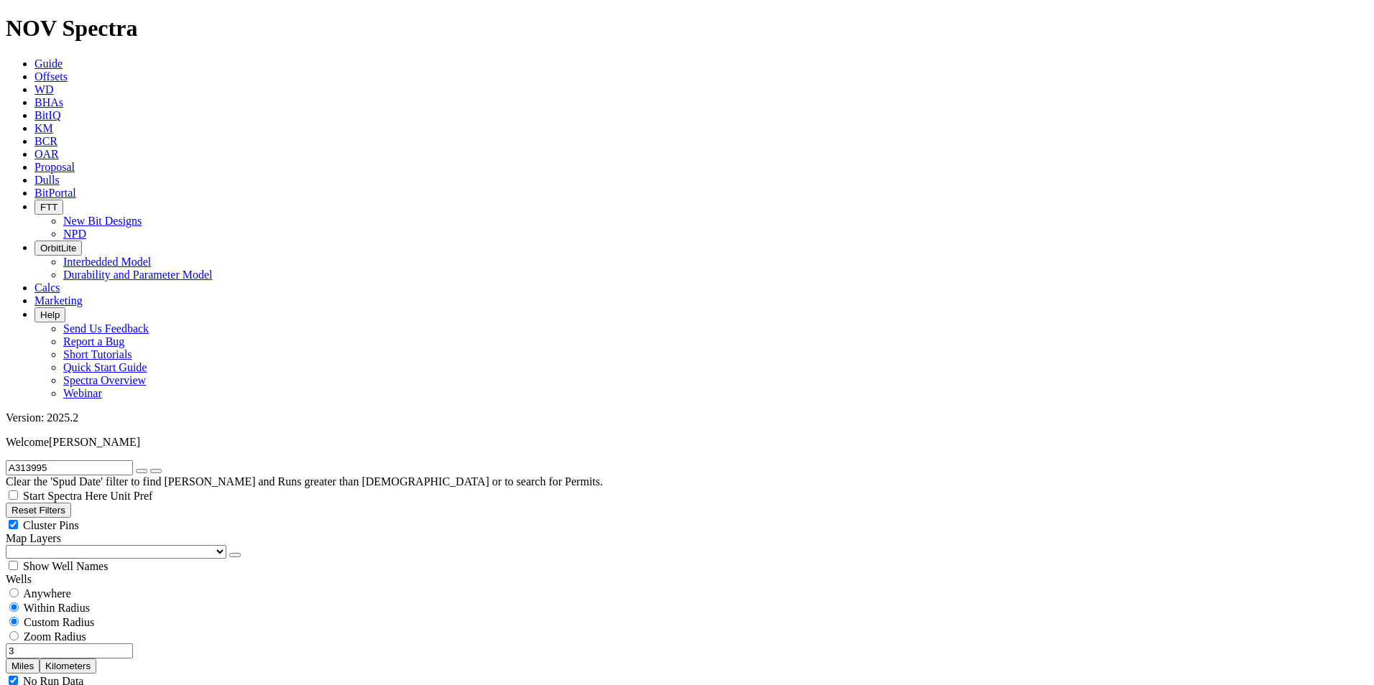
scroll to position [144, 0]
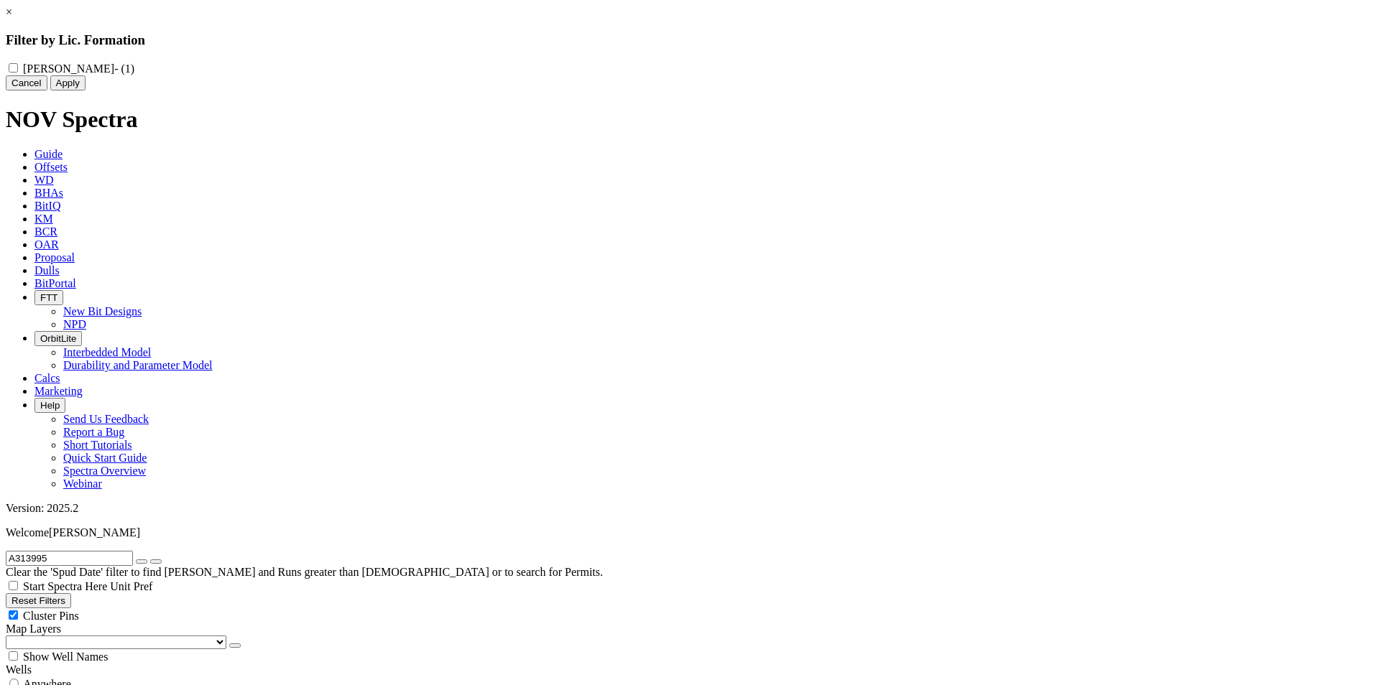
click at [18, 69] on input "HARKEY - (1)" at bounding box center [13, 67] width 9 height 9
checkbox input "true"
click at [85, 91] on button "Apply" at bounding box center [67, 82] width 35 height 15
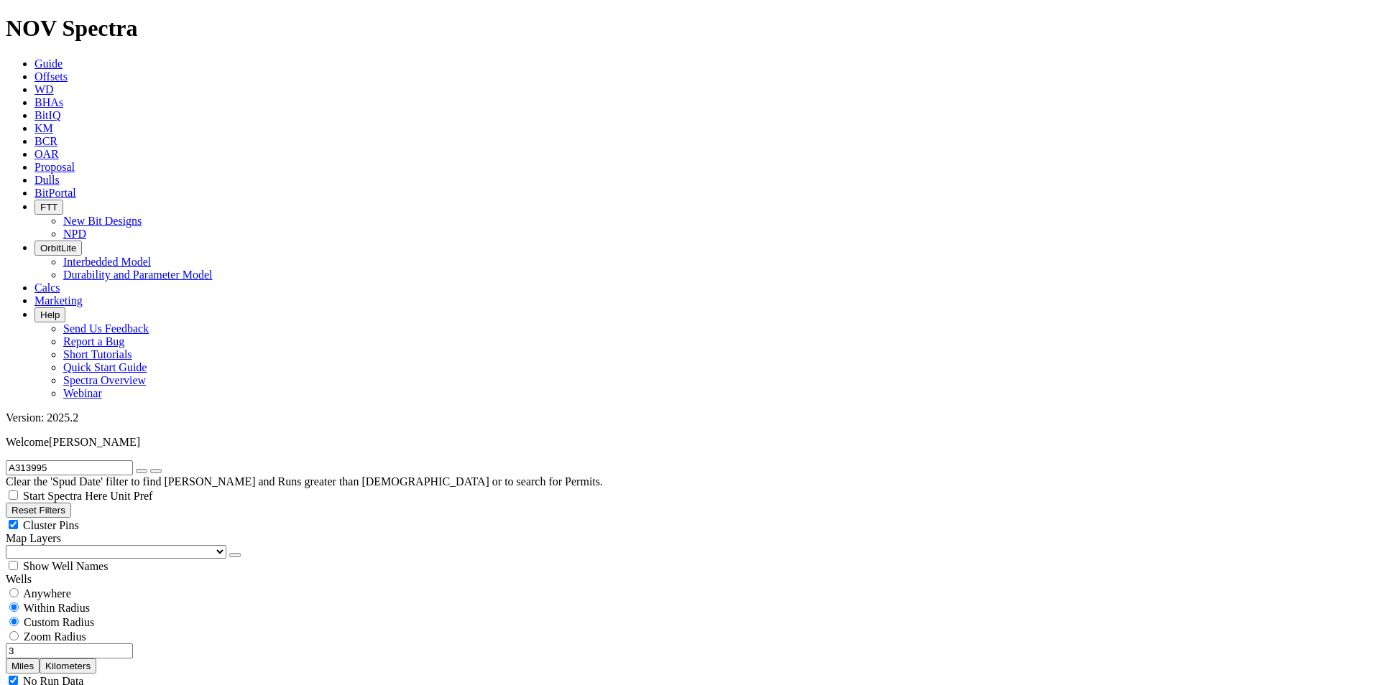
scroll to position [431, 0]
select select "6.125"
checkbox input "false"
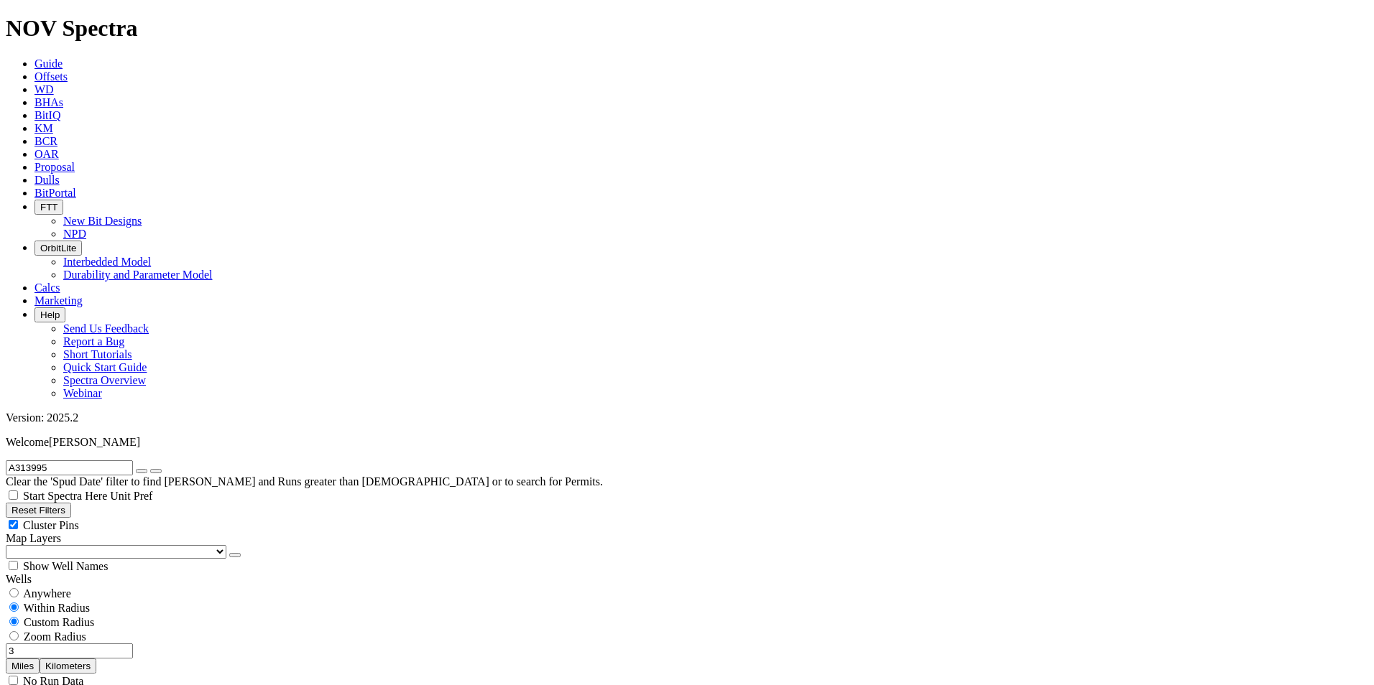
select select "? number:6.125 ?"
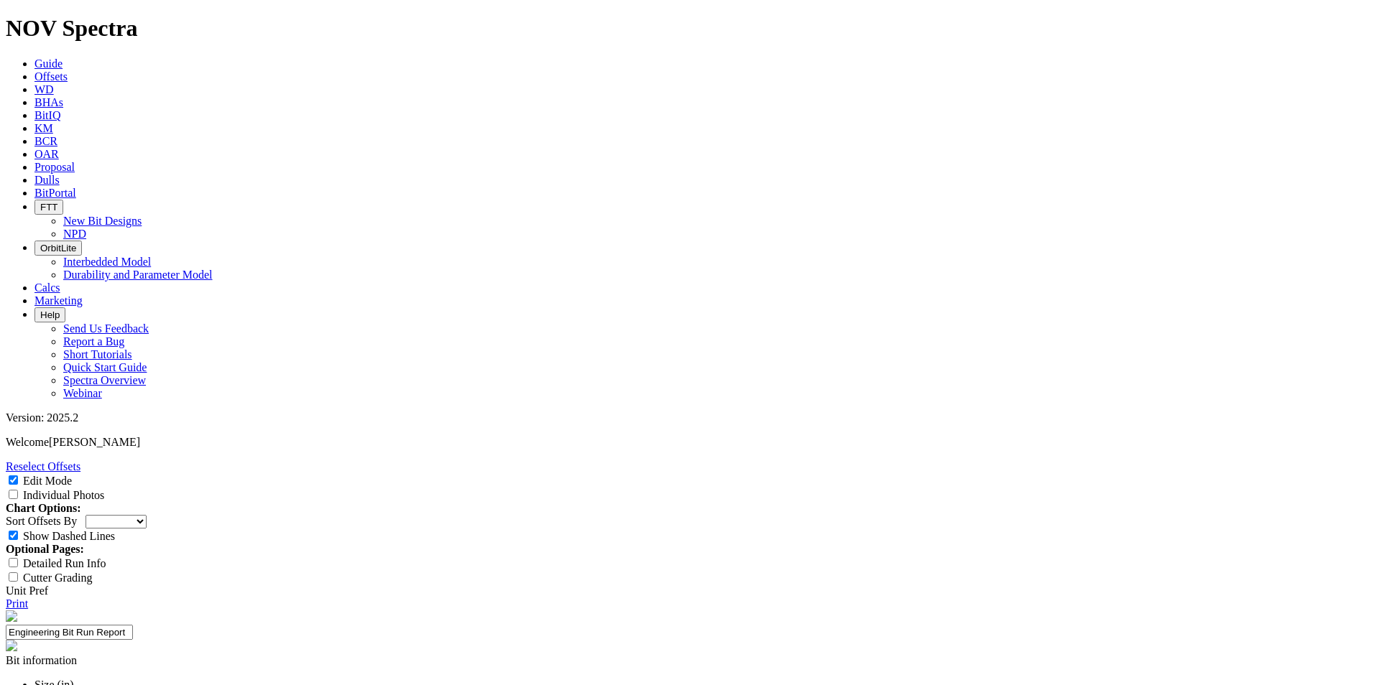
scroll to position [72, 0]
select select "number:0"
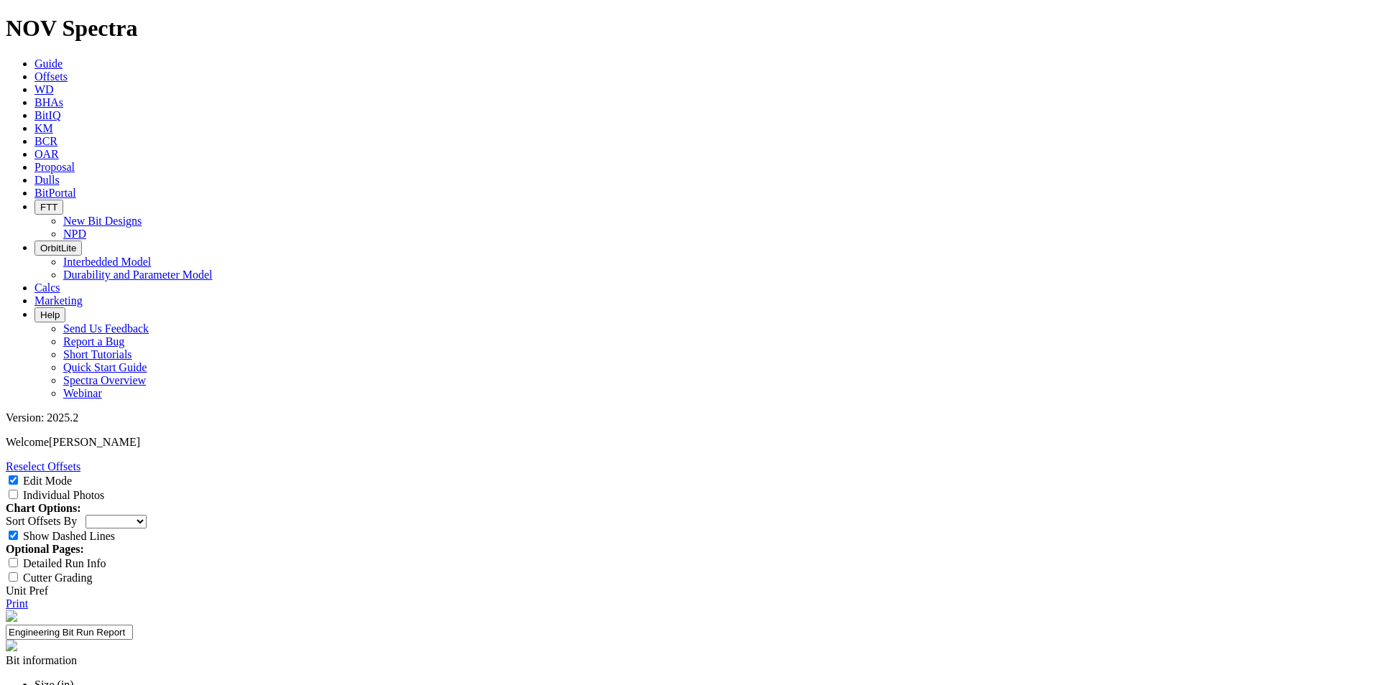
select select "number:0"
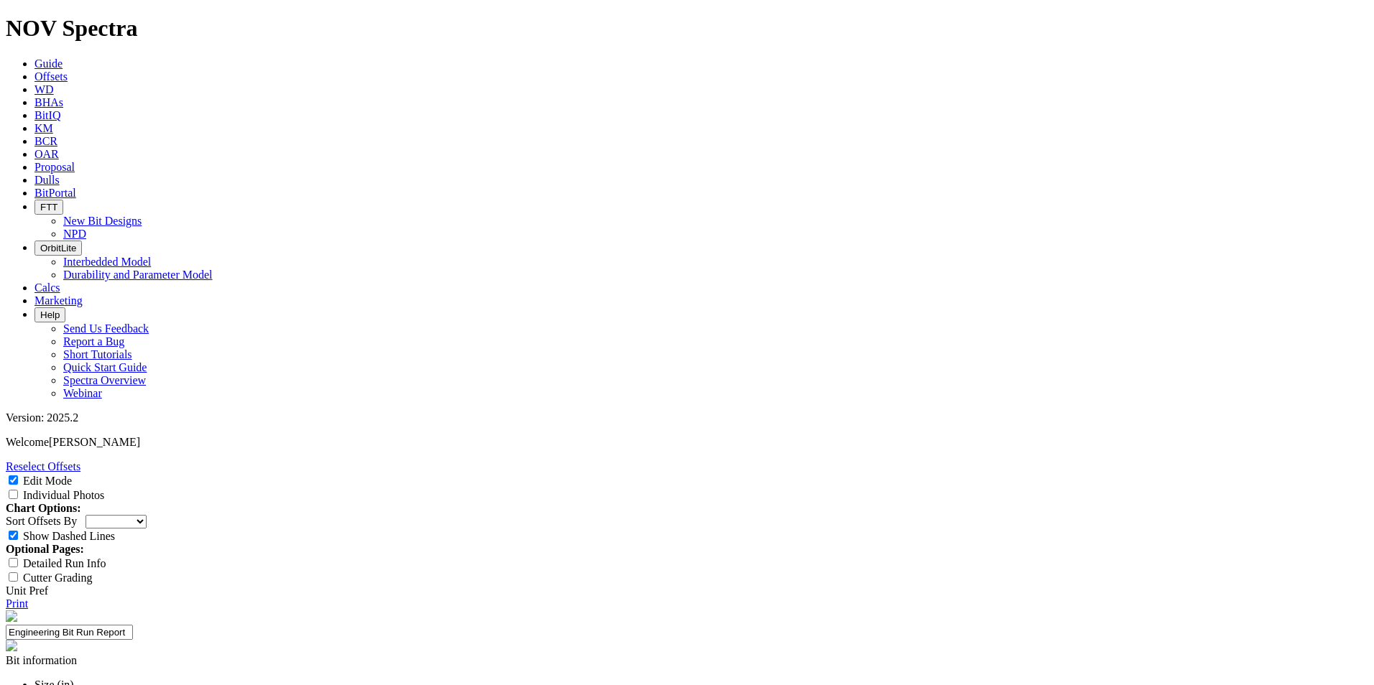
select select "string:NO"
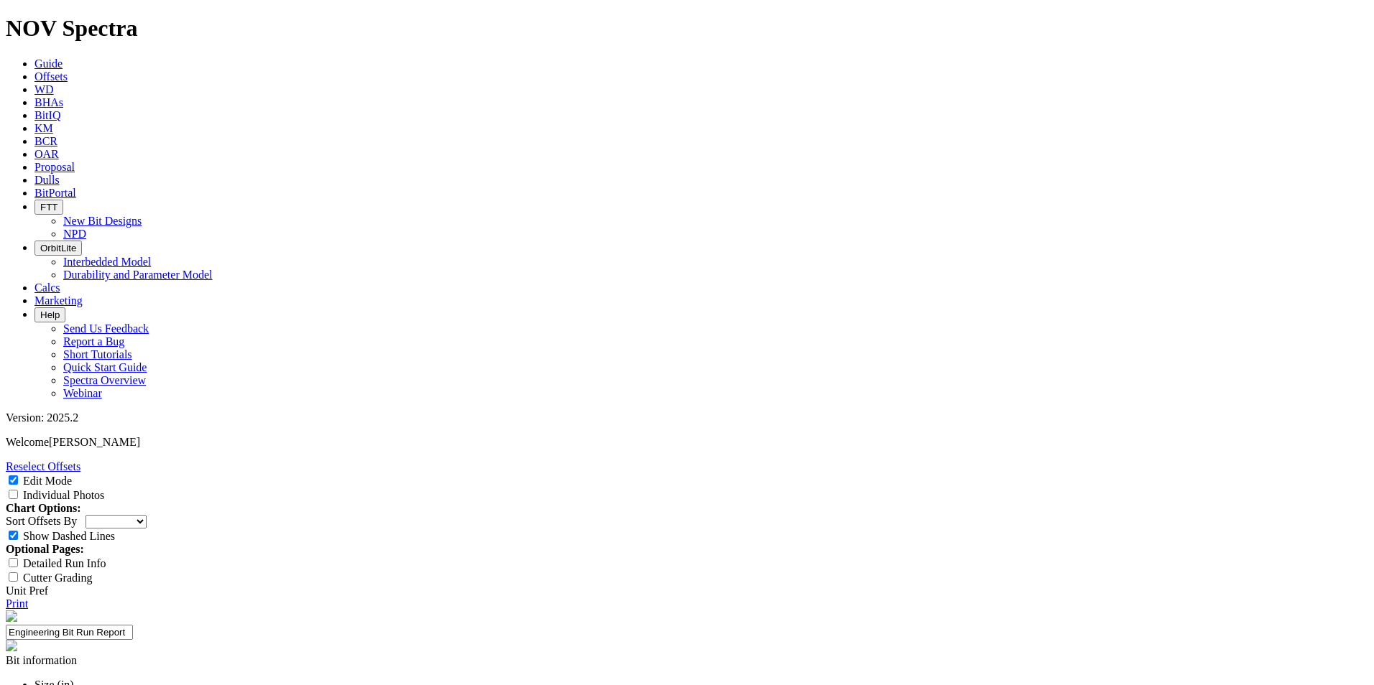
select select "string:A"
select select "string:X"
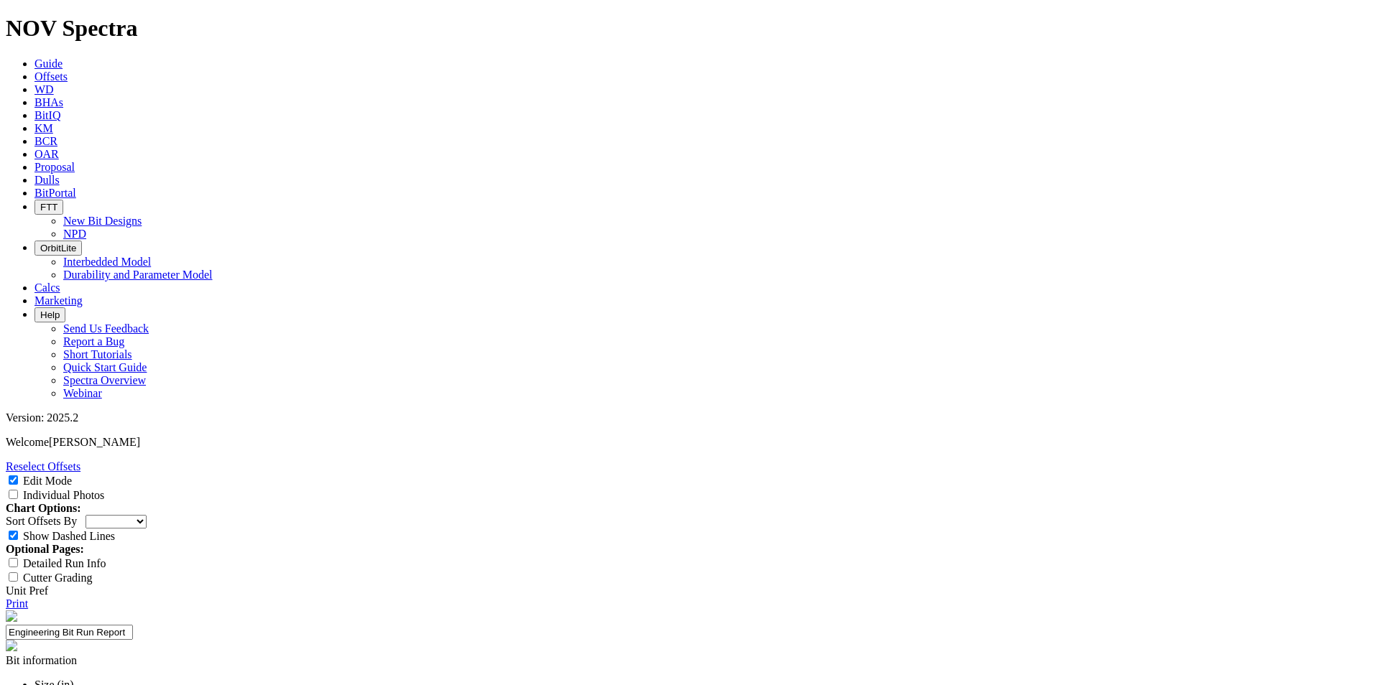
select select "string:X"
select select "string:I"
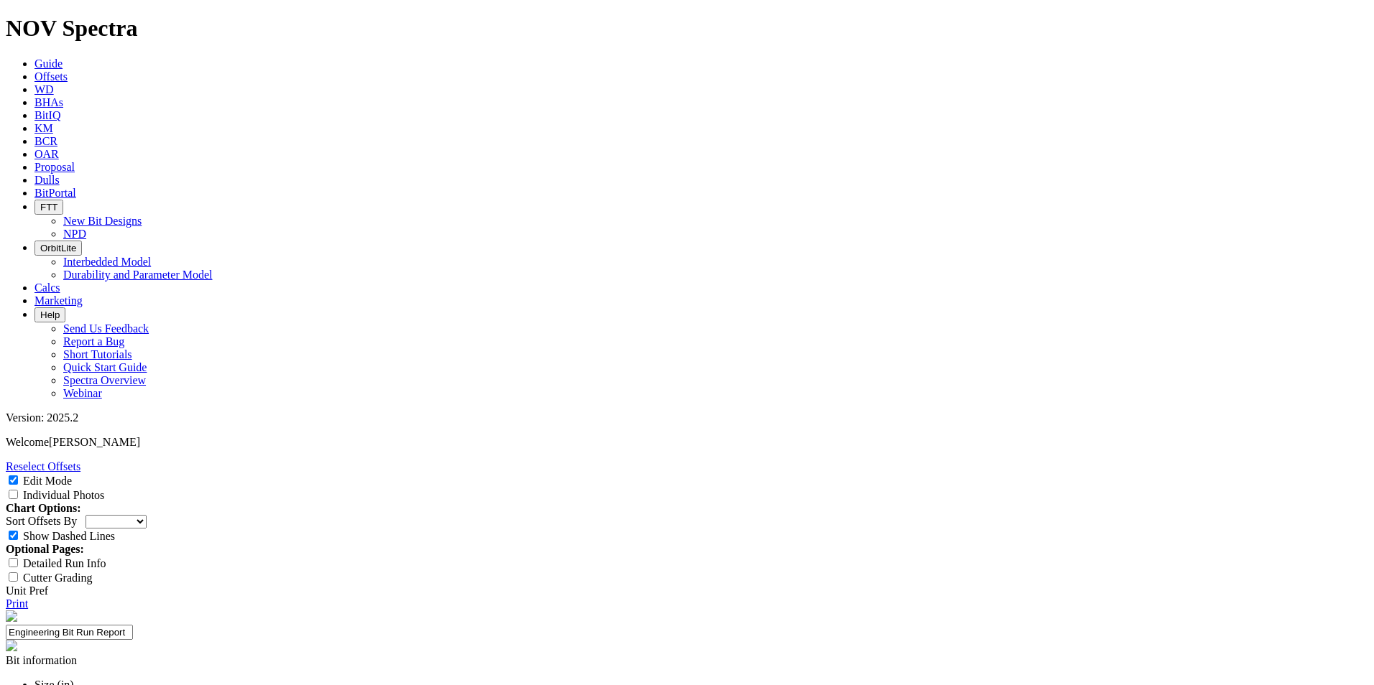
select select "string:I"
select select "string:NO"
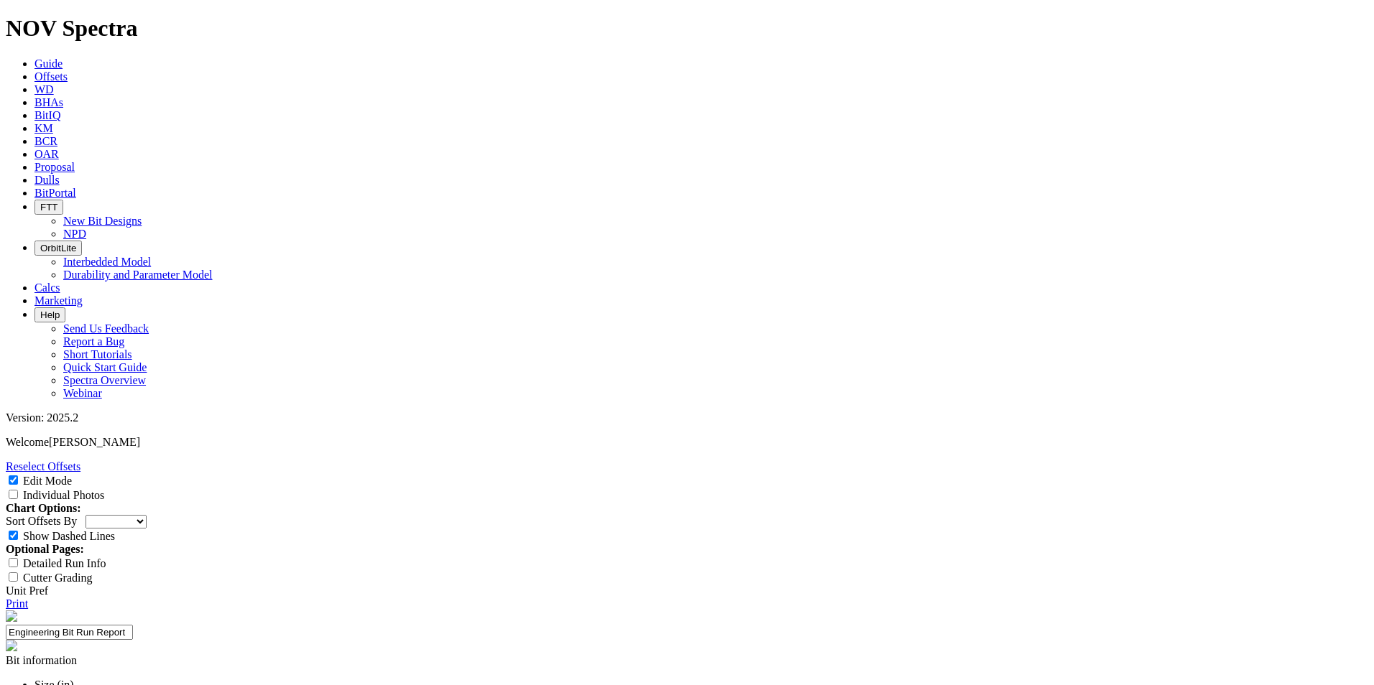
paste textarea "5-blade ultra-aggressive version of the 6.125 TKF61-B1 for [PERSON_NAME] in lat…"
type textarea "5-blade ultra-aggressive version of the 6.125 TKF61-B1 for [PERSON_NAME] in lat…"
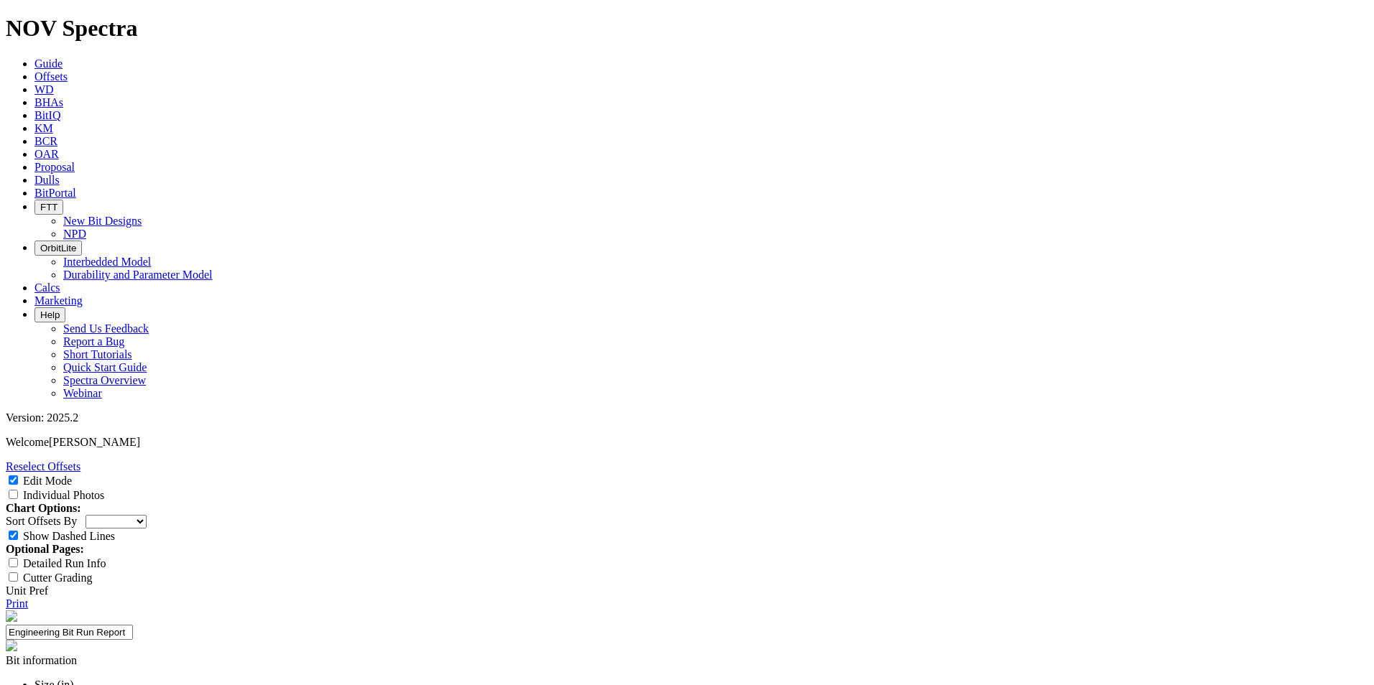
select select "number:0"
select select "string:NO"
select select "string:X"
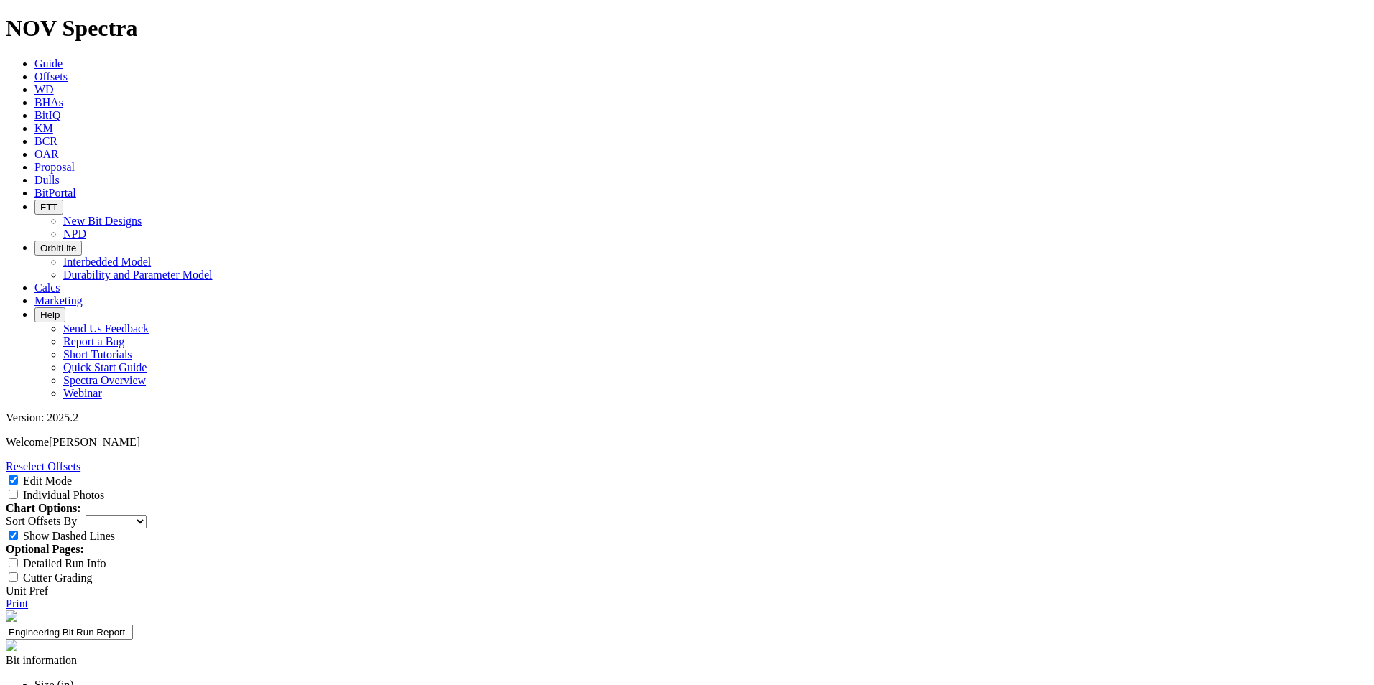
select select "string:NO"
paste input "ROP (Primary)"
type input "ROP (Primary)"
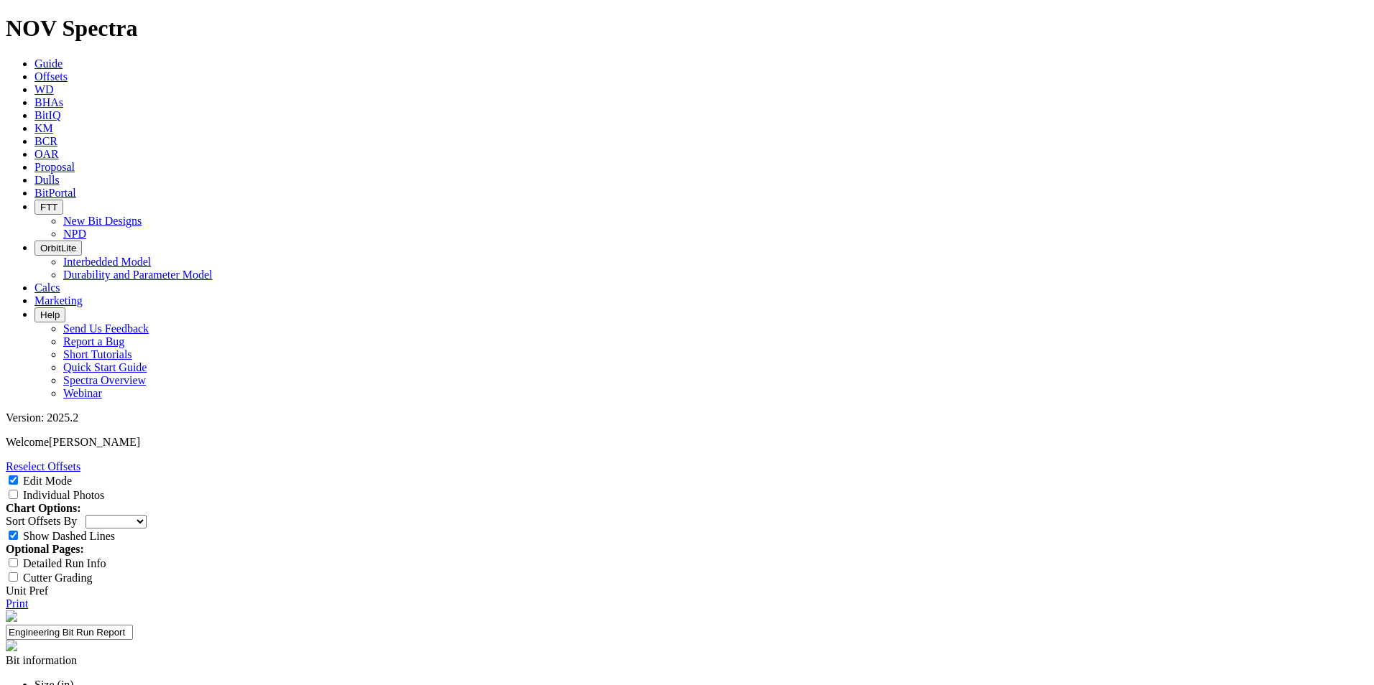
paste input "Run Length (Primary)"
type input "Run Length (Primary)"
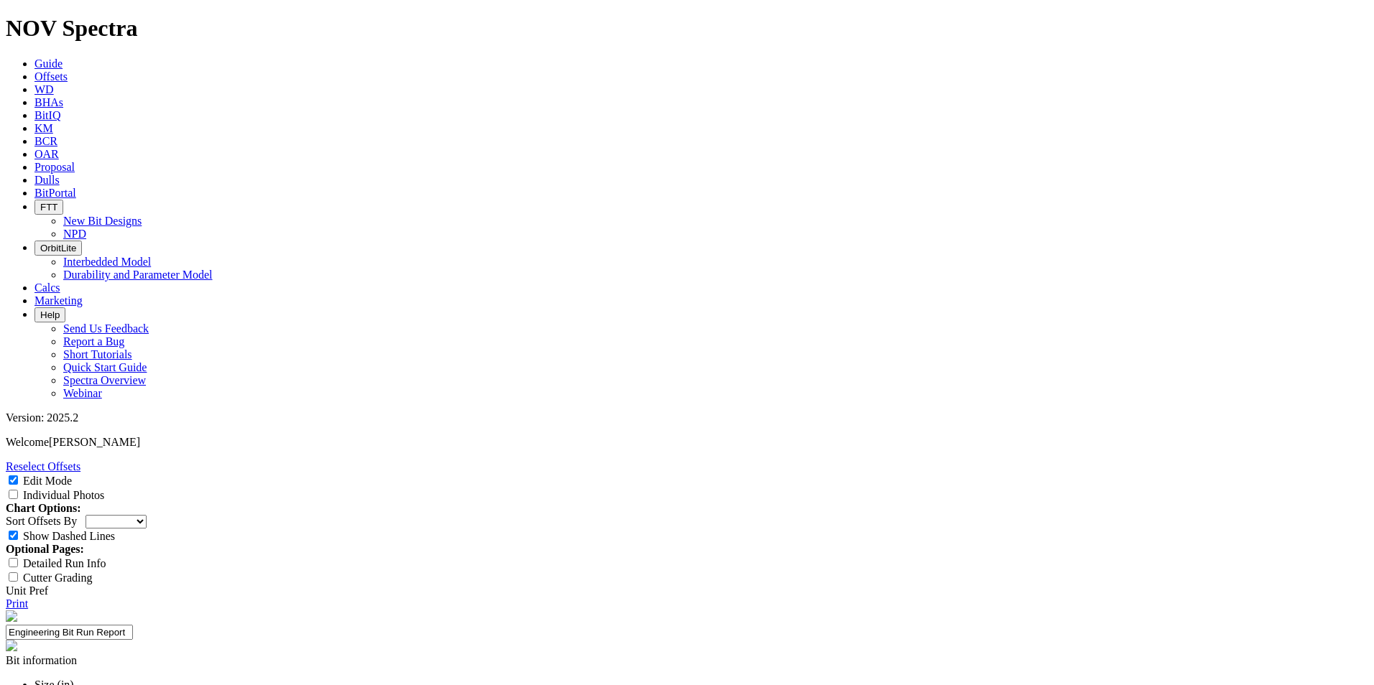
paste input "Repair-ability (Secondary)"
type input "Repair-ability (Secondary)"
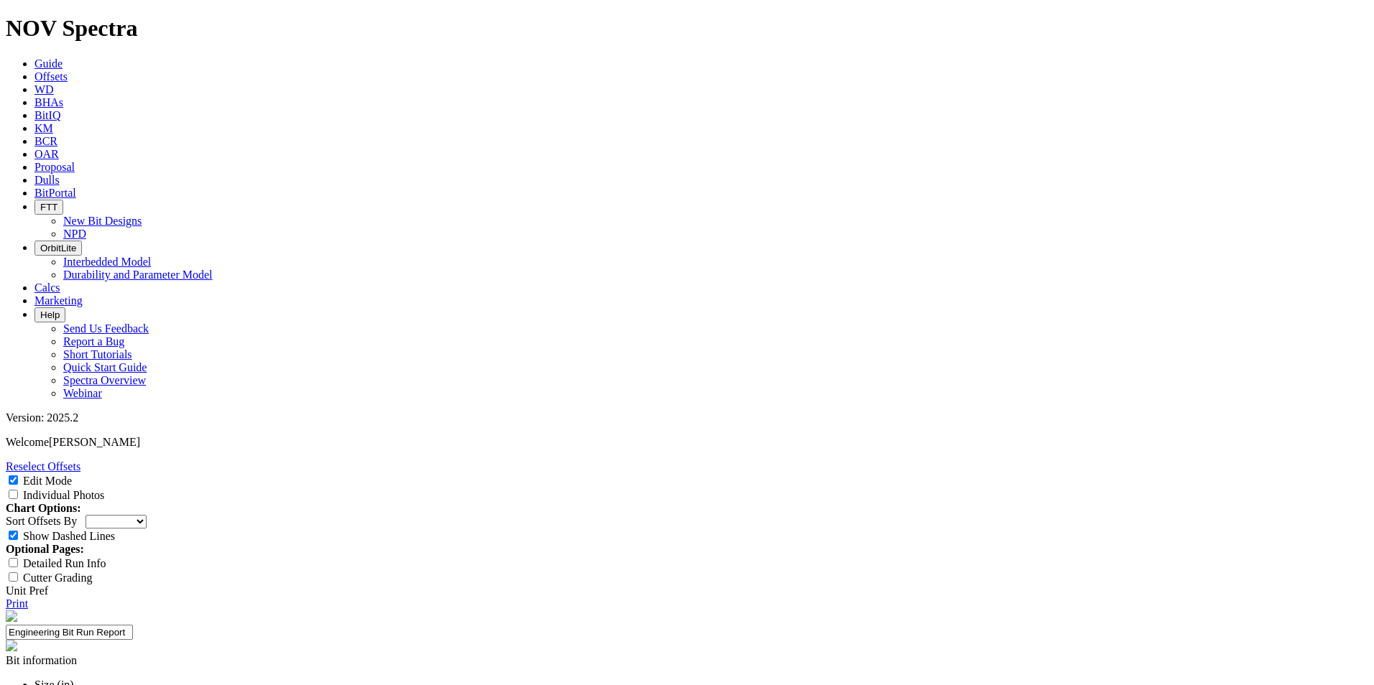
paste input "Repairable at TD"
type input "Repairable at TD"
paste input "5,798 ft"
type input "5,798 ft"
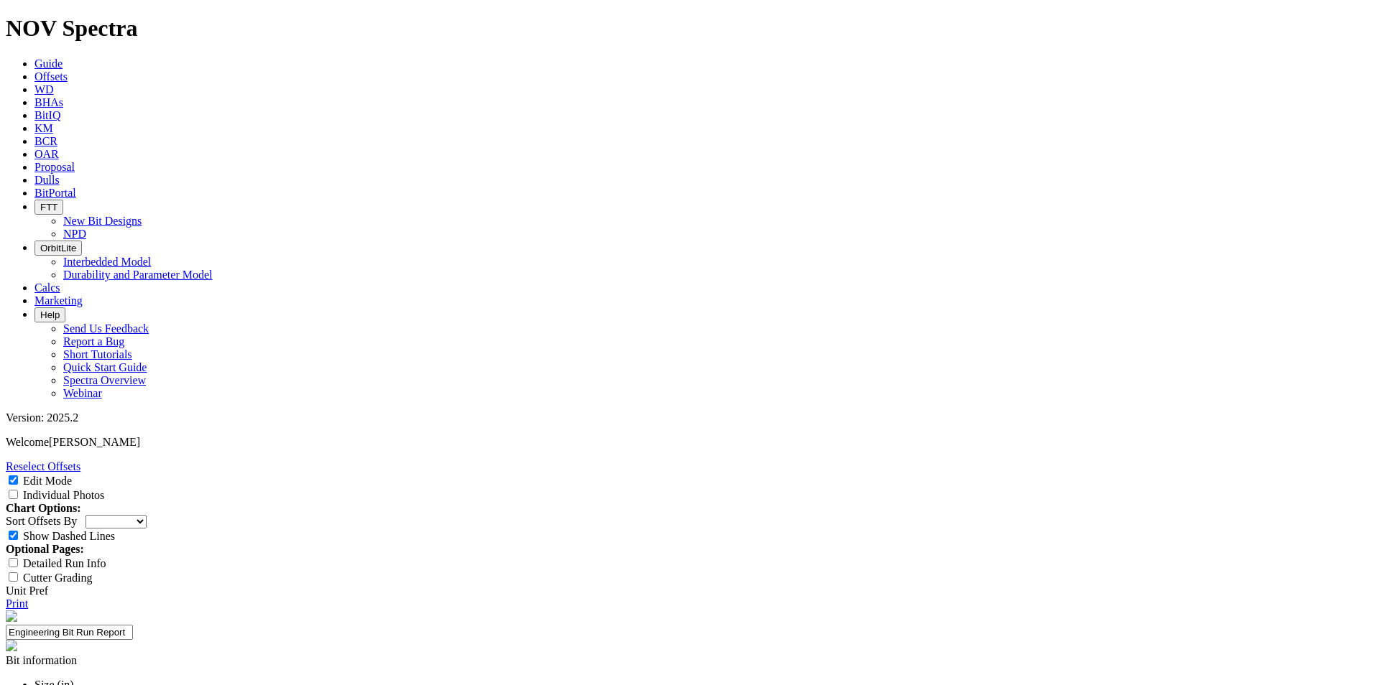
paste input "132 ft/hr"
type input "132 ft/hr"
click at [80, 461] on link "Reselect Offsets" at bounding box center [43, 467] width 75 height 12
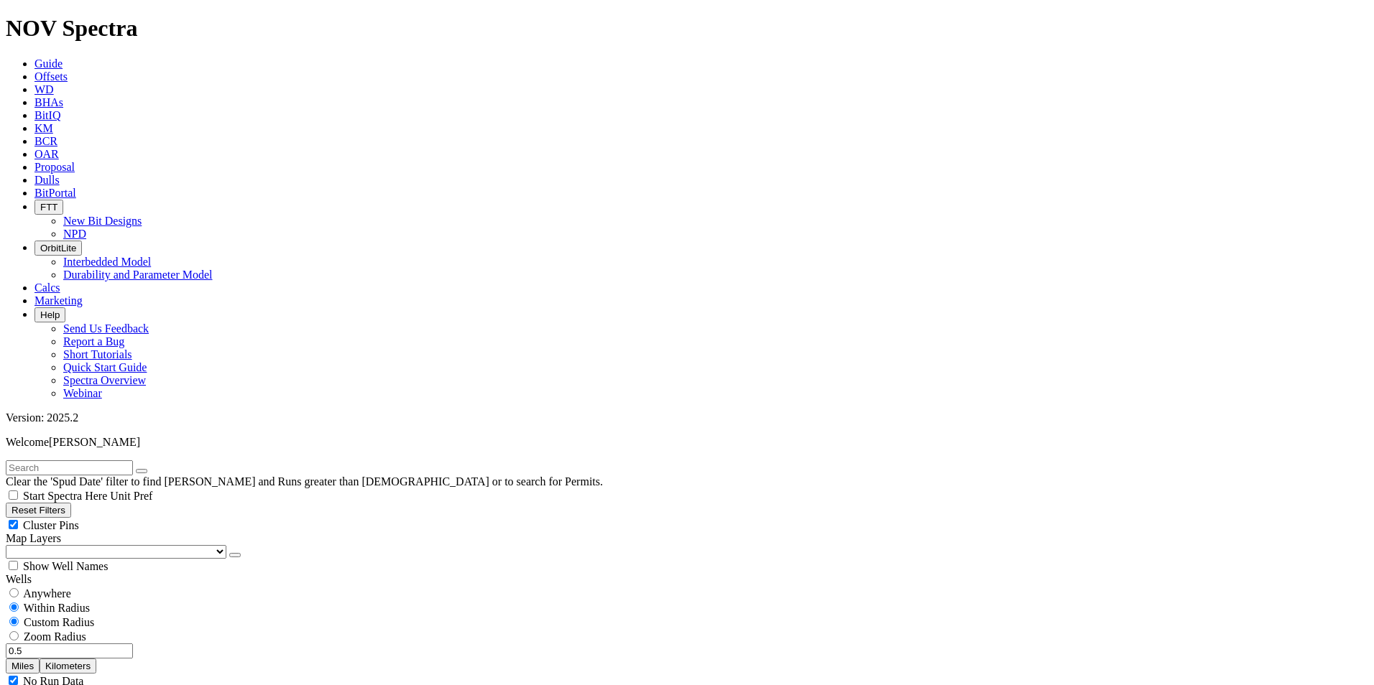
scroll to position [647, 0]
select select "6.125"
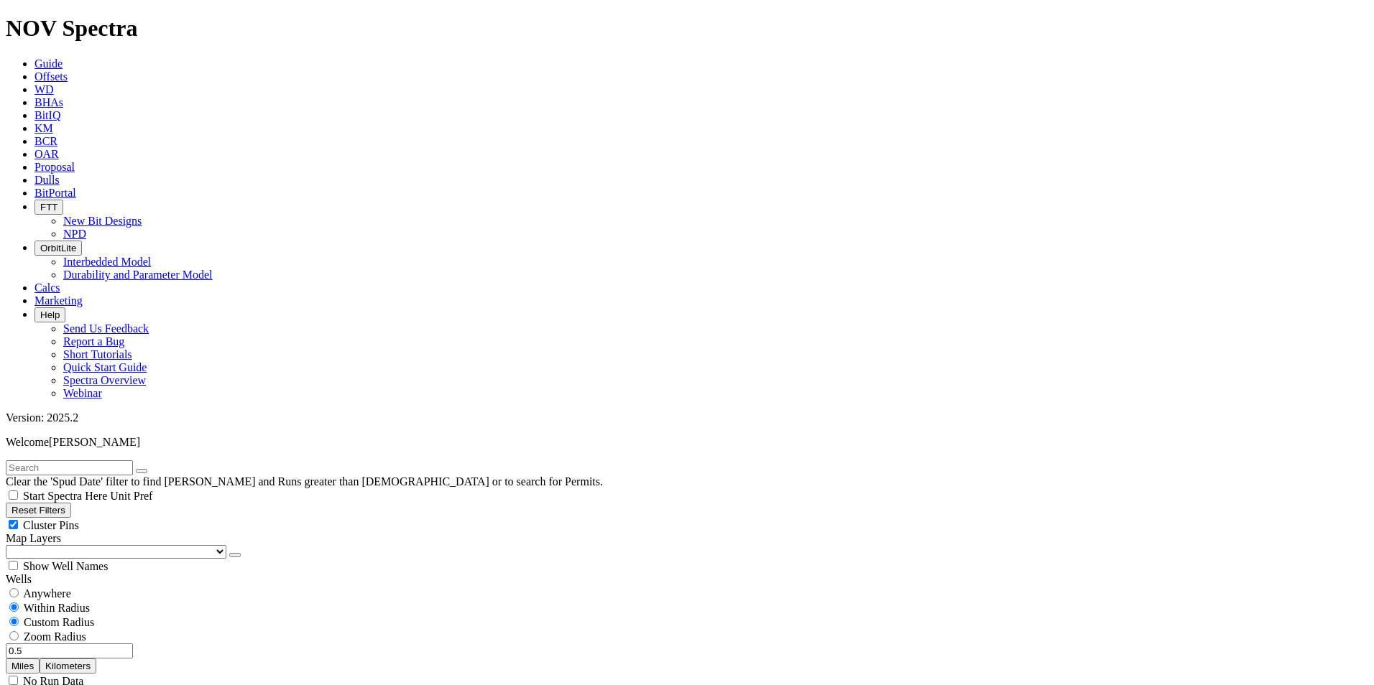
checkbox input "false"
select select "? number:6.125 ?"
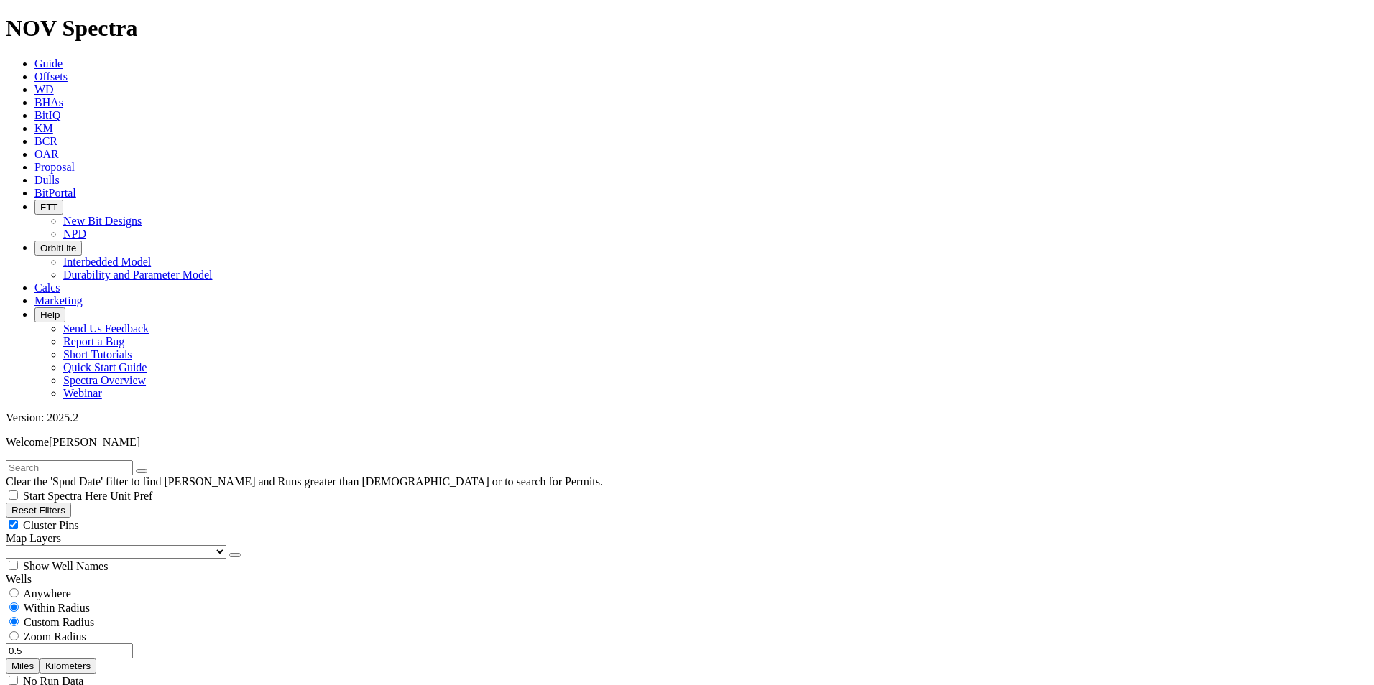
type input "9000"
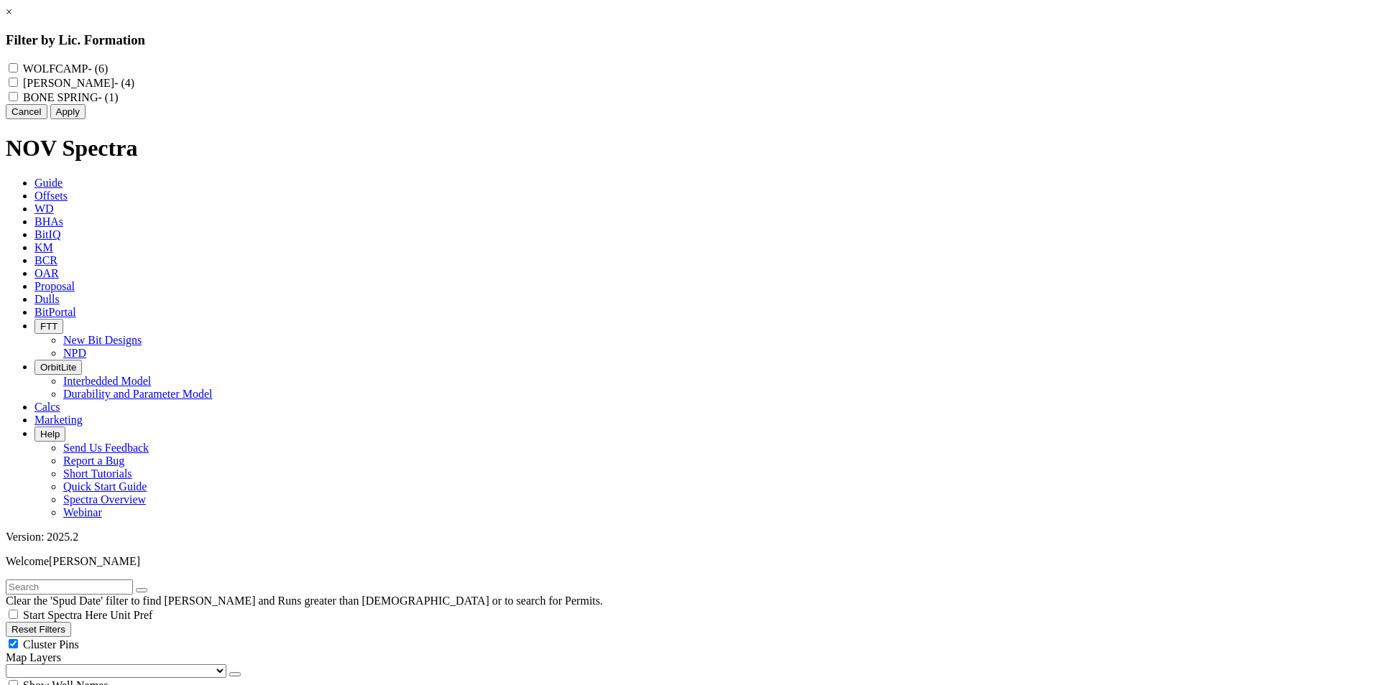
click at [134, 89] on label "[PERSON_NAME] - (4)" at bounding box center [78, 83] width 111 height 12
click at [18, 87] on input "[PERSON_NAME] - (4)" at bounding box center [13, 82] width 9 height 9
checkbox input "true"
click at [85, 119] on button "Apply" at bounding box center [67, 111] width 35 height 15
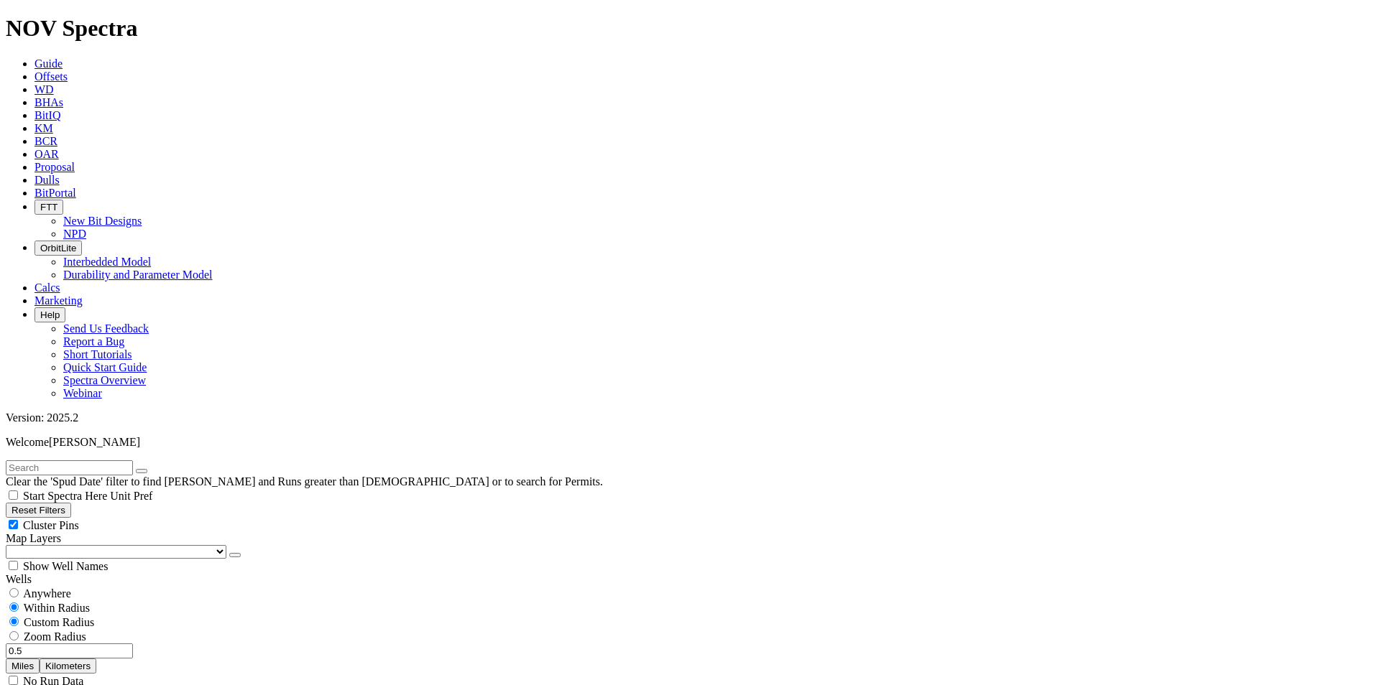
scroll to position [59, 0]
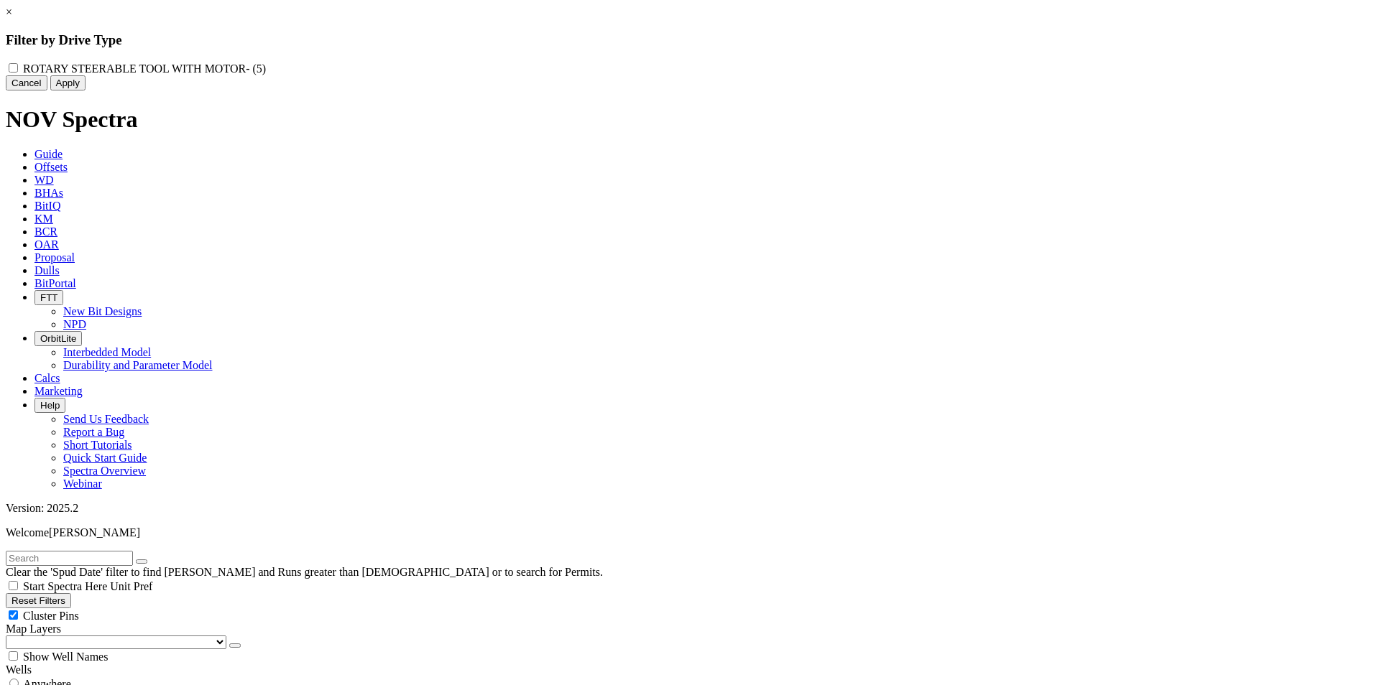
click at [604, 74] on div "ROTARY STEERABLE TOOL WITH MOTOR - (5)" at bounding box center [687, 68] width 1362 height 14
click at [600, 74] on div "ROTARY STEERABLE TOOL WITH MOTOR - (5)" at bounding box center [687, 68] width 1362 height 14
click at [18, 70] on MOTOR "ROTARY STEERABLE TOOL WITH MOTOR - (5)" at bounding box center [13, 67] width 9 height 9
checkbox MOTOR "true"
click at [85, 91] on button "Apply" at bounding box center [67, 82] width 35 height 15
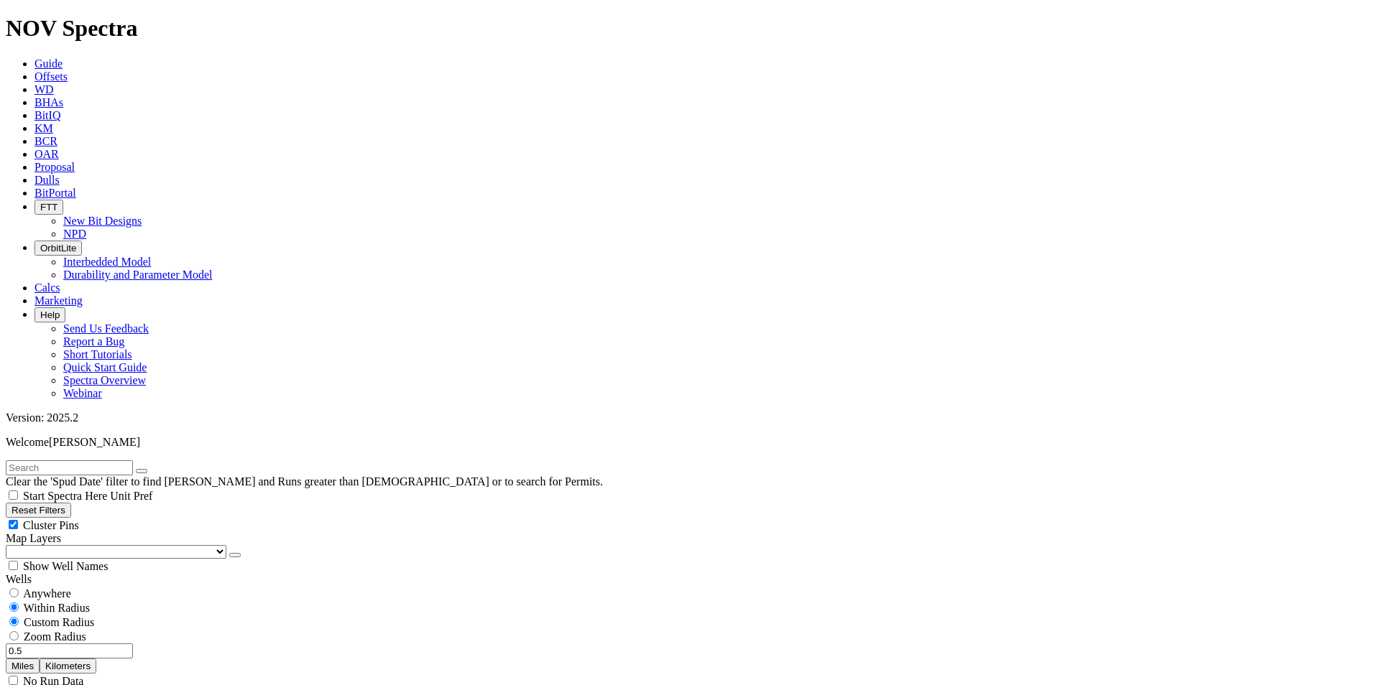
scroll to position [59, 0]
click at [108, 644] on input "0.5" at bounding box center [69, 651] width 127 height 15
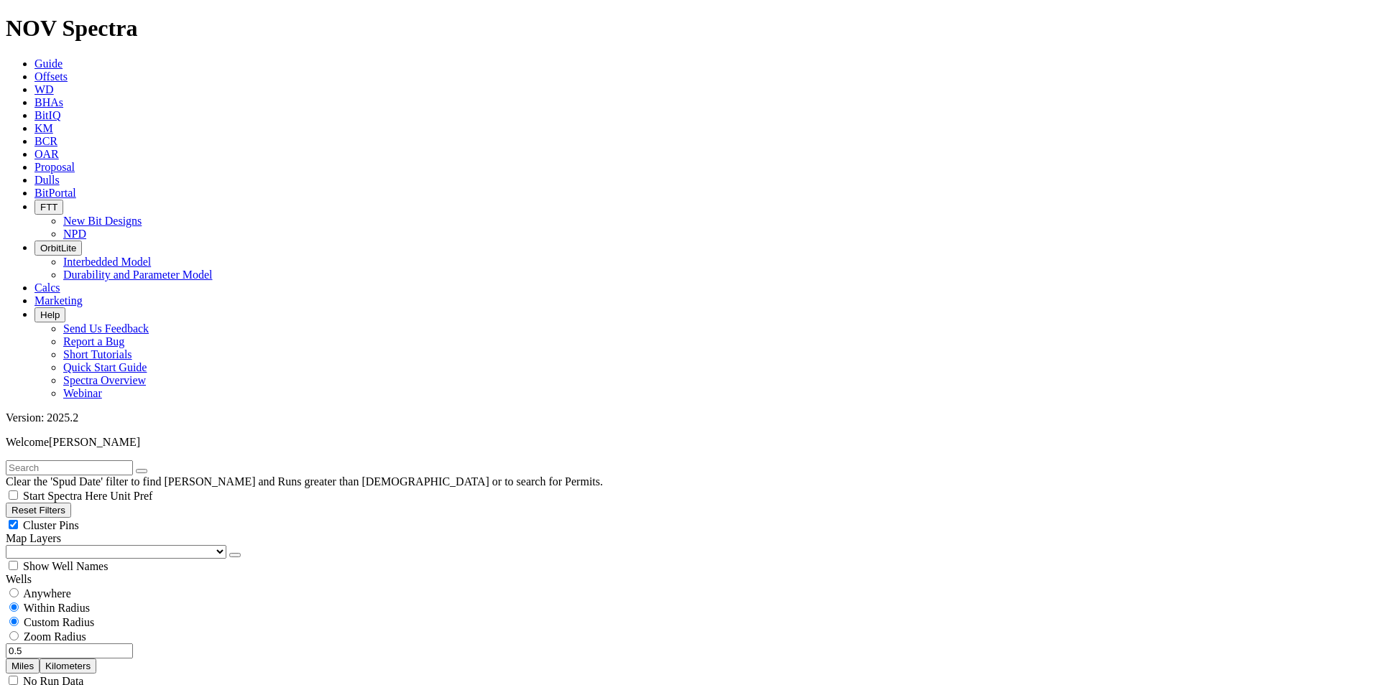
drag, startPoint x: 97, startPoint y: 275, endPoint x: 137, endPoint y: 274, distance: 40.2
click at [137, 644] on div "0.5 Miles Kilometers" at bounding box center [687, 659] width 1362 height 30
type input "3"
click at [40, 659] on button "Miles" at bounding box center [23, 666] width 34 height 15
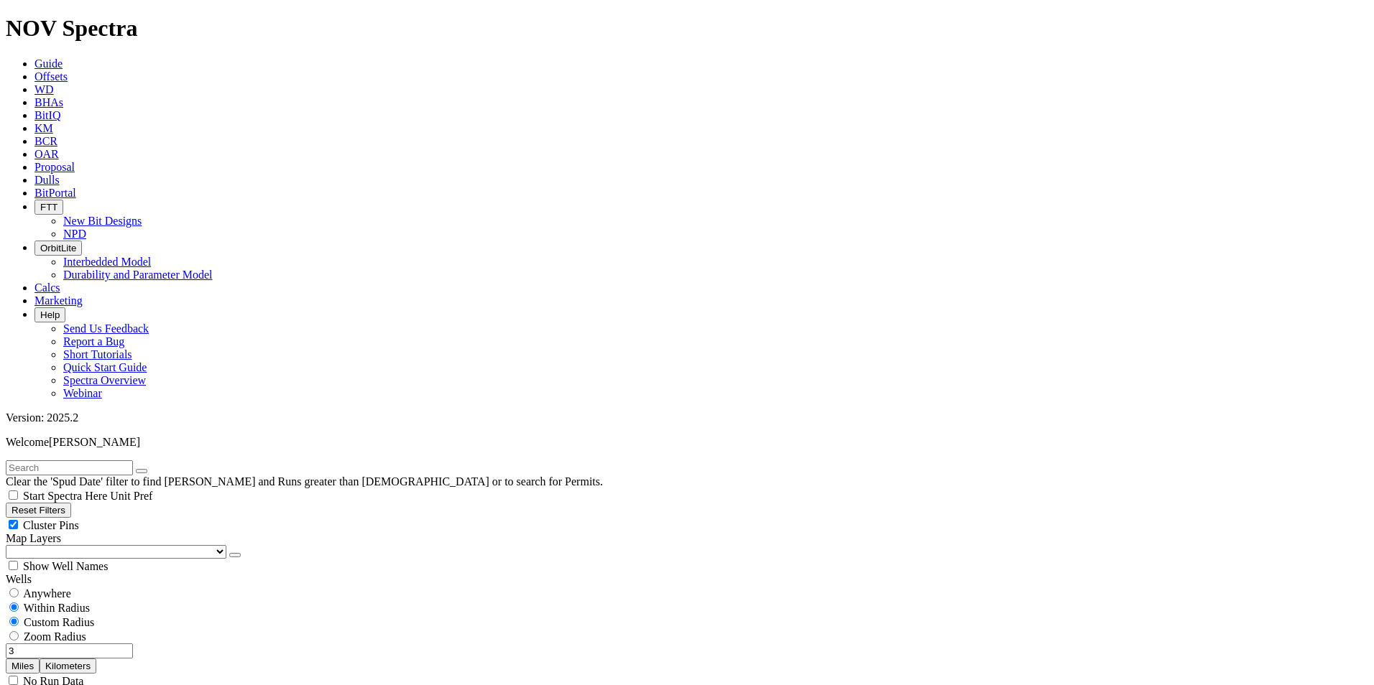
scroll to position [790, 0]
type input "9500"
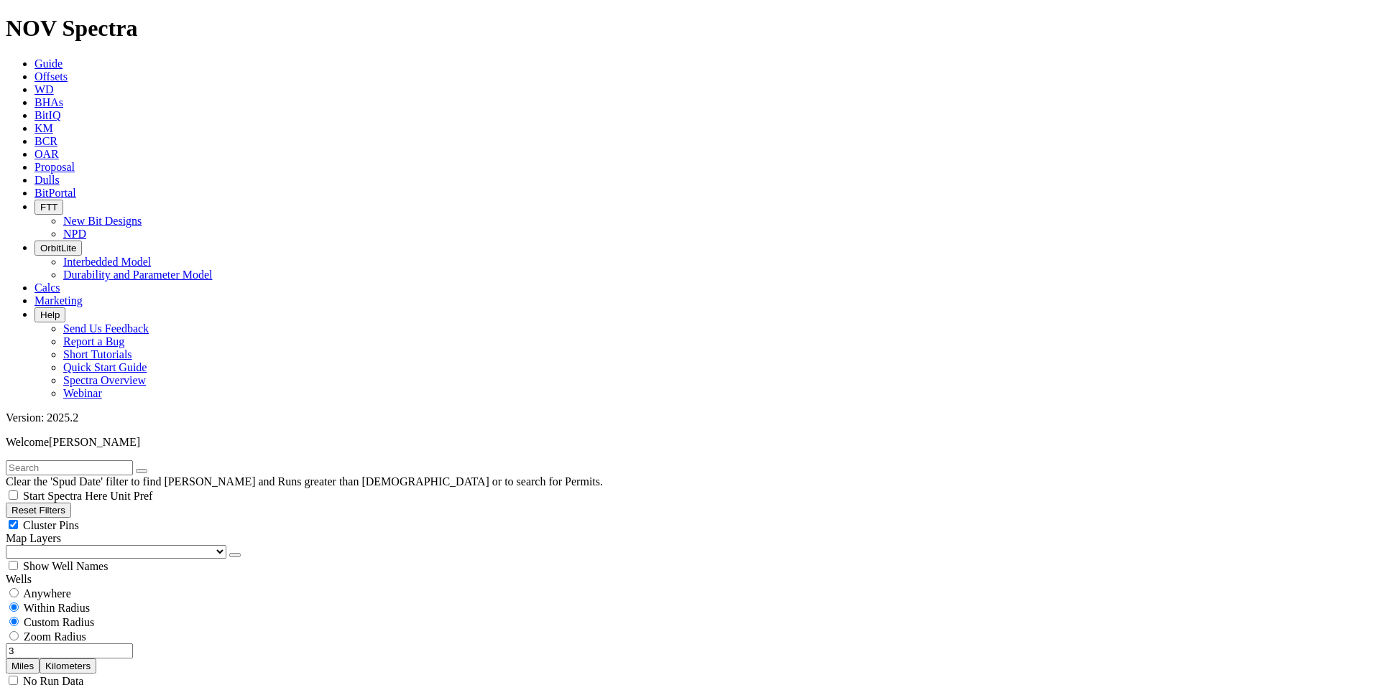
scroll to position [198, 0]
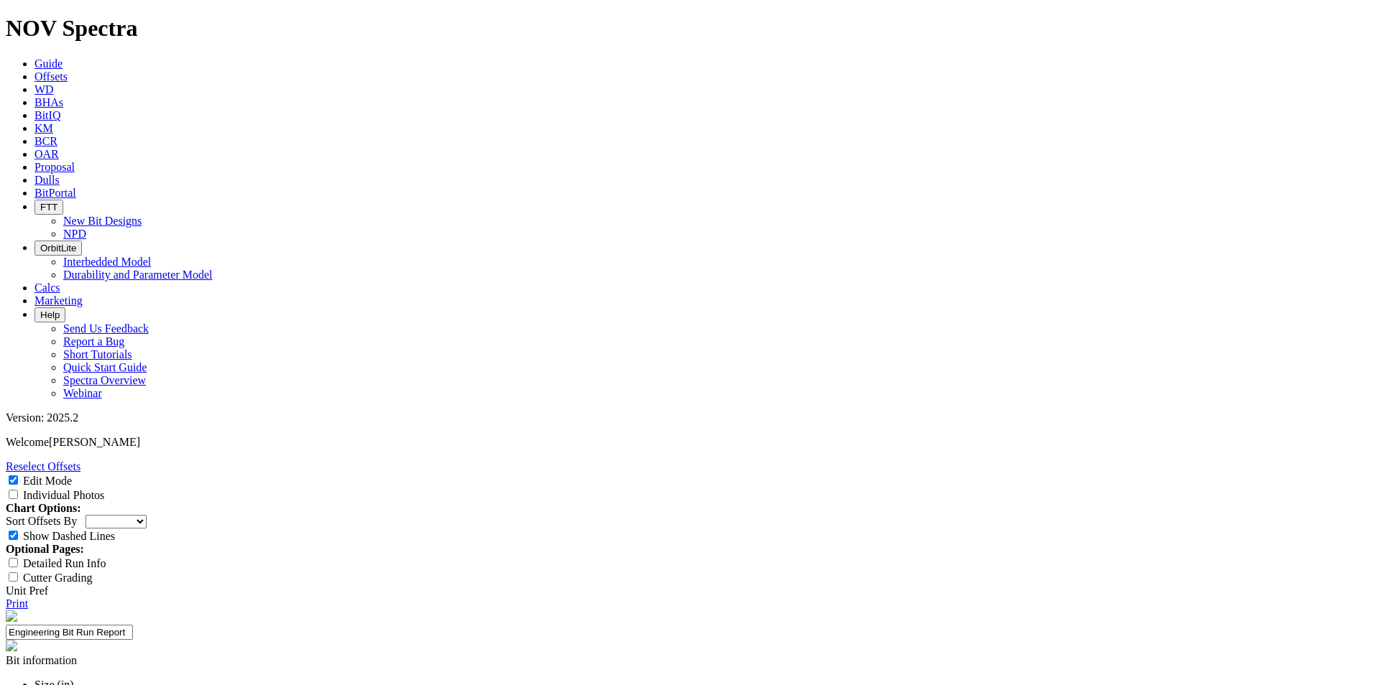
select select "number:0"
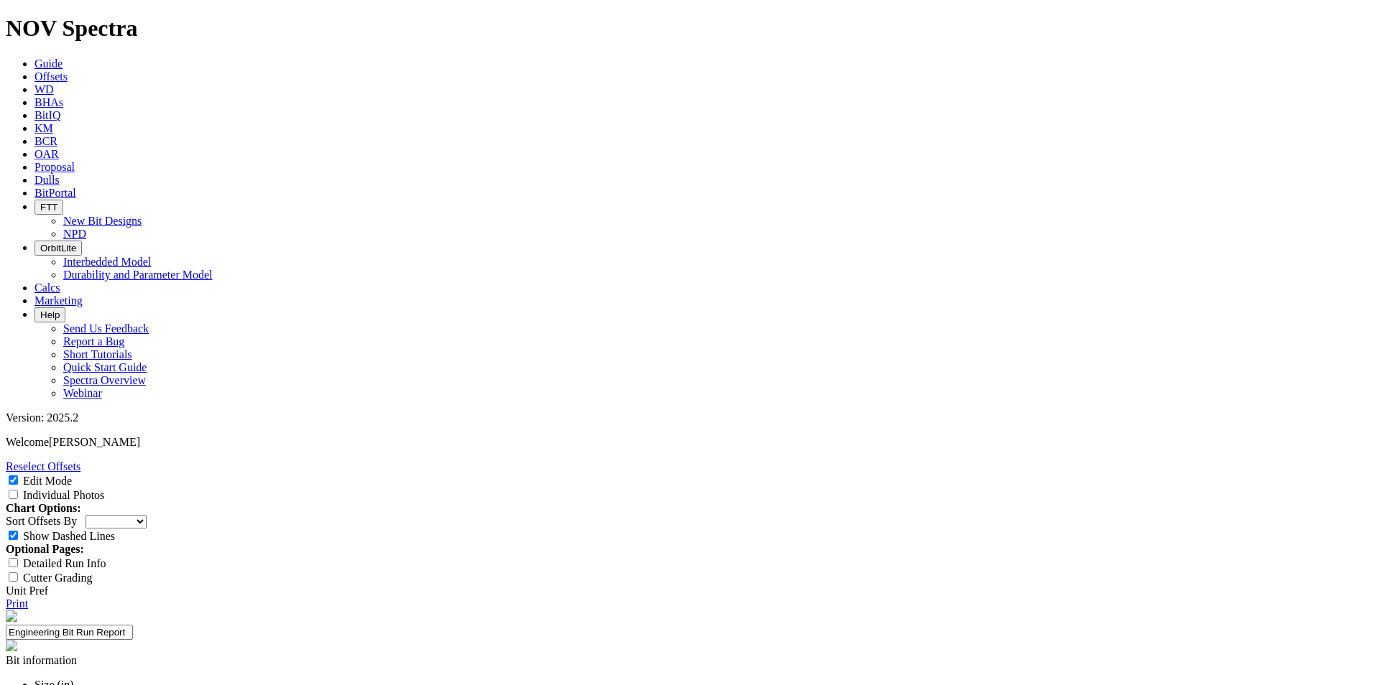
select select "number:0"
drag, startPoint x: 772, startPoint y: 543, endPoint x: 767, endPoint y: 549, distance: 8.1
select select "string:NO"
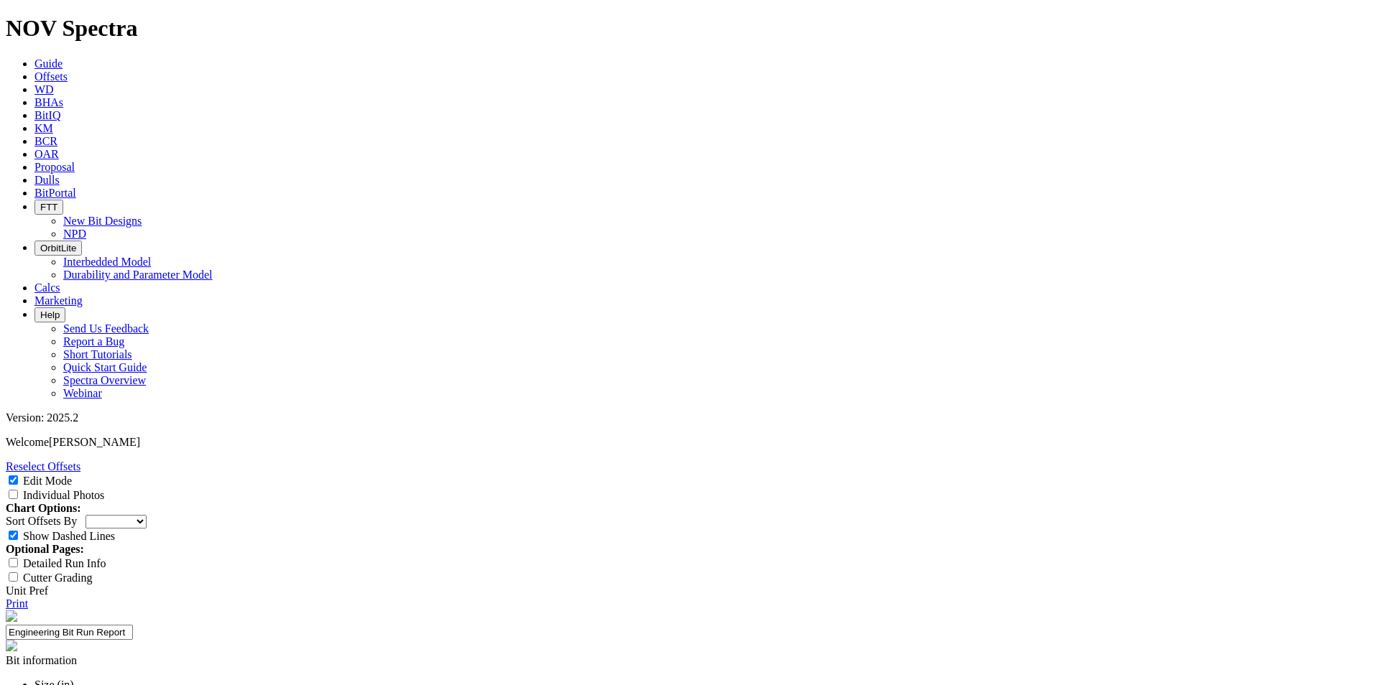
select select "string:NO"
select select "string:A"
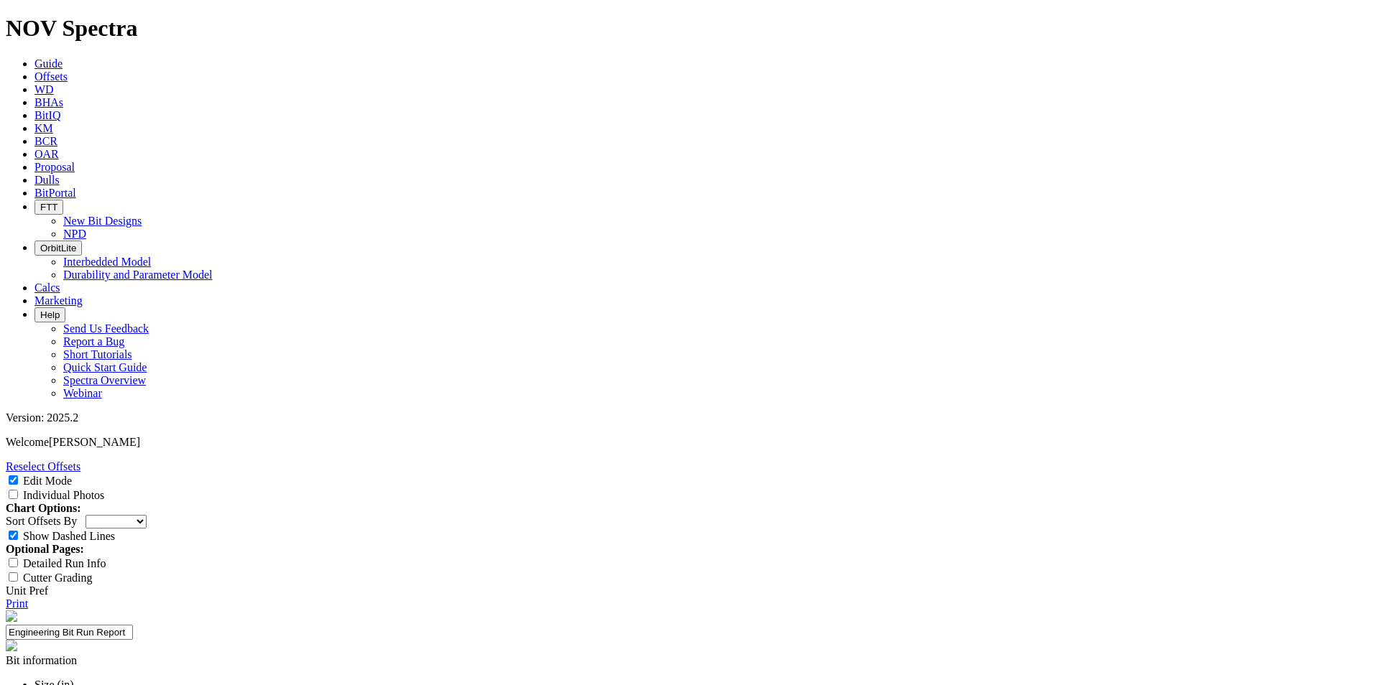
select select "string:A"
select select "string:X"
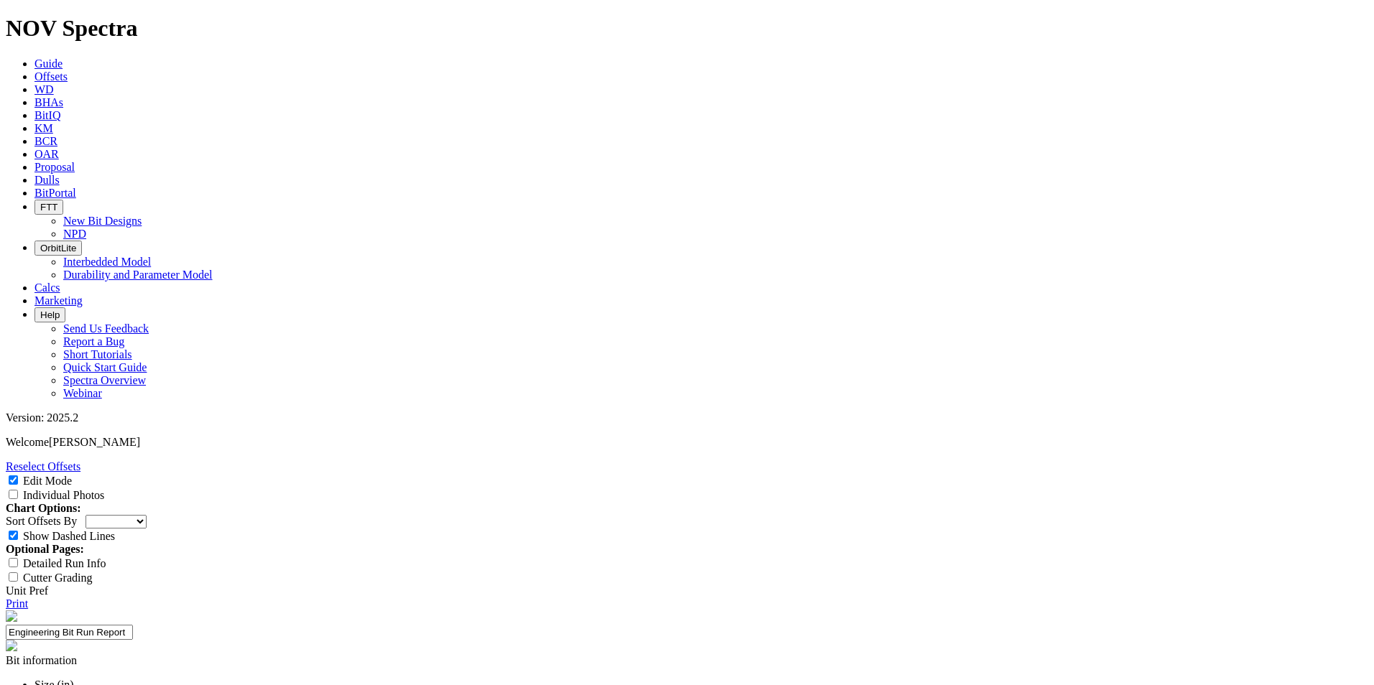
select select "string:I"
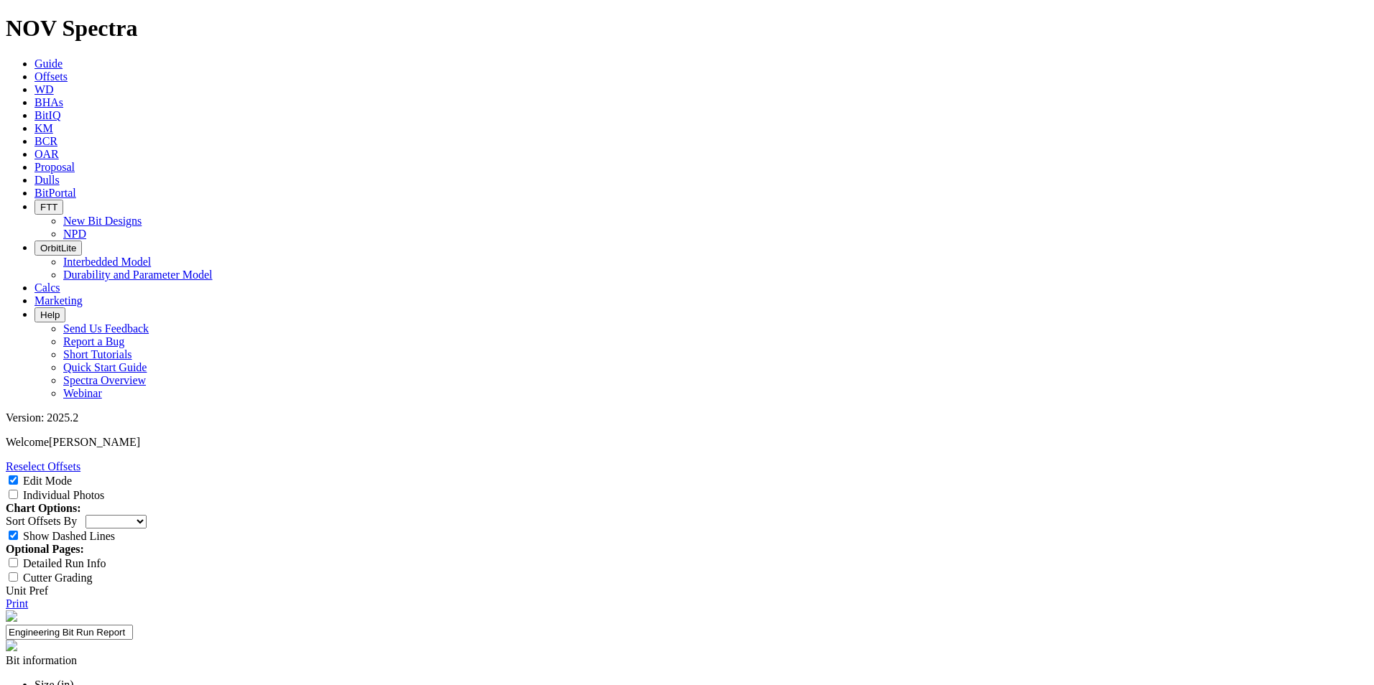
select select "string:NO"
drag, startPoint x: 567, startPoint y: 373, endPoint x: 553, endPoint y: 365, distance: 15.8
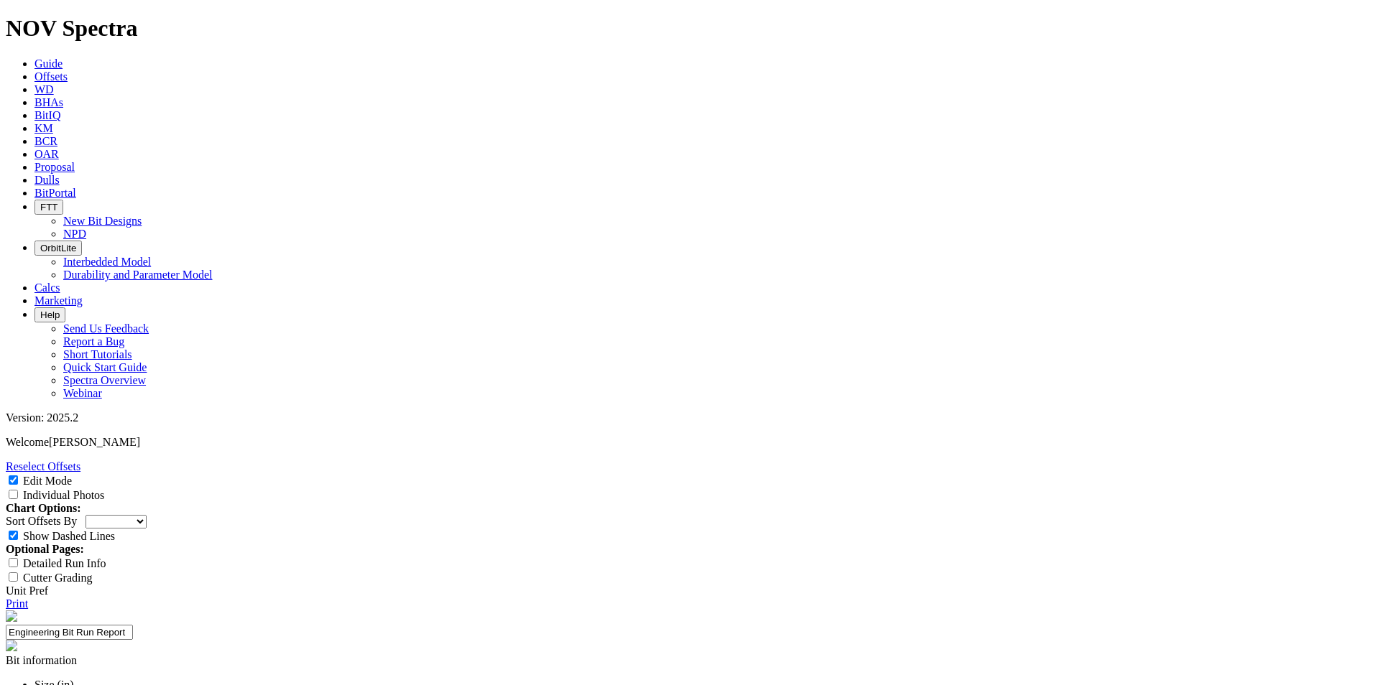
paste textarea "5-blade ultra-aggressive version of the 6.125 TKF61-B1 for [PERSON_NAME] in lat…"
type textarea "5-blade ultra-aggressive version of the 6.125 TKF61-B1 for [PERSON_NAME] in lat…"
paste input "132 ft/hr"
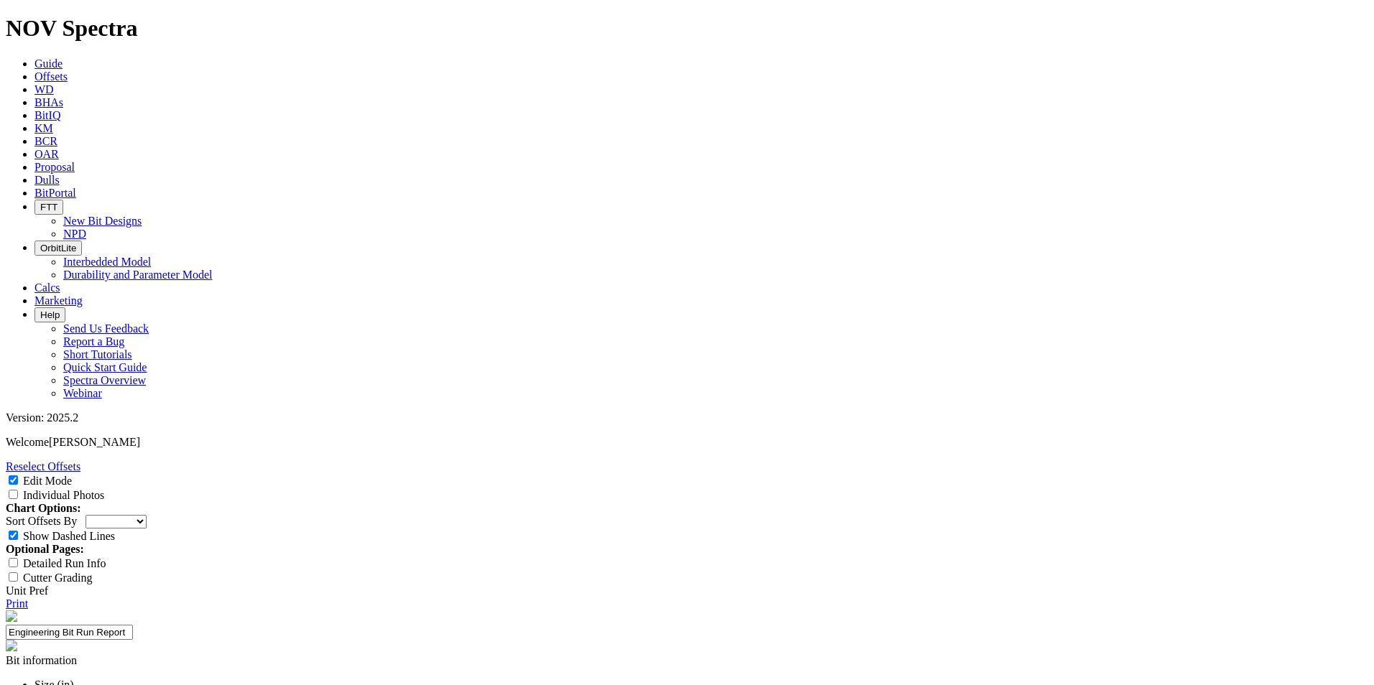
type input "132 ft/hr"
paste input "5,798 ft"
type input "5,798 ft"
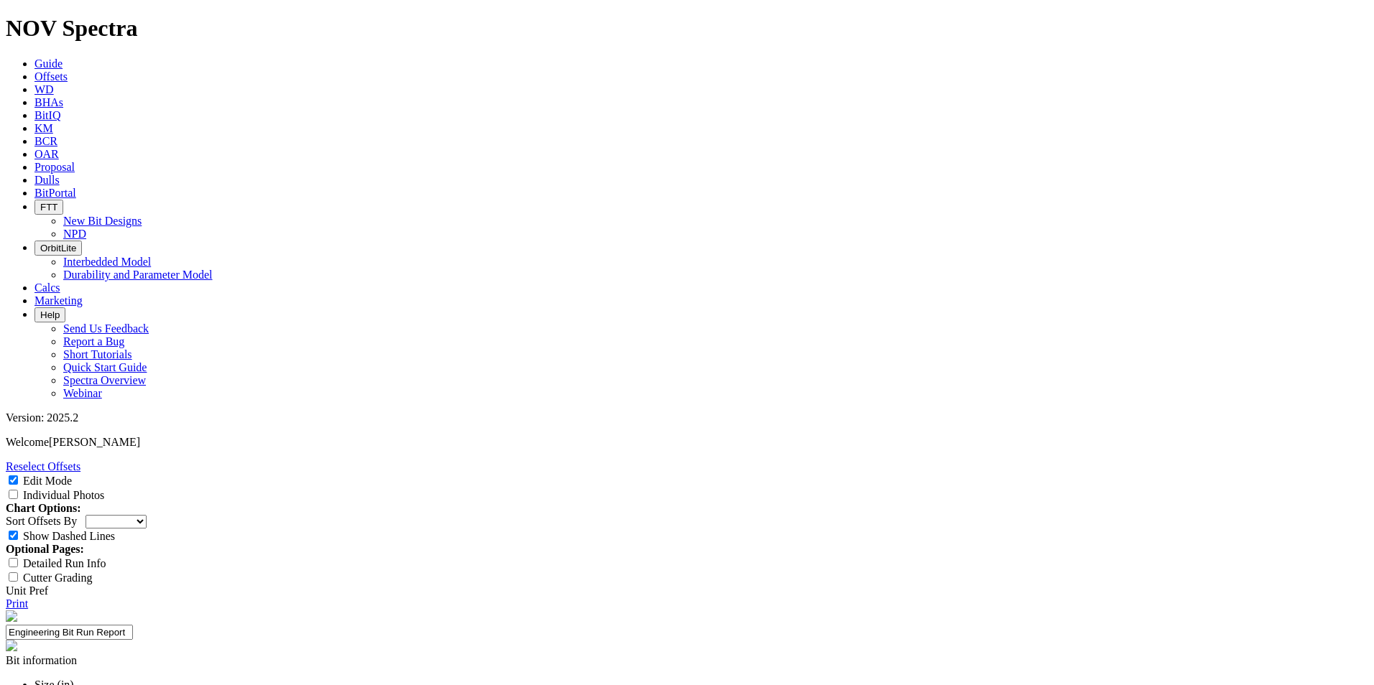
paste input "Repairable at TD"
type input "Repairable at TD"
paste input "ROP (Primary)"
type input "ROP (Primary)"
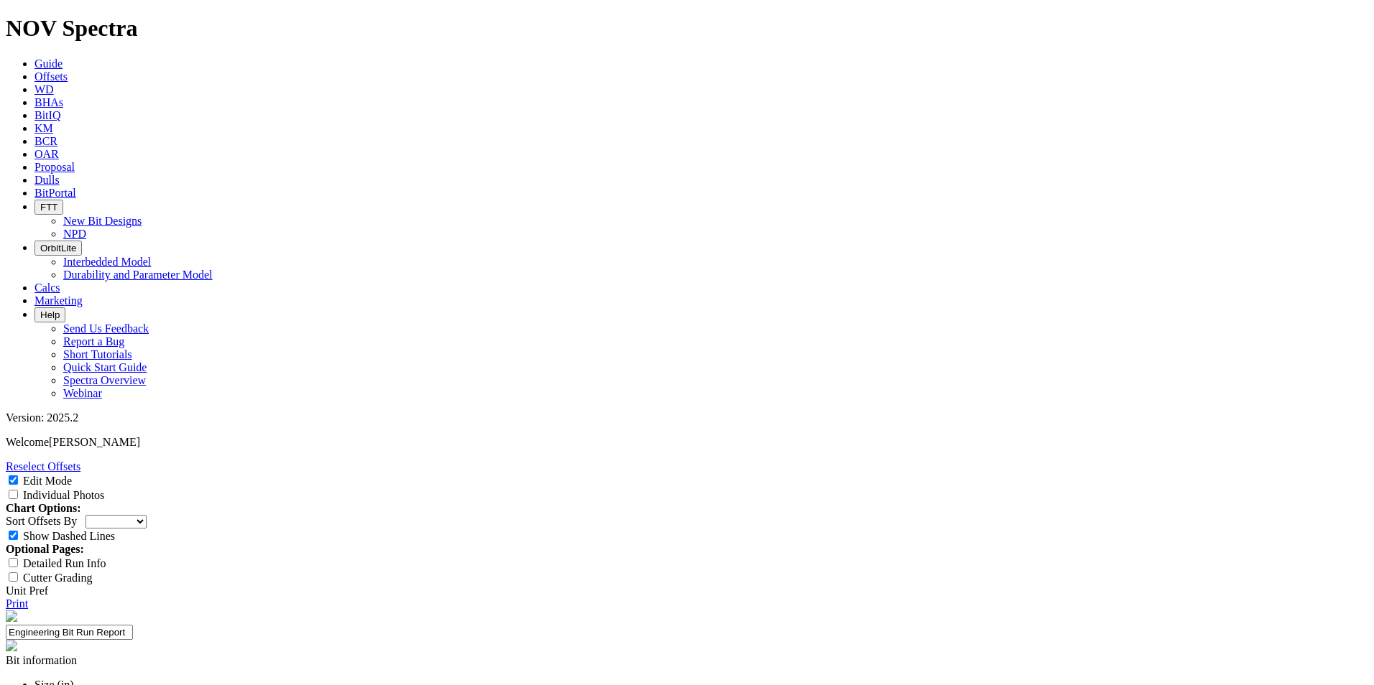
paste input "Run Length (Primary)"
type input "Run Length (Primary)"
paste input "Repair-ability (Secondary)"
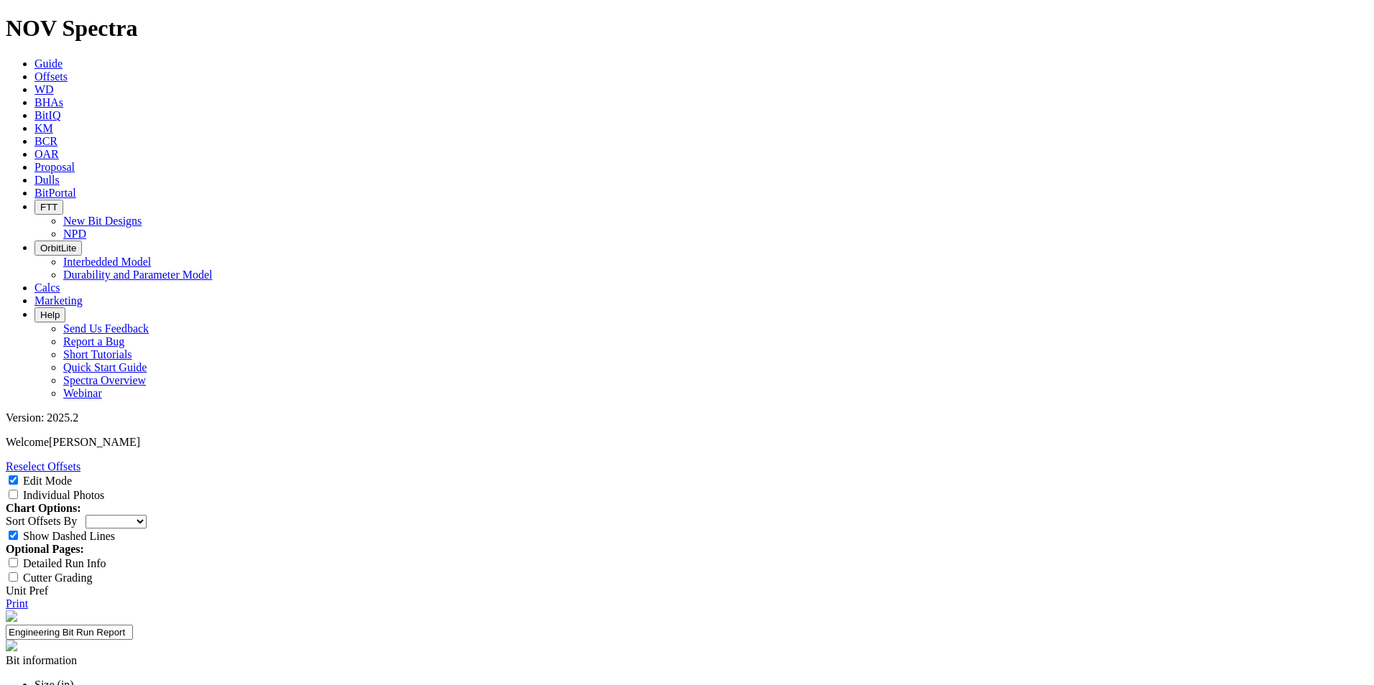
scroll to position [0, 11]
type input "Repair-ability (Secondary)"
drag, startPoint x: 767, startPoint y: 436, endPoint x: 754, endPoint y: 449, distance: 18.3
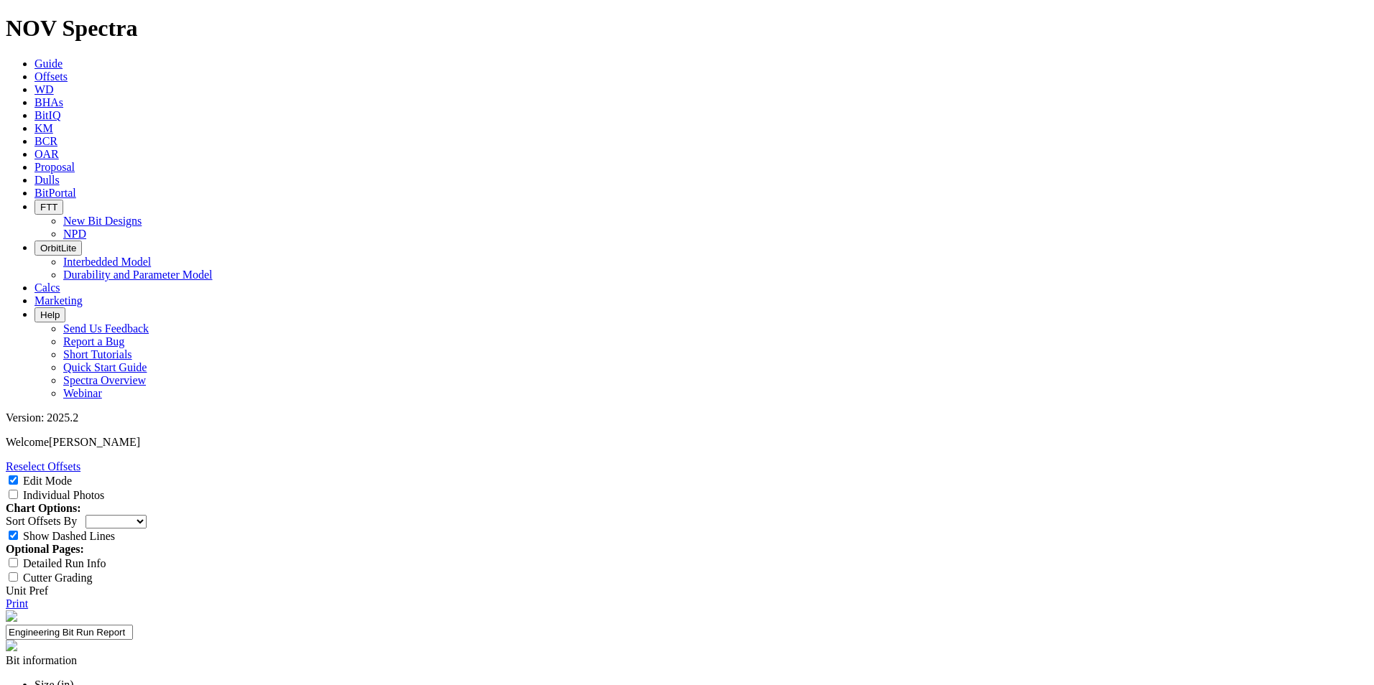
paste textarea "An evaluation was conducted on 6-1/8" lateral runs drilled with RSS in the [PER…"
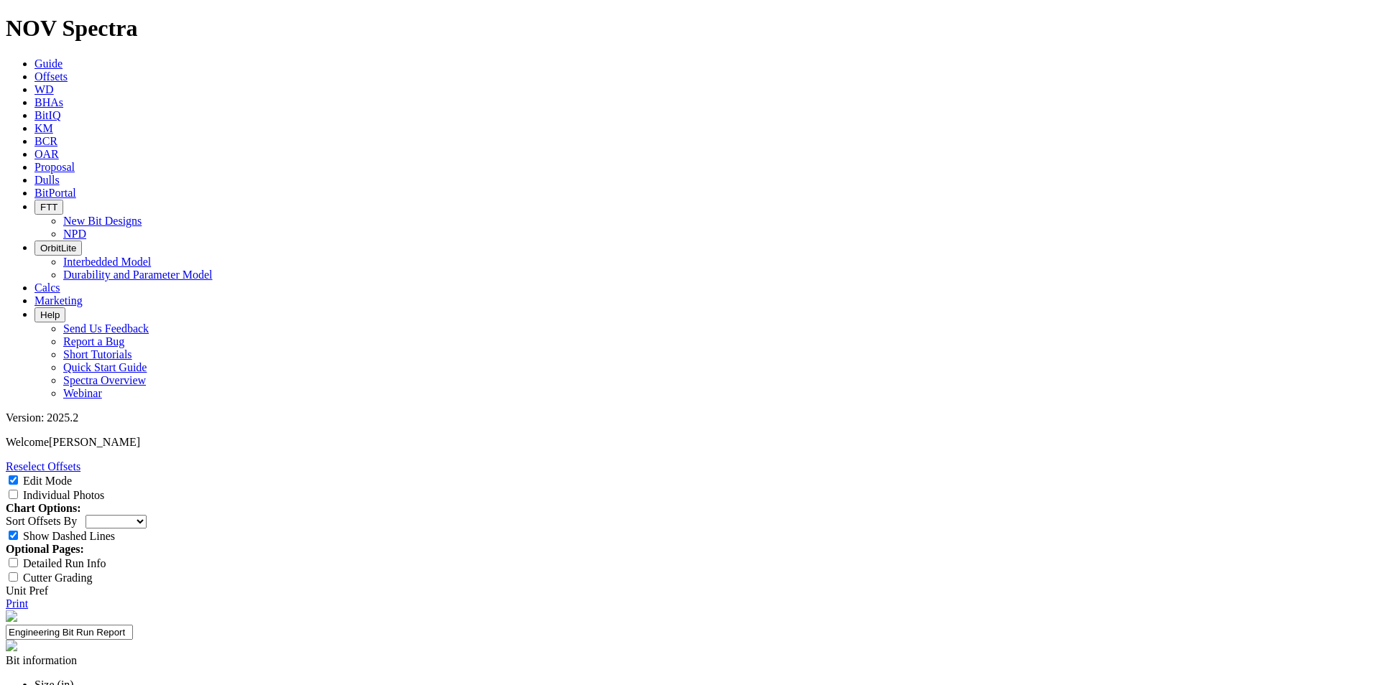
scroll to position [287, 0]
type textarea "An evaluation was conducted on 6-1/8" lateral runs drilled with RSS in the [PER…"
click at [28, 598] on link "Print" at bounding box center [17, 604] width 22 height 12
